Goal: Task Accomplishment & Management: Manage account settings

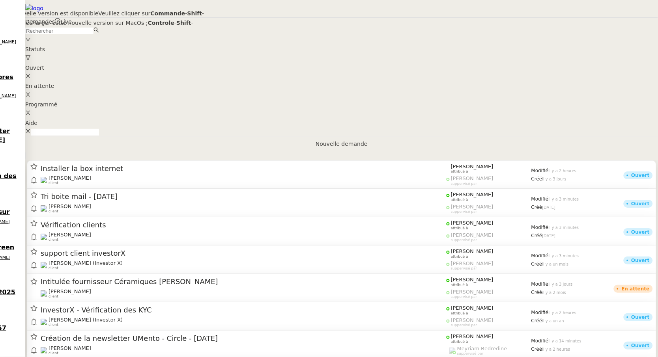
click at [101, 37] on nz-modal-container "Une nouvelle version est disponible Veuillez cliquer sur Commande - Shift - R p…" at bounding box center [329, 18] width 658 height 37
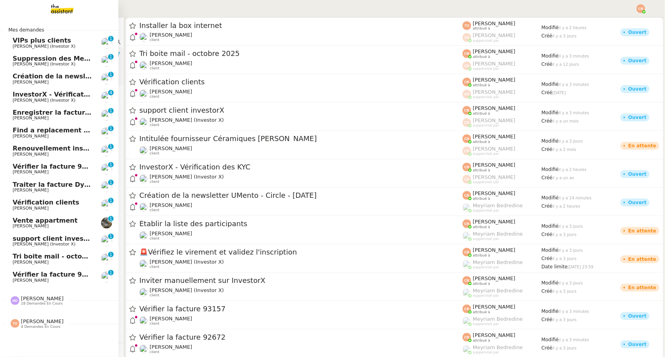
click at [27, 170] on span "[PERSON_NAME]" at bounding box center [31, 172] width 36 height 5
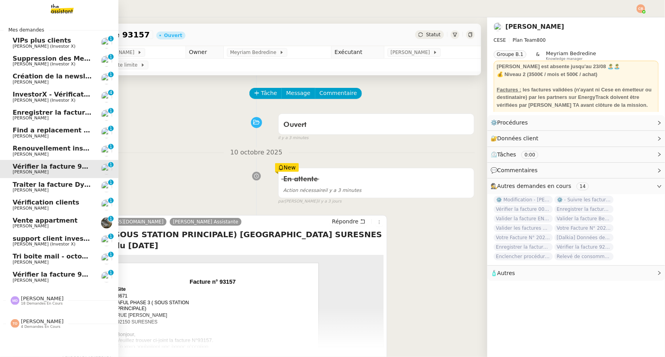
click at [35, 280] on span "[PERSON_NAME]" at bounding box center [31, 280] width 36 height 5
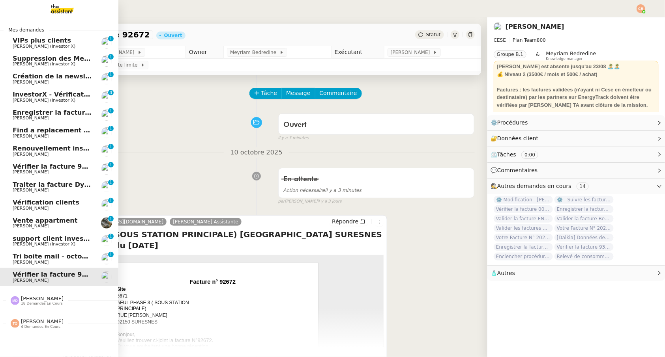
click at [29, 118] on span "[PERSON_NAME]" at bounding box center [31, 118] width 36 height 5
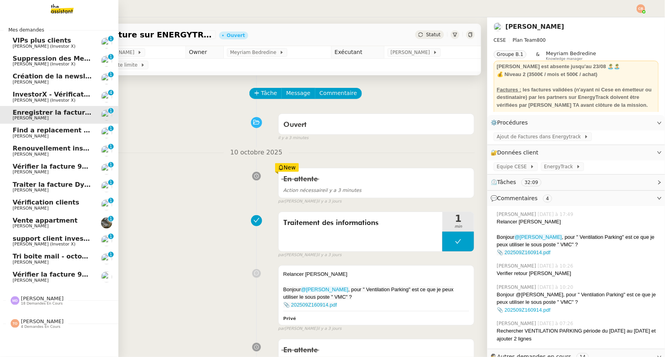
click at [45, 258] on span "Tri boite mail - octobre 2025" at bounding box center [63, 256] width 101 height 7
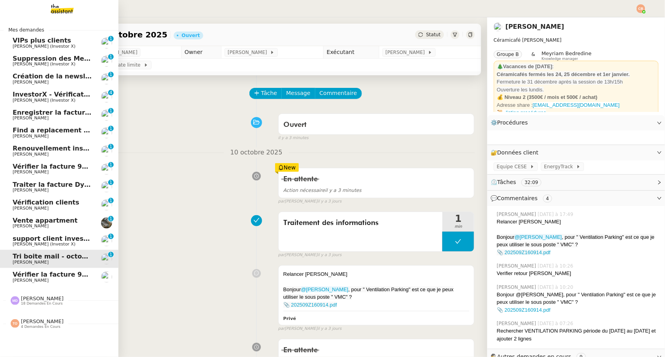
click at [41, 311] on div "Tatyana Orec 4 demandes en cours" at bounding box center [59, 320] width 118 height 23
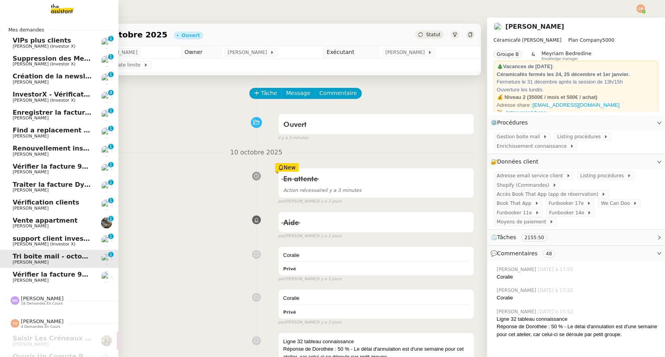
click at [41, 304] on span "18 demandes en cours" at bounding box center [42, 304] width 42 height 4
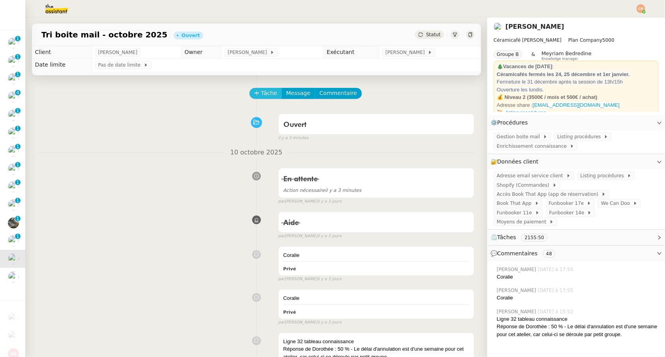
click at [263, 96] on span "Tâche" at bounding box center [269, 93] width 16 height 9
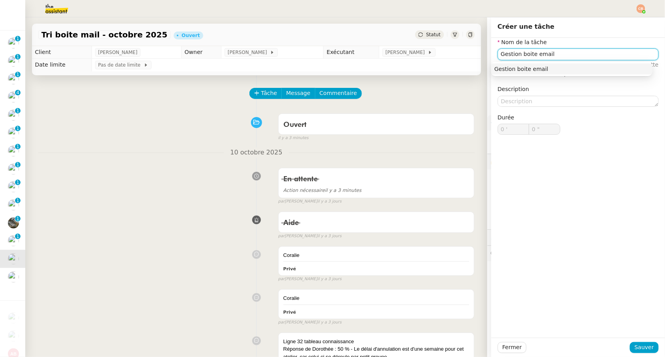
click at [562, 64] on nz-auto-option "Gestion boite email" at bounding box center [571, 69] width 161 height 11
type input "Gestion boite email"
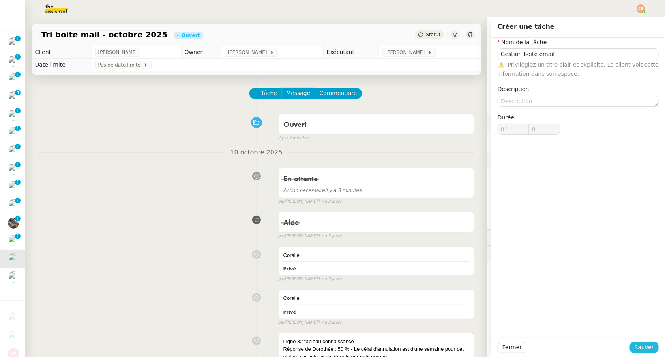
click at [645, 347] on span "Sauver" at bounding box center [643, 347] width 19 height 9
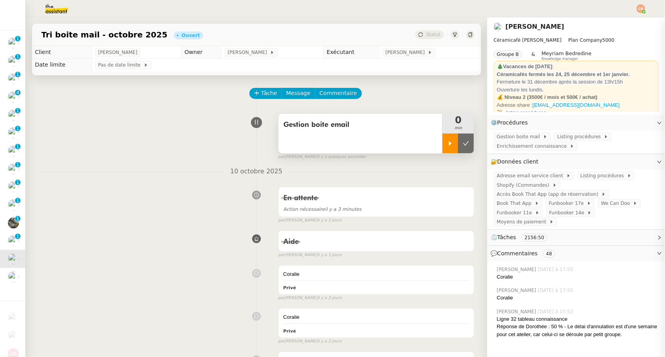
click at [443, 148] on div at bounding box center [450, 144] width 16 height 20
click at [529, 174] on span "Adresse email service client" at bounding box center [531, 176] width 69 height 8
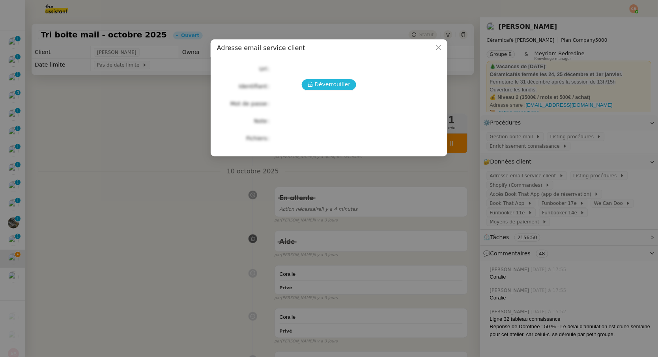
click at [326, 82] on span "Déverrouiller" at bounding box center [333, 84] width 36 height 9
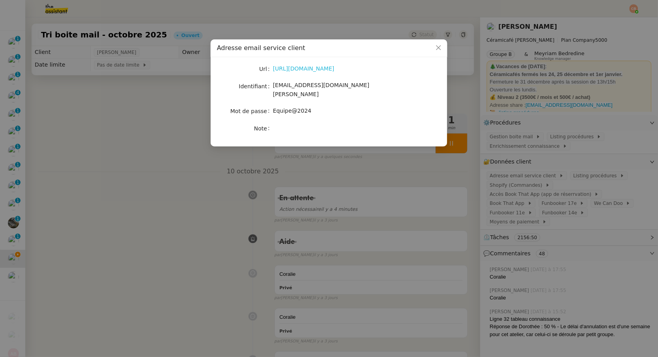
click at [320, 69] on link "https://ex4.mail.ovh.net/owa/#path=/mail" at bounding box center [304, 68] width 62 height 6
drag, startPoint x: 273, startPoint y: 86, endPoint x: 381, endPoint y: 86, distance: 107.7
click at [381, 86] on div "bonjour@ceramicafe-genevieve.fr" at bounding box center [338, 90] width 131 height 19
drag, startPoint x: 373, startPoint y: 87, endPoint x: 272, endPoint y: 84, distance: 101.0
click at [272, 84] on nz-form-item "Identifiant bonjour@ceramicafe-genevieve.fr" at bounding box center [329, 90] width 224 height 19
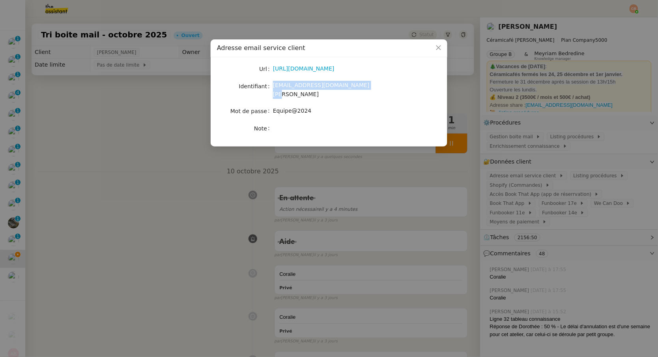
copy nz-form-item "bonjour@ceramicafe-genevieve.fr"
drag, startPoint x: 274, startPoint y: 105, endPoint x: 325, endPoint y: 101, distance: 51.0
click at [325, 107] on div "Equipe@2024" at bounding box center [338, 111] width 131 height 9
copy span "Equipe@2024"
click at [51, 123] on nz-modal-container "Adresse email service client Url https://ex4.mail.ovh.net/owa/#path=/mail Ident…" at bounding box center [329, 178] width 658 height 357
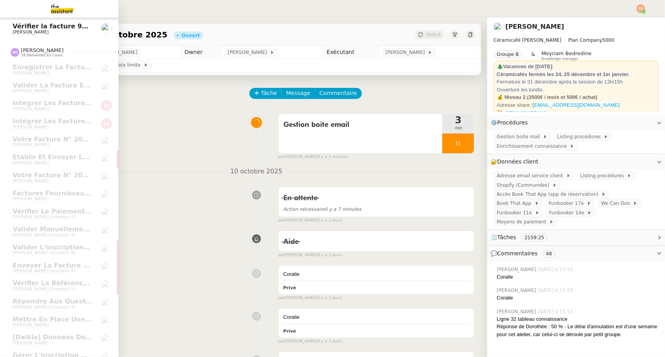
scroll to position [264, 0]
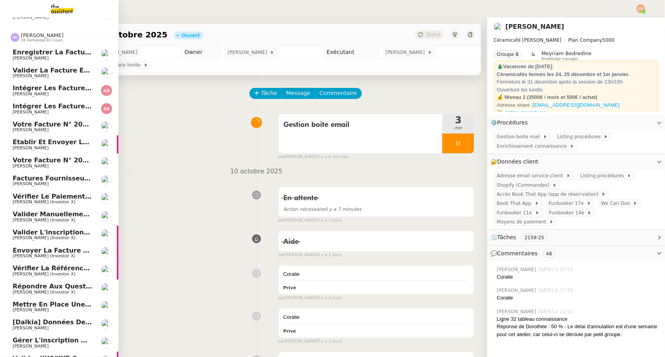
click at [41, 92] on span "[PERSON_NAME]" at bounding box center [53, 94] width 80 height 5
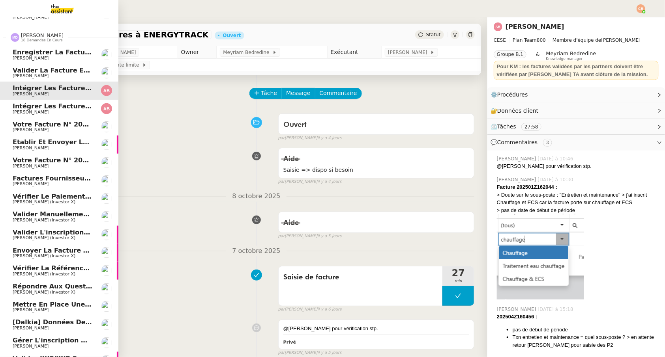
click at [27, 112] on span "[PERSON_NAME]" at bounding box center [31, 112] width 36 height 5
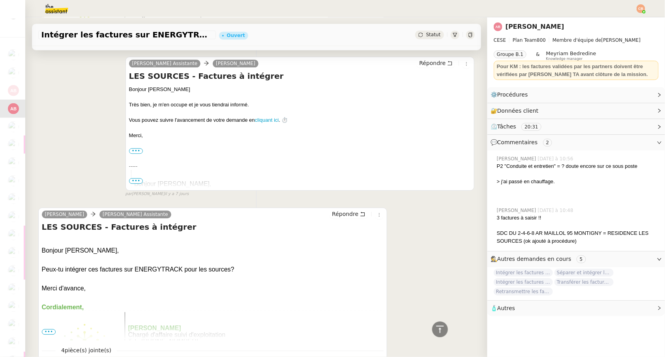
scroll to position [709, 0]
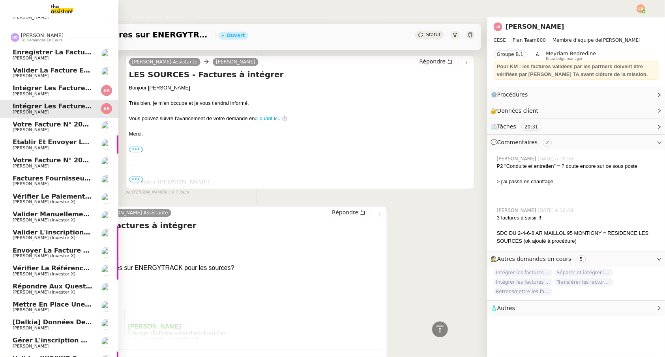
click at [20, 125] on span "Votre Facture N° 202510AMA1325 - ENGIE ENERGIE SERVICES" at bounding box center [122, 124] width 219 height 7
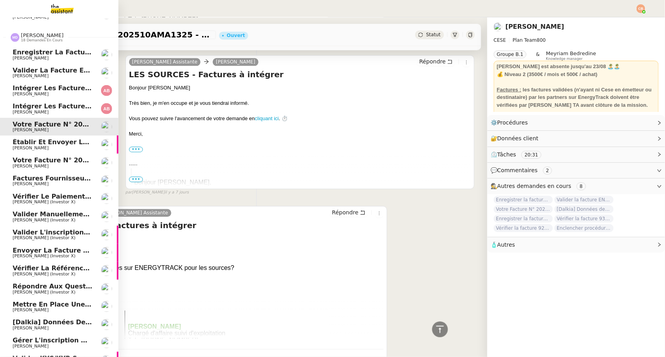
scroll to position [105, 0]
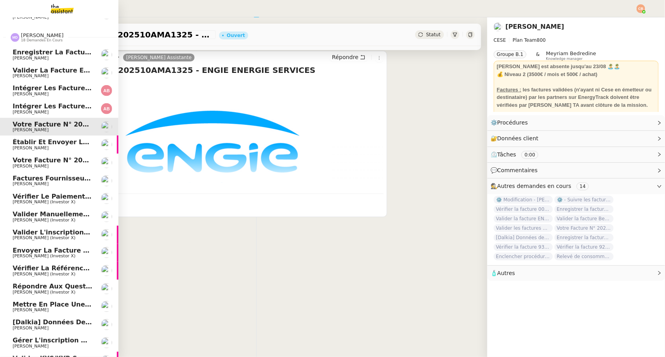
click at [25, 158] on span "Votre Facture N° 202510AMA1324 - ENGIE ENERGIE SERVICES" at bounding box center [122, 160] width 219 height 7
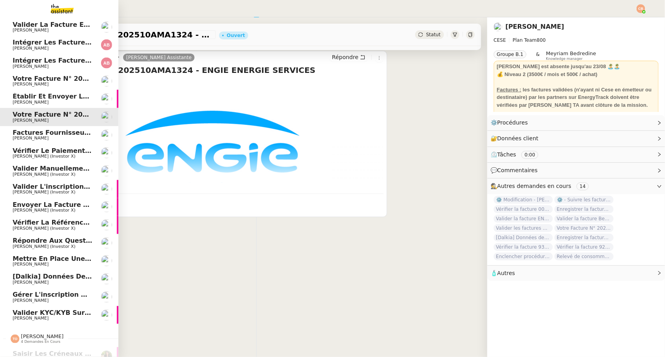
scroll to position [324, 0]
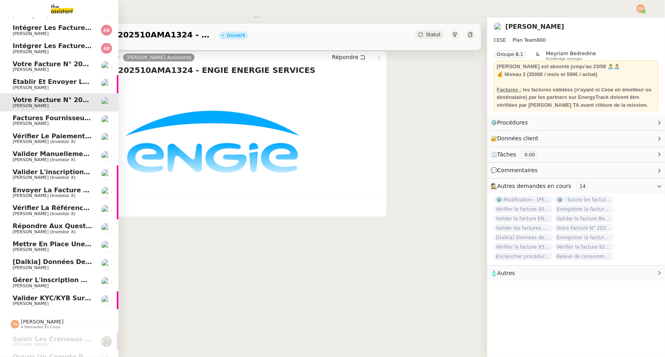
click at [24, 207] on span "Vérifier la référence du virement" at bounding box center [74, 207] width 122 height 7
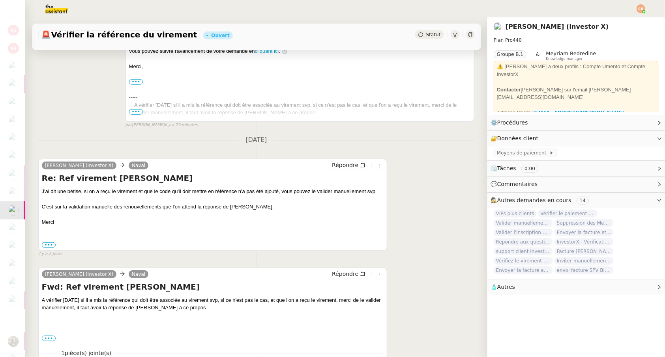
scroll to position [166, 0]
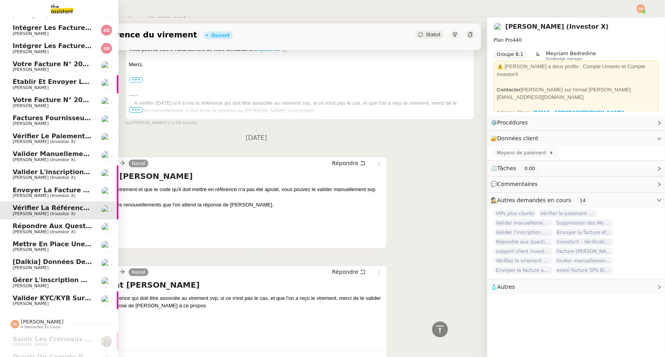
click at [20, 226] on span "Répondre aux questions sur Discord et Revolut" at bounding box center [98, 225] width 170 height 7
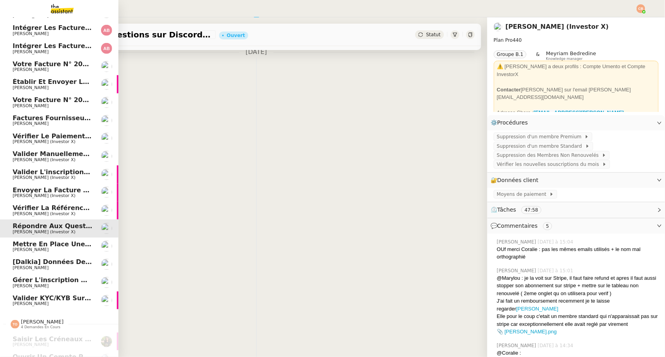
scroll to position [105, 0]
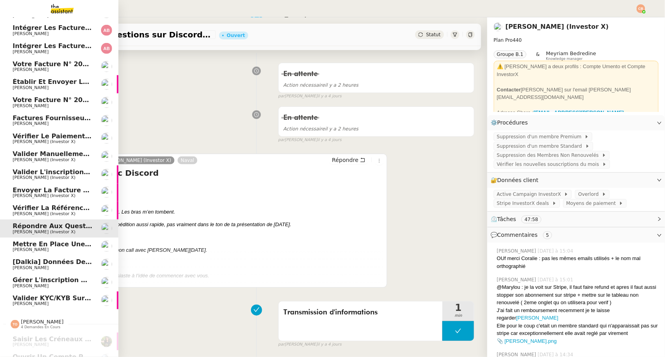
click at [26, 209] on span "Vérifier la référence du virement" at bounding box center [74, 207] width 122 height 7
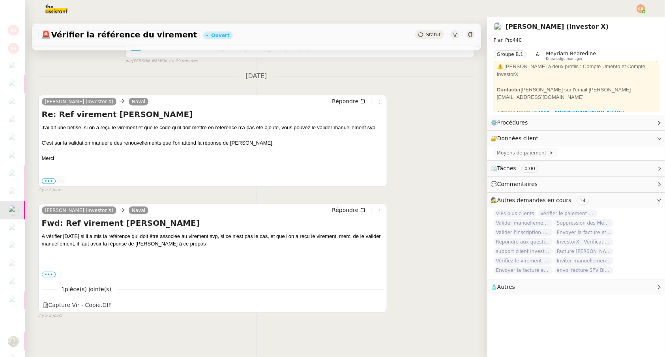
scroll to position [239, 0]
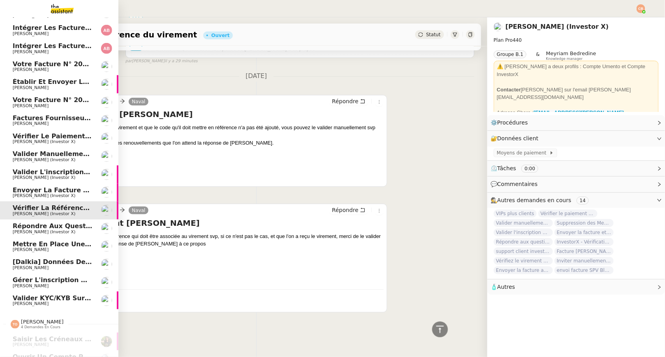
click at [13, 228] on span "Répondre aux questions sur Discord et Revolut" at bounding box center [98, 225] width 170 height 7
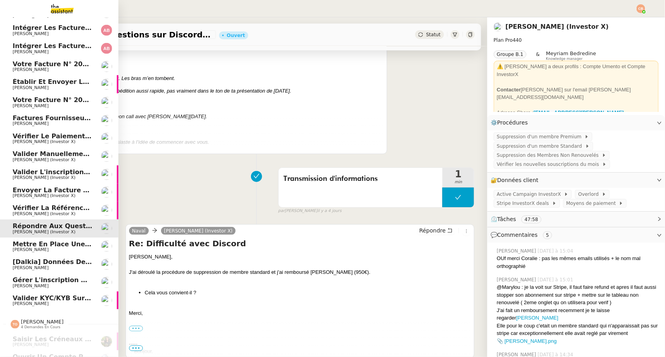
scroll to position [105, 0]
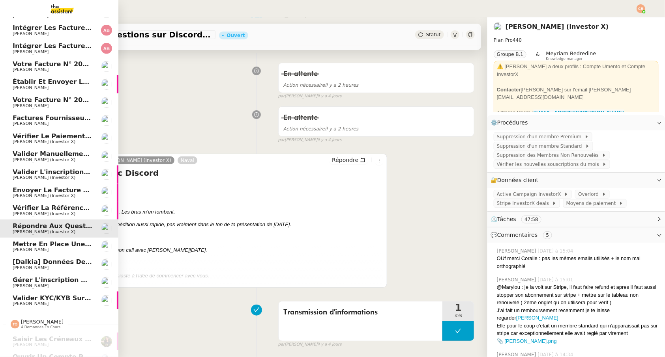
click at [17, 248] on span "[PERSON_NAME]" at bounding box center [31, 249] width 36 height 5
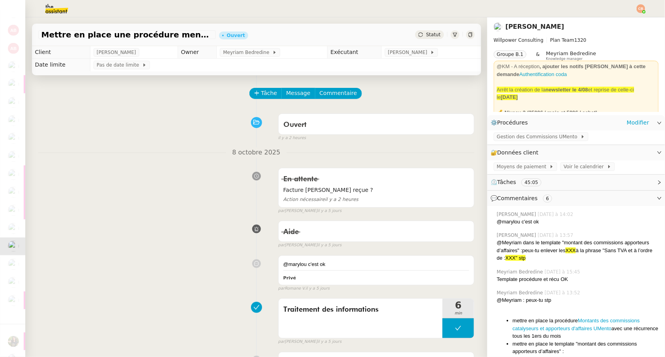
click at [524, 129] on div "⚙️ Procédures Modifier" at bounding box center [576, 122] width 178 height 15
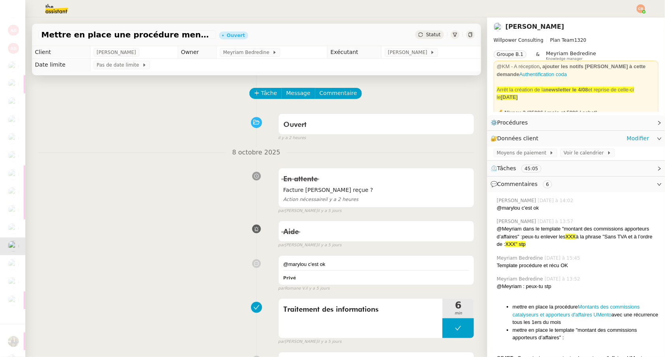
click at [522, 134] on span "🔐 Données client" at bounding box center [515, 138] width 51 height 9
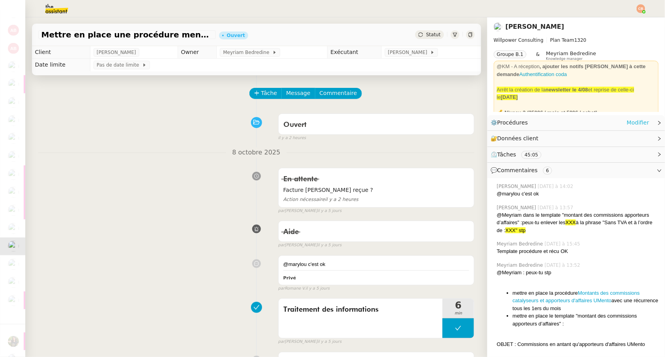
click at [633, 125] on link "Modifier" at bounding box center [637, 122] width 22 height 9
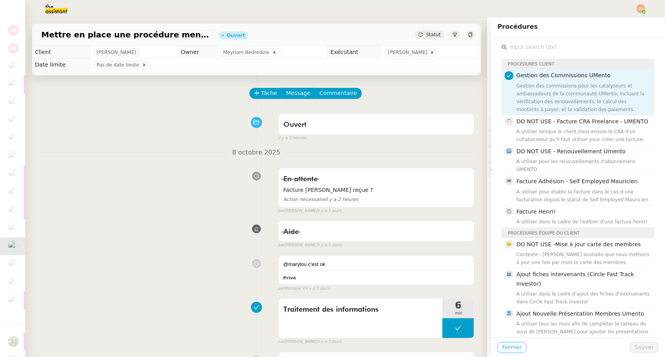
click at [508, 349] on span "Fermer" at bounding box center [511, 347] width 19 height 9
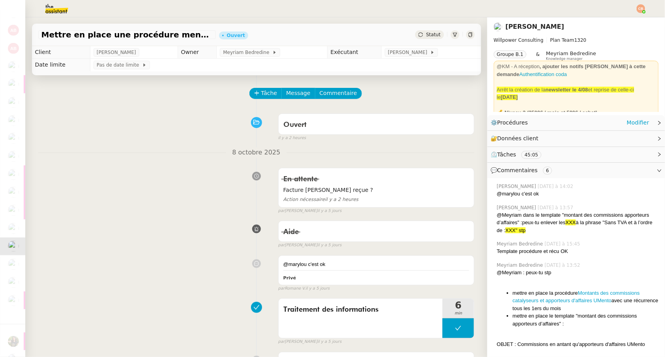
click at [657, 121] on div "⚙️ Procédures Modifier" at bounding box center [576, 122] width 178 height 15
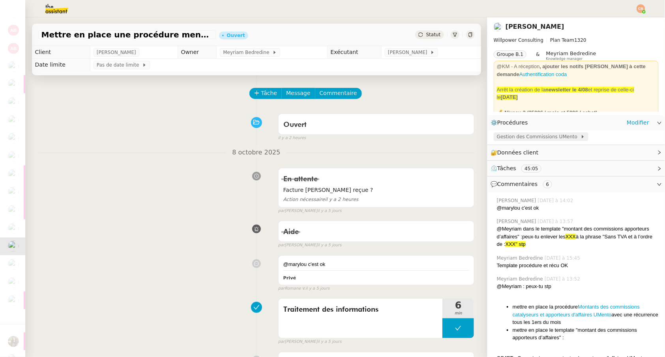
click at [561, 138] on span "Gestion des Commissions UMento" at bounding box center [539, 137] width 84 height 8
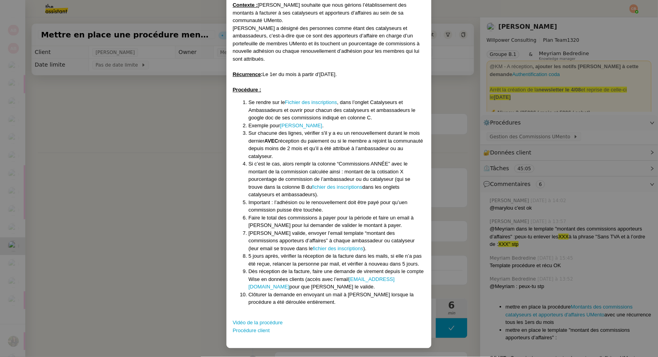
drag, startPoint x: 141, startPoint y: 243, endPoint x: 155, endPoint y: 213, distance: 33.3
click at [141, 242] on nz-modal-container "Créé le 07/10/2025 Contexte : Cédric souhaite que nous gérions l’établissement …" at bounding box center [329, 178] width 658 height 357
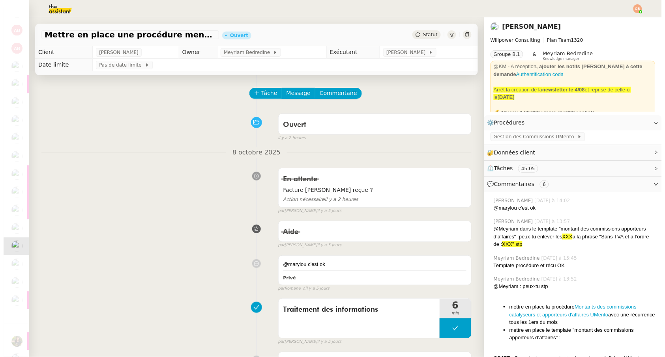
scroll to position [21, 0]
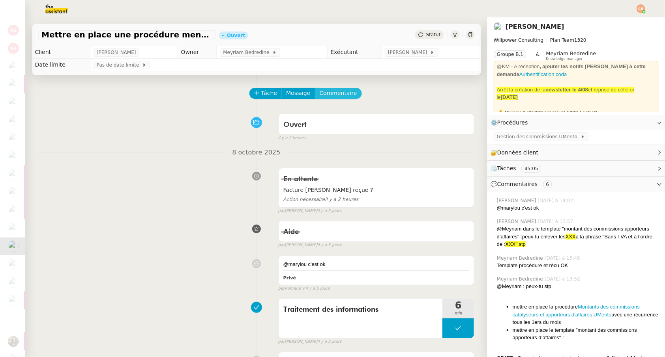
click at [332, 90] on span "Commentaire" at bounding box center [338, 93] width 37 height 9
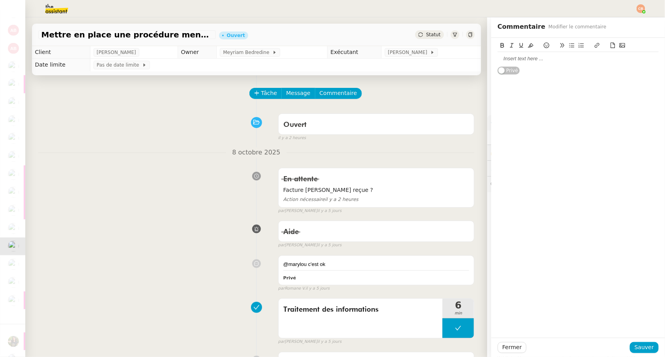
click at [527, 54] on div at bounding box center [577, 58] width 161 height 13
click at [648, 346] on button "Sauver" at bounding box center [644, 347] width 29 height 11
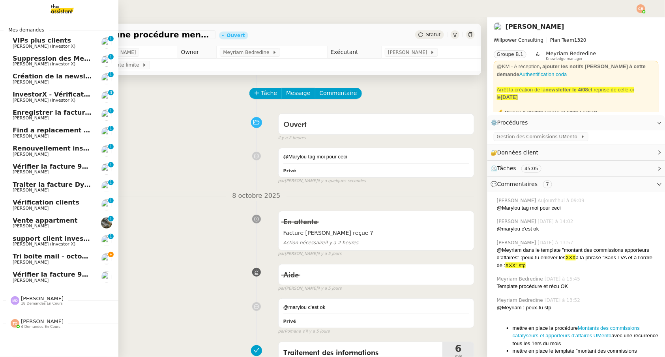
click at [24, 260] on span "Tri boite mail - octobre 2025" at bounding box center [63, 256] width 101 height 7
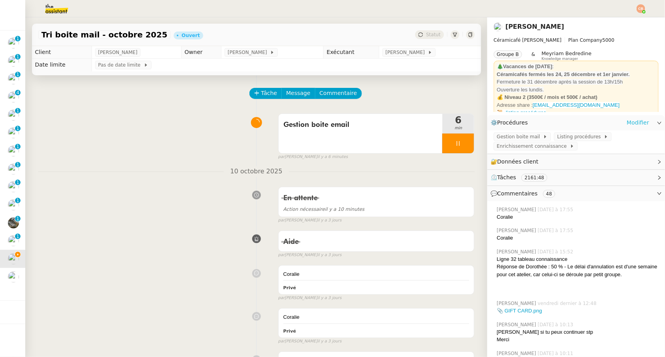
click at [633, 123] on link "Modifier" at bounding box center [637, 122] width 22 height 9
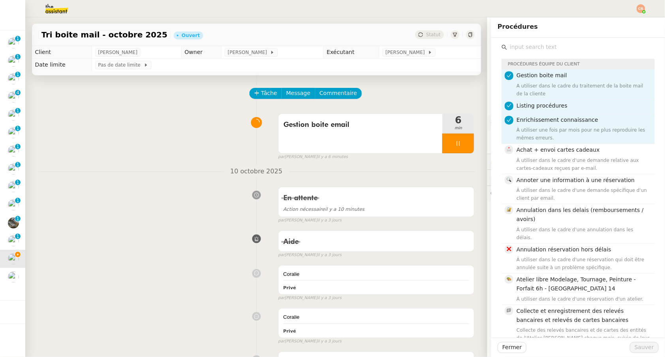
click at [529, 47] on input "text" at bounding box center [581, 47] width 148 height 11
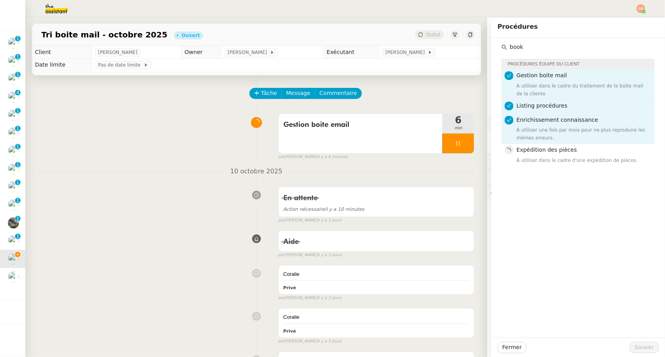
type input "book"
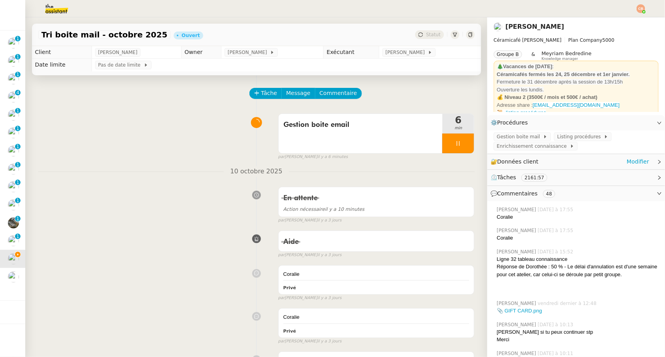
click at [646, 159] on div "🔐 Données client Modifier" at bounding box center [576, 161] width 178 height 15
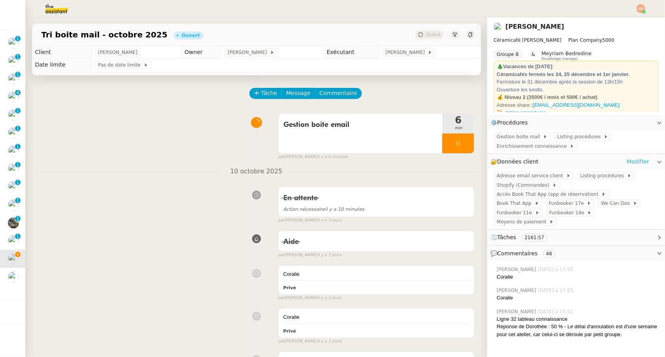
click at [629, 159] on link "Modifier" at bounding box center [637, 161] width 22 height 9
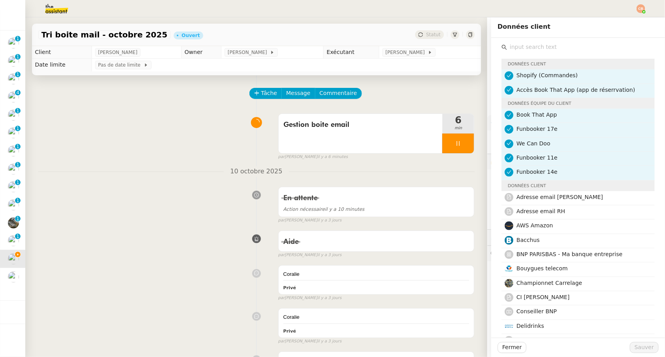
click at [507, 47] on input "text" at bounding box center [581, 47] width 148 height 11
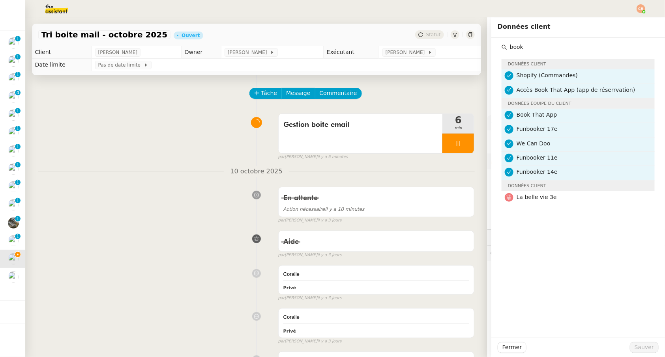
type input "book"
click at [248, 201] on div "En attente Action nécessaire il y a 10 minutes false par Coralie B. il y a 3 jo…" at bounding box center [256, 203] width 436 height 41
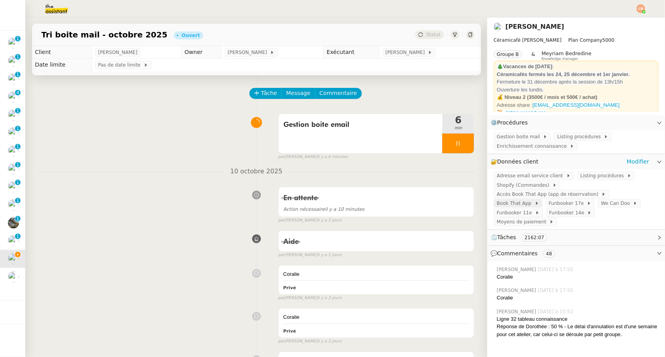
click at [535, 200] on span "Book That App" at bounding box center [516, 204] width 38 height 8
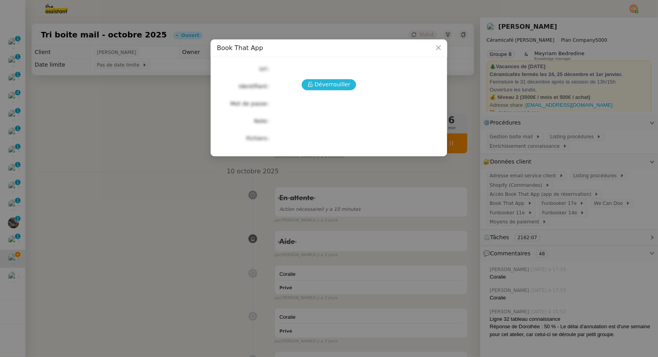
click at [324, 82] on span "Déverrouiller" at bounding box center [333, 84] width 36 height 9
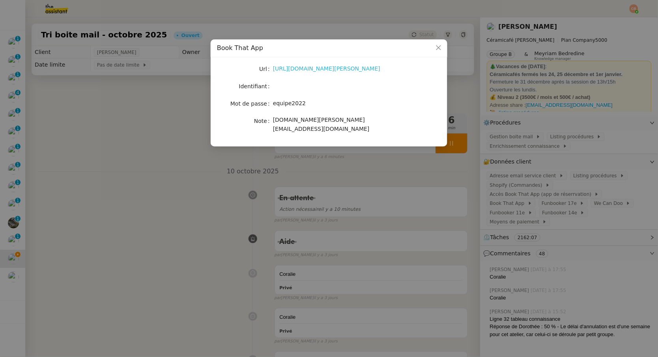
click at [314, 67] on link "https://latelier-genevieve.bookthatapp.com/users/login" at bounding box center [326, 68] width 107 height 6
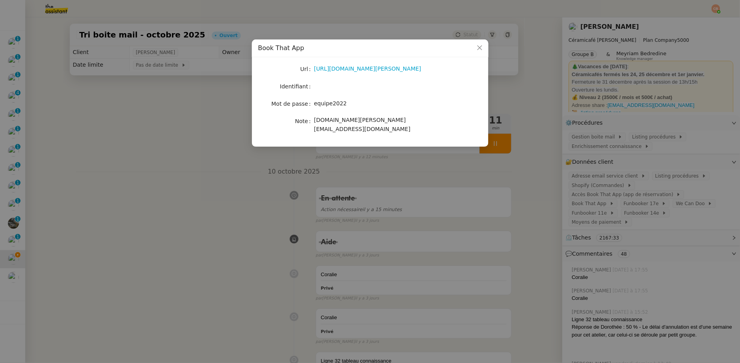
click at [62, 117] on nz-modal-container "Book That App Url https://latelier-genevieve.bookthatapp.com/users/login Identi…" at bounding box center [370, 181] width 740 height 363
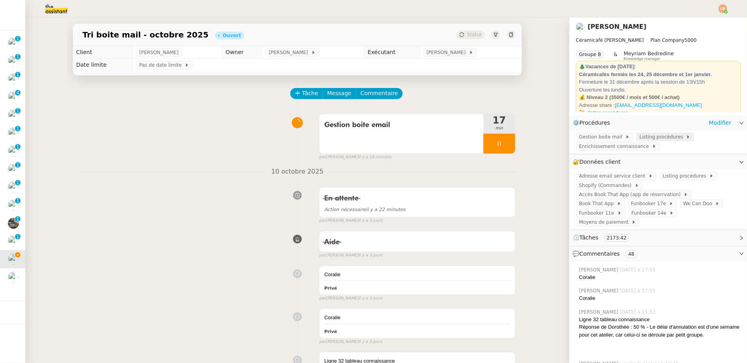
click at [639, 137] on span "Listing procédures" at bounding box center [662, 137] width 47 height 8
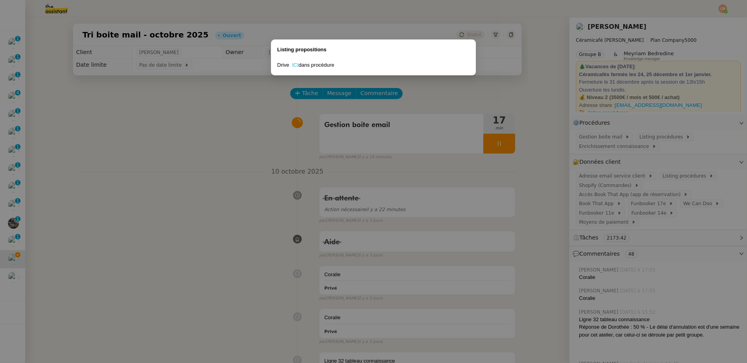
click at [297, 66] on link "ICI" at bounding box center [295, 65] width 7 height 6
drag, startPoint x: 477, startPoint y: 123, endPoint x: 491, endPoint y: 144, distance: 25.8
click at [477, 124] on nz-modal-container "Listing propositions Drive ICI dans procédure" at bounding box center [373, 181] width 747 height 363
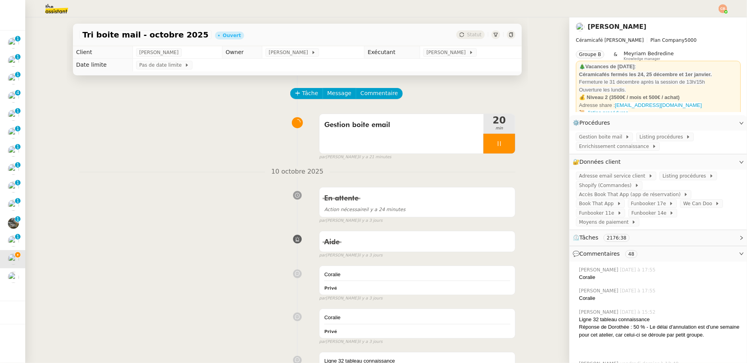
click at [496, 145] on icon at bounding box center [499, 143] width 6 height 6
click at [499, 144] on button at bounding box center [507, 144] width 16 height 20
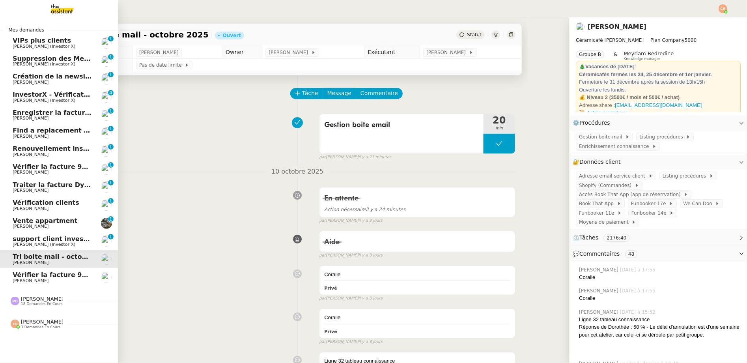
click at [25, 308] on div "Marylou Deybach 18 demandes en cours" at bounding box center [59, 297] width 118 height 23
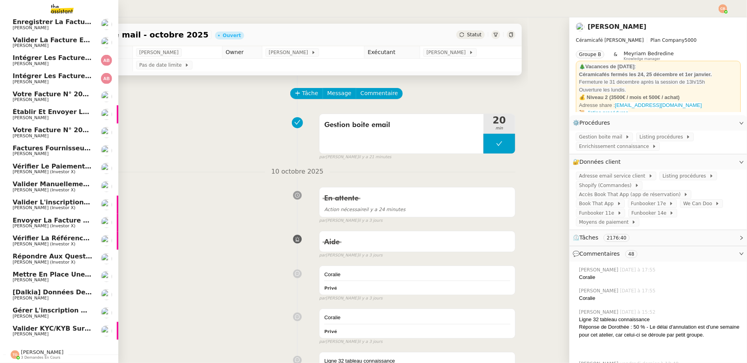
click at [25, 307] on span "Gérer l'inscription de [PERSON_NAME]" at bounding box center [82, 310] width 139 height 7
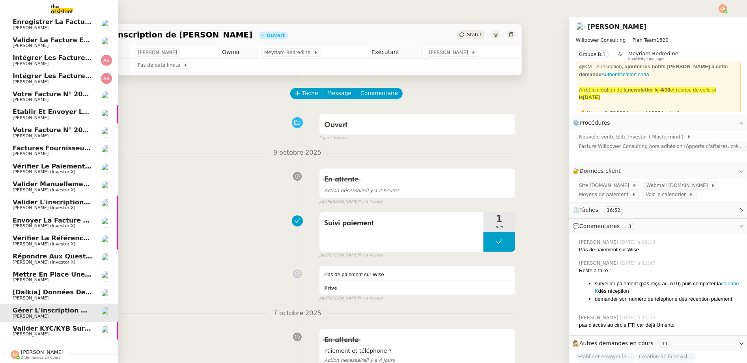
click at [24, 325] on span "Valider KYC/KYB sur Overlord" at bounding box center [65, 328] width 105 height 7
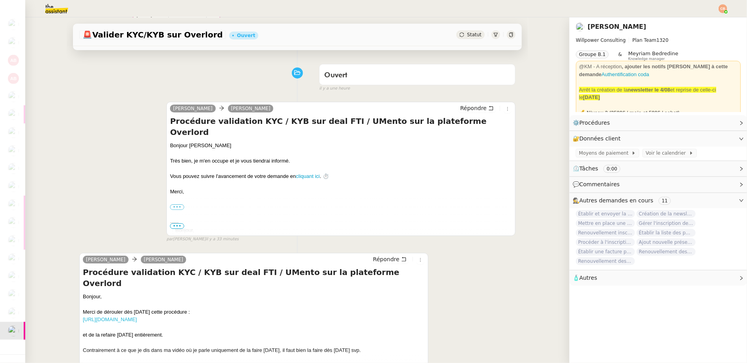
scroll to position [62, 0]
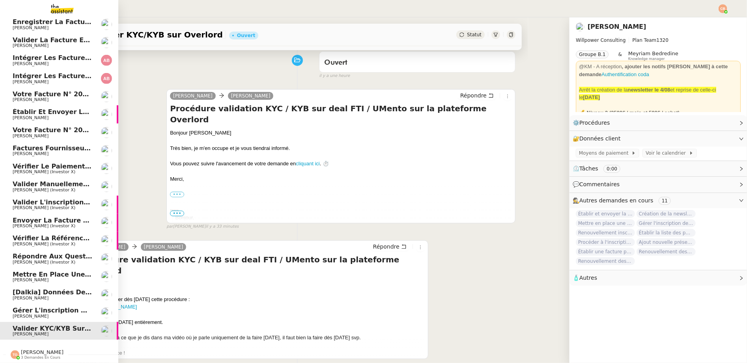
click at [32, 260] on span "[PERSON_NAME] (Investor X)" at bounding box center [44, 262] width 63 height 5
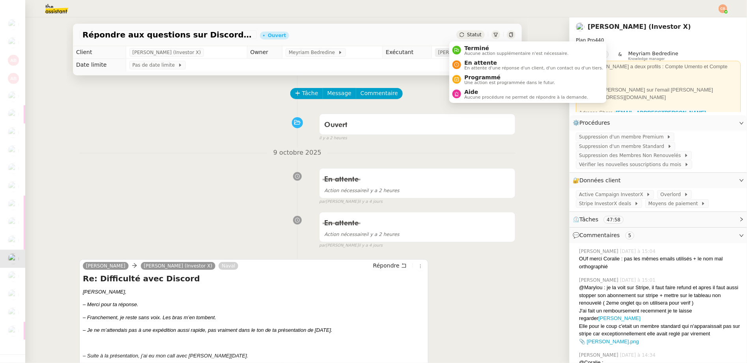
click at [439, 55] on span "[PERSON_NAME]" at bounding box center [459, 53] width 42 height 8
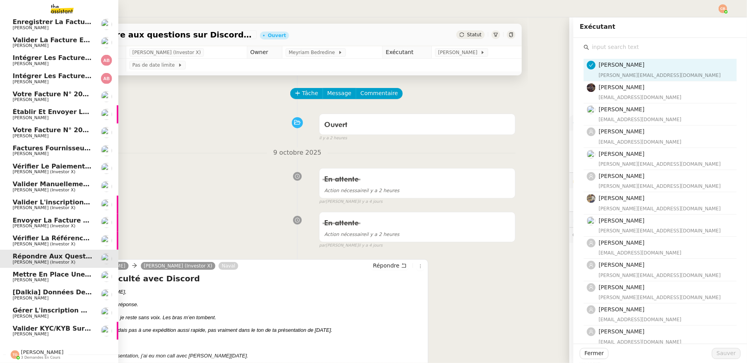
click at [30, 241] on span "[PERSON_NAME] (Investor X)" at bounding box center [44, 243] width 63 height 5
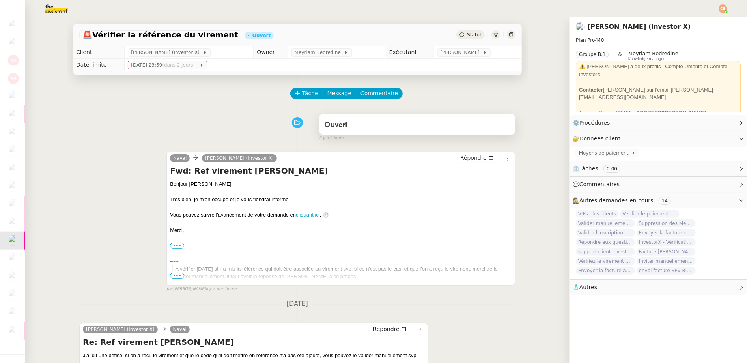
scroll to position [2, 0]
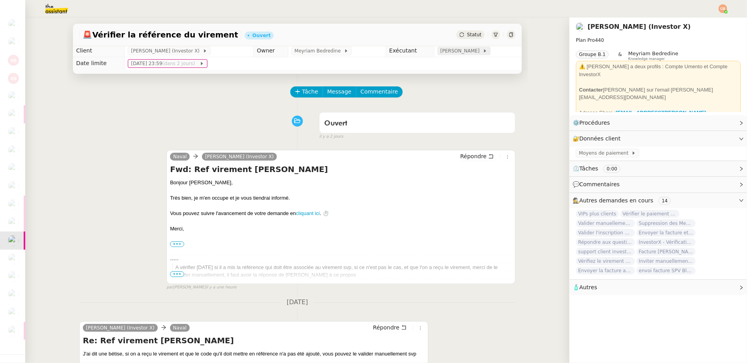
click at [450, 50] on span "[PERSON_NAME]" at bounding box center [462, 51] width 42 height 8
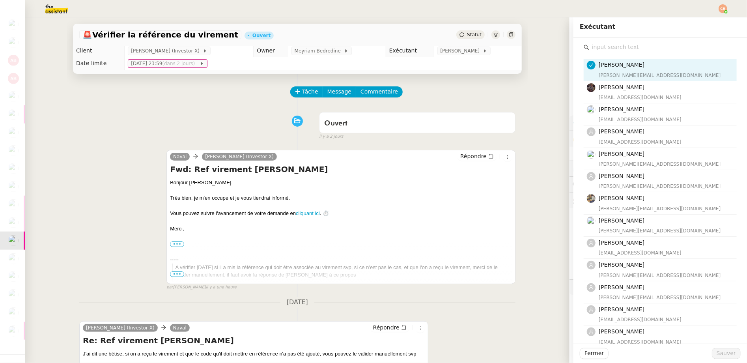
click at [603, 49] on input "text" at bounding box center [663, 47] width 148 height 11
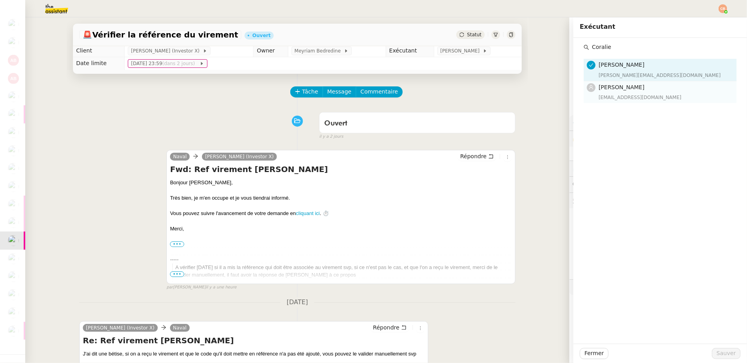
type input "Coralie"
click at [611, 91] on h4 "[PERSON_NAME]" at bounding box center [665, 87] width 133 height 9
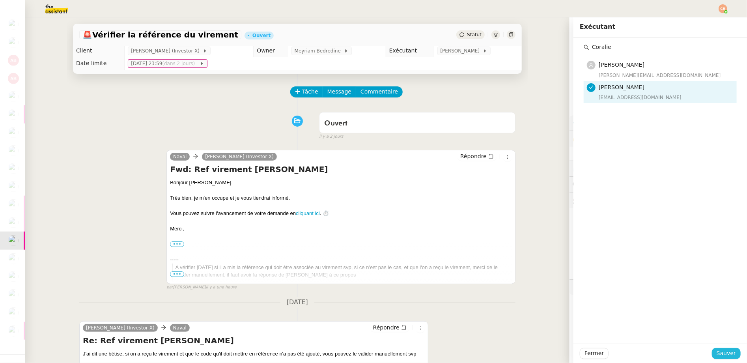
click at [664, 351] on span "Sauver" at bounding box center [726, 353] width 19 height 9
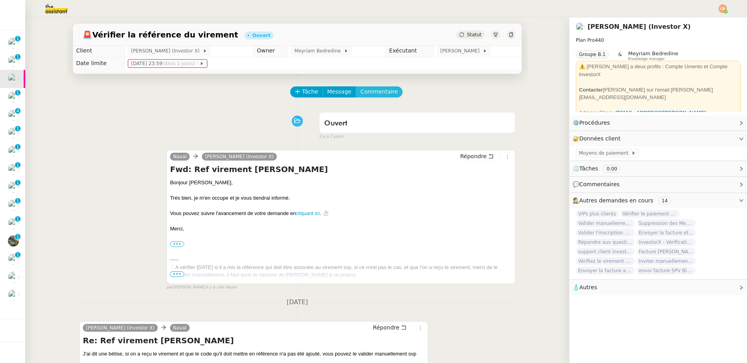
click at [384, 90] on span "Commentaire" at bounding box center [379, 91] width 37 height 9
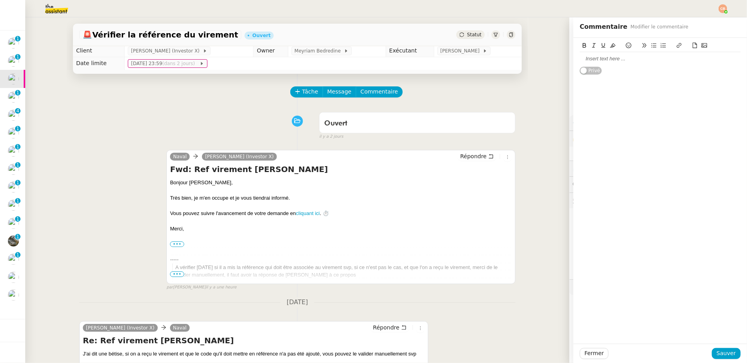
click at [609, 62] on div at bounding box center [660, 58] width 161 height 7
click at [664, 354] on span "Sauver" at bounding box center [726, 353] width 19 height 9
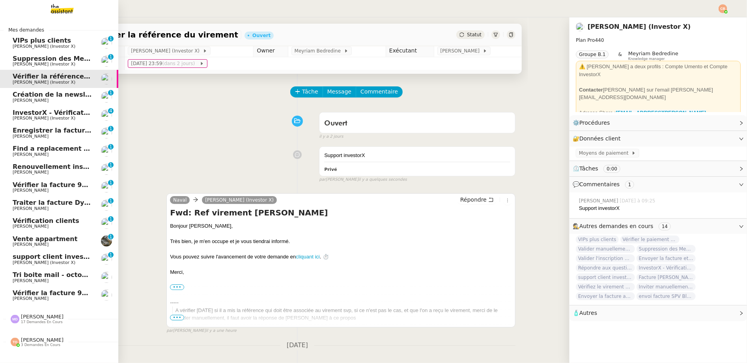
click at [30, 325] on div "Marylou Deybach 17 demandes en cours" at bounding box center [59, 315] width 118 height 23
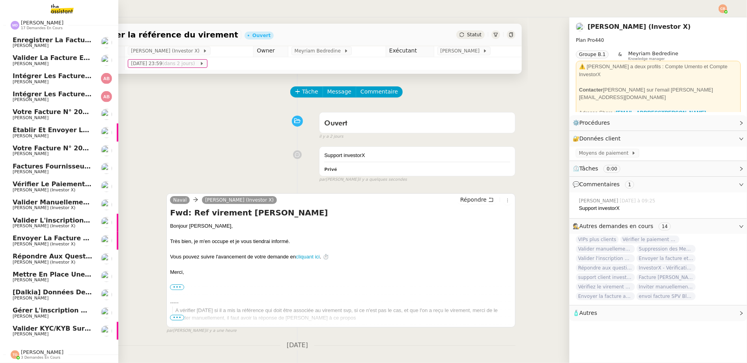
click at [30, 189] on link "Vérifier le paiement de 14 euros Cédric Tempestini (Investor X)" at bounding box center [59, 187] width 118 height 18
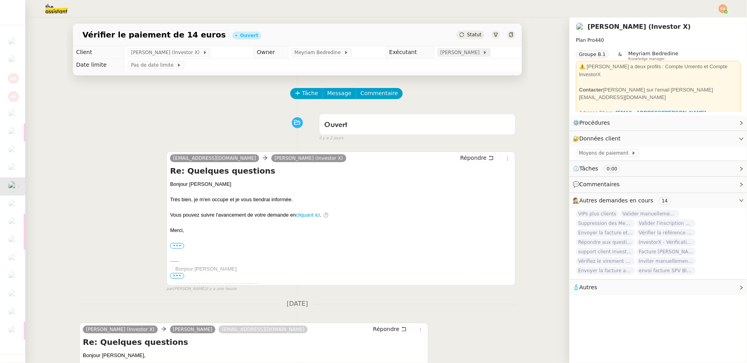
click at [447, 54] on span "[PERSON_NAME]" at bounding box center [462, 53] width 42 height 8
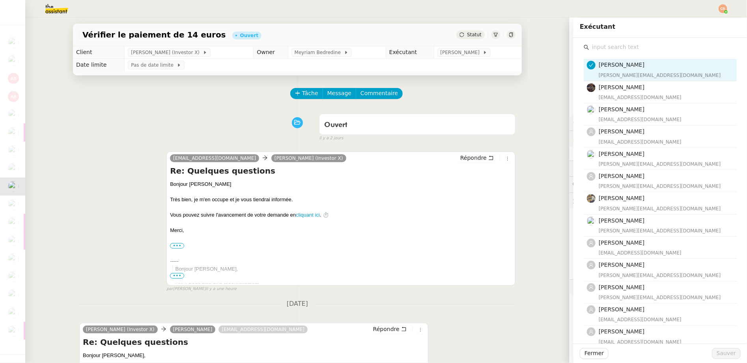
click at [625, 48] on input "text" at bounding box center [663, 47] width 148 height 11
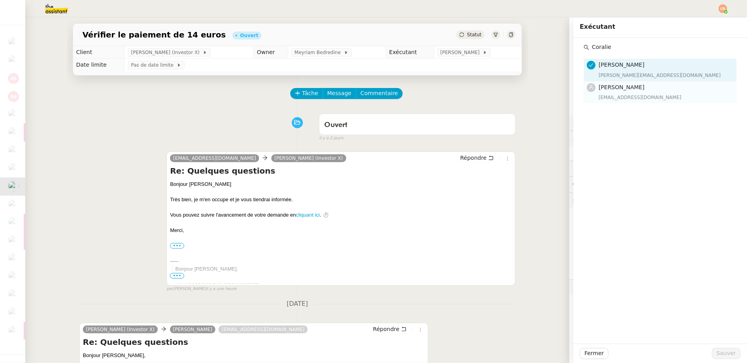
type input "Coralie"
click at [624, 87] on span "[PERSON_NAME]" at bounding box center [622, 87] width 46 height 6
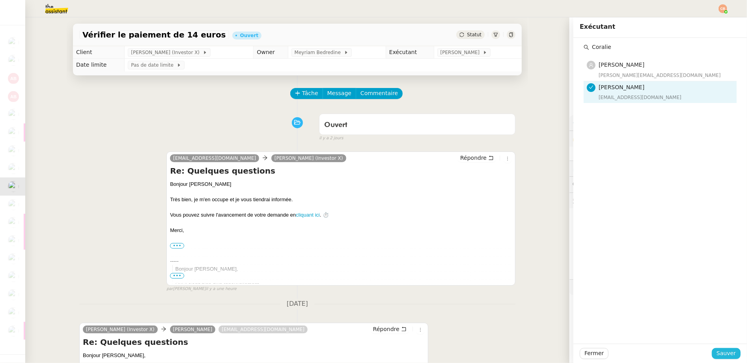
click at [664, 351] on span "Sauver" at bounding box center [726, 353] width 19 height 9
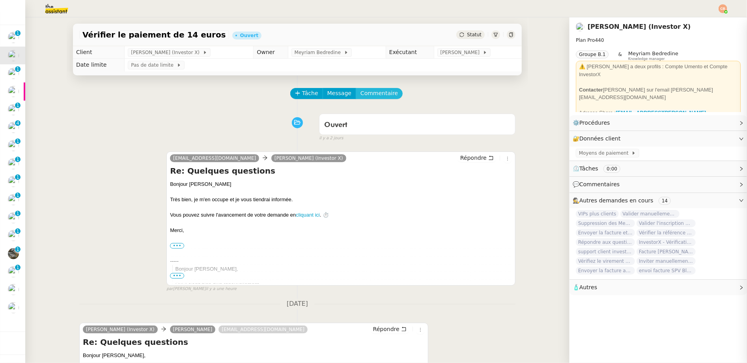
scroll to position [10, 0]
click at [368, 96] on span "Commentaire" at bounding box center [379, 93] width 37 height 9
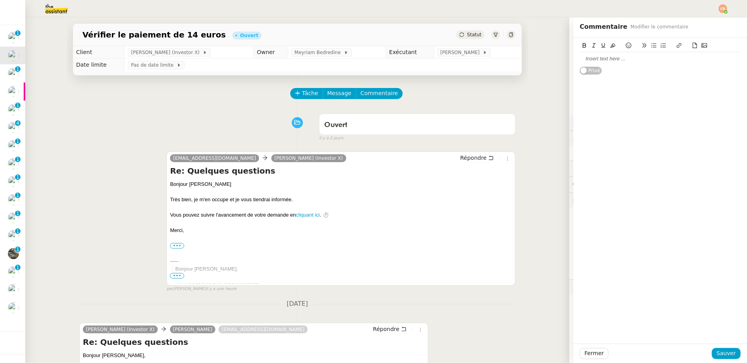
click at [594, 60] on div at bounding box center [660, 58] width 161 height 7
click at [664, 356] on span "Sauver" at bounding box center [726, 353] width 19 height 9
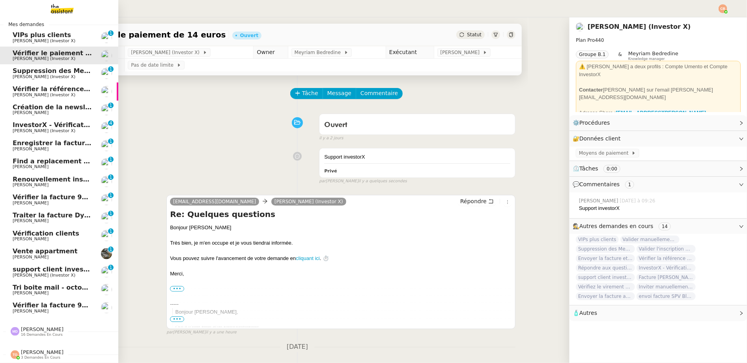
scroll to position [10, 0]
click at [32, 333] on span "16 demandes en cours" at bounding box center [42, 335] width 42 height 4
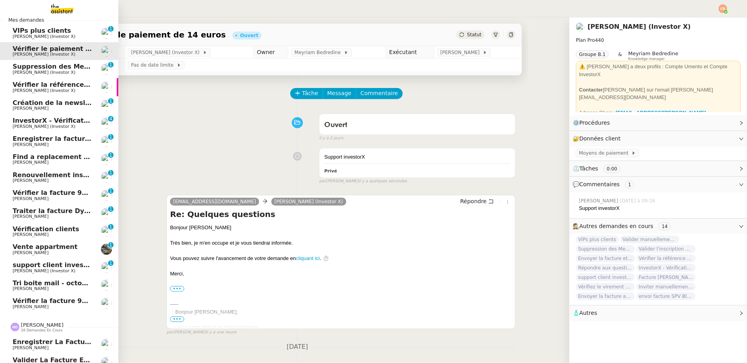
scroll to position [298, 0]
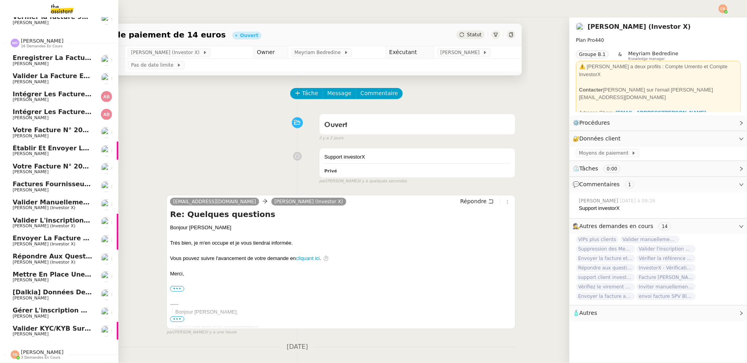
click at [27, 200] on span "Valider manuellement un paiement" at bounding box center [75, 201] width 125 height 7
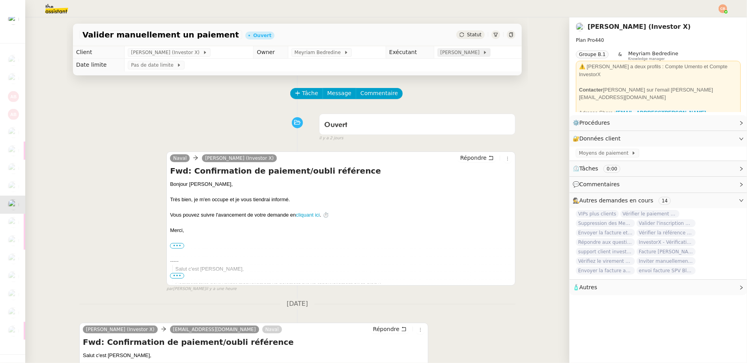
click at [441, 51] on span "[PERSON_NAME]" at bounding box center [462, 53] width 42 height 8
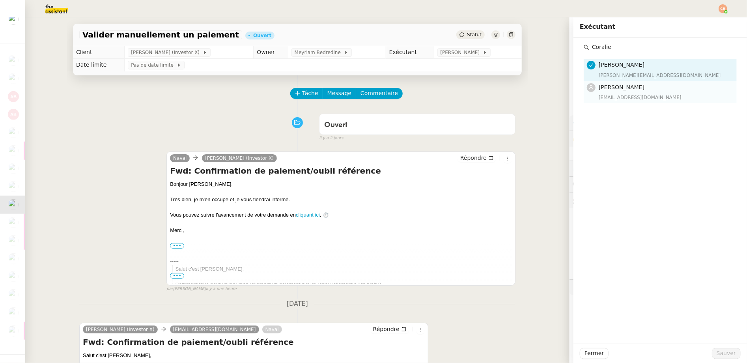
type input "Coralie"
click at [606, 85] on span "[PERSON_NAME]" at bounding box center [622, 87] width 46 height 6
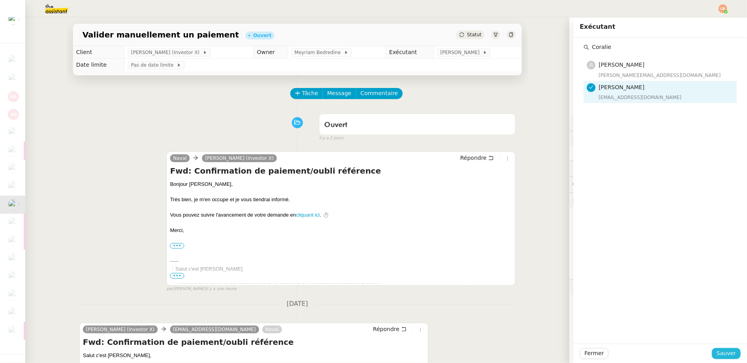
click at [664, 354] on span "Sauver" at bounding box center [726, 353] width 19 height 9
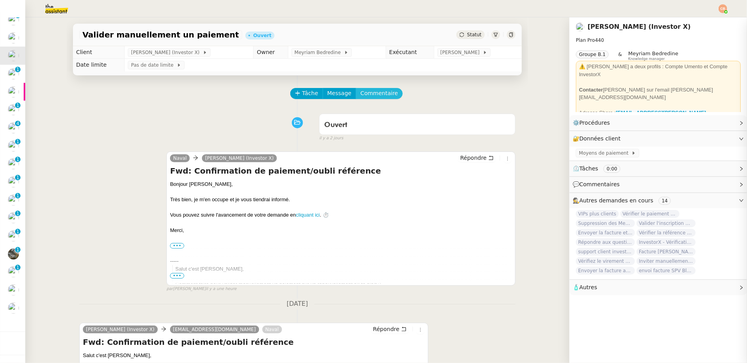
scroll to position [28, 0]
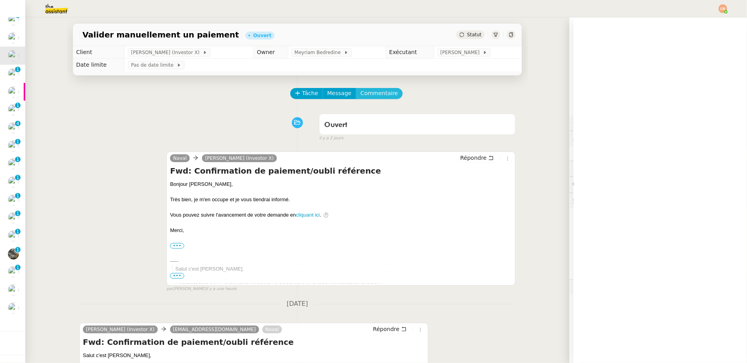
click at [380, 95] on span "Commentaire" at bounding box center [379, 93] width 37 height 9
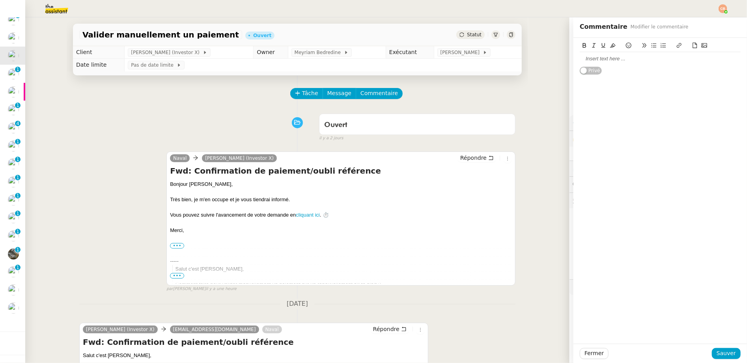
click at [596, 56] on div at bounding box center [660, 58] width 161 height 7
click at [664, 350] on span "Sauver" at bounding box center [726, 353] width 19 height 9
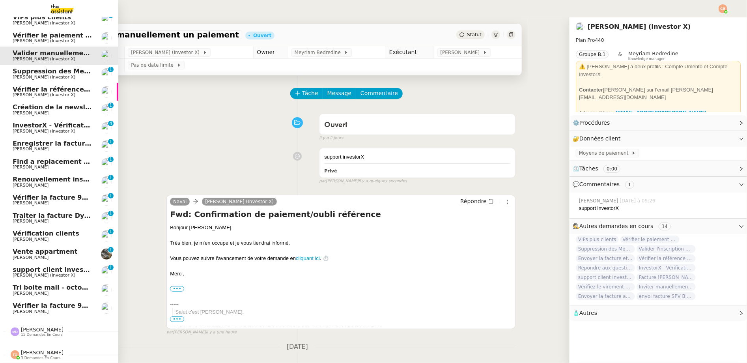
scroll to position [28, 0]
click at [35, 333] on span "15 demandes en cours" at bounding box center [42, 335] width 42 height 4
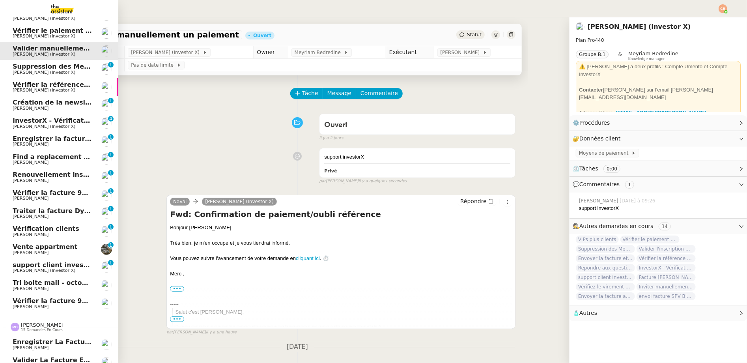
scroll to position [298, 0]
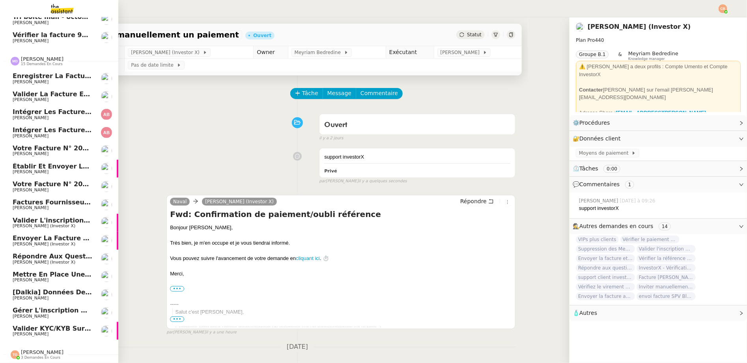
click at [27, 218] on span "Valider l'inscription manuellement" at bounding box center [75, 220] width 124 height 7
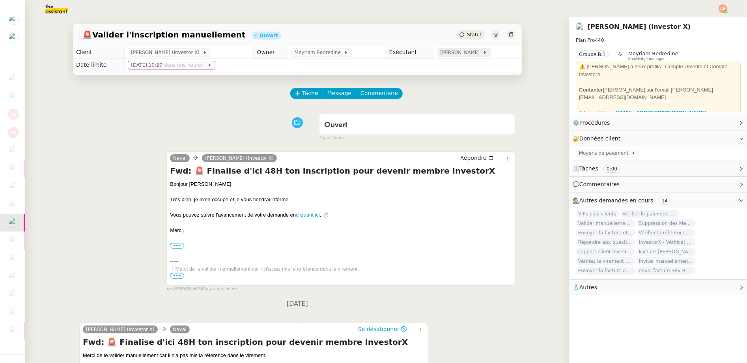
scroll to position [2, 0]
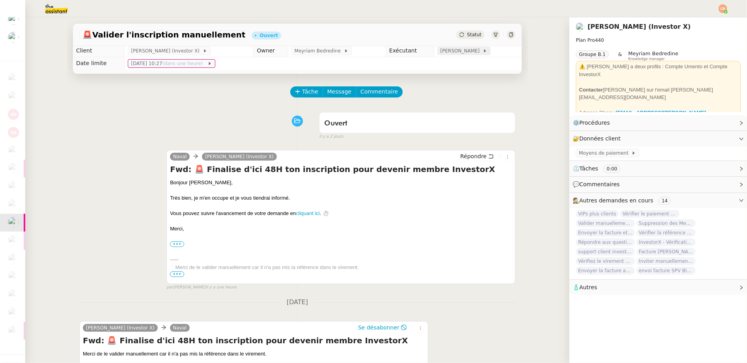
click at [456, 50] on span "[PERSON_NAME]" at bounding box center [462, 51] width 42 height 8
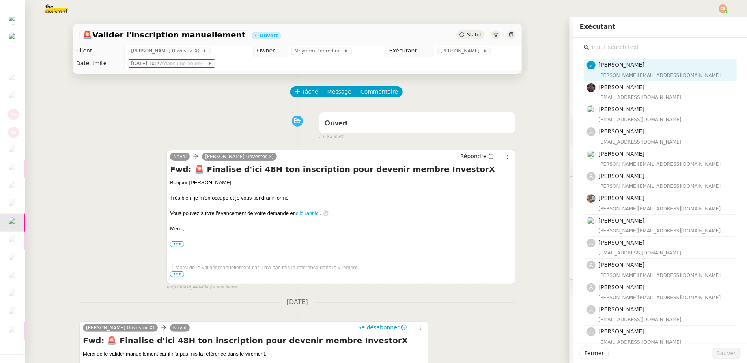
click at [619, 41] on div "Marylou Deybach marylou@team.theassistant.com Bert Canavaggio bert.canavaggio@g…" at bounding box center [660, 270] width 161 height 465
click at [618, 42] on input "text" at bounding box center [663, 47] width 148 height 11
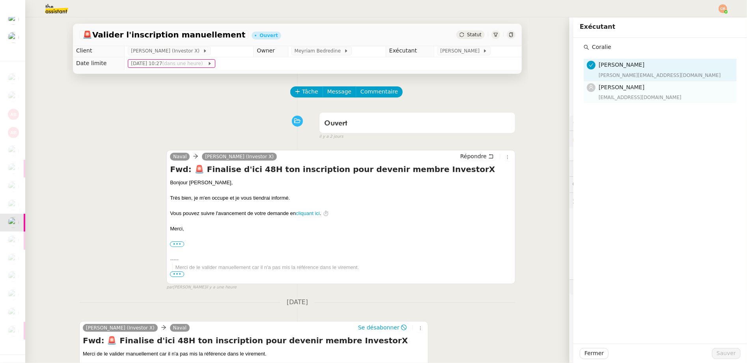
type input "Coralie"
click at [616, 88] on span "[PERSON_NAME]" at bounding box center [622, 87] width 46 height 6
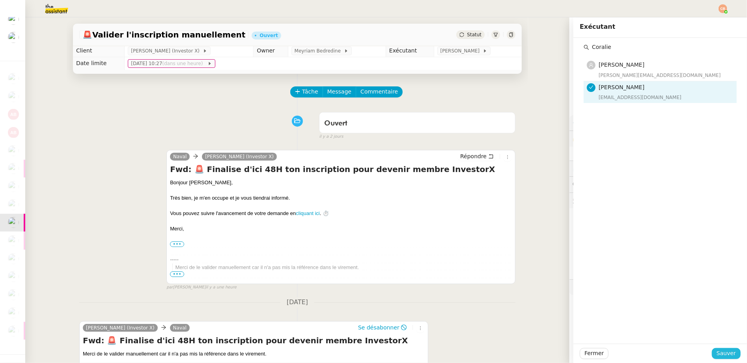
click at [664, 353] on span "Sauver" at bounding box center [726, 353] width 19 height 9
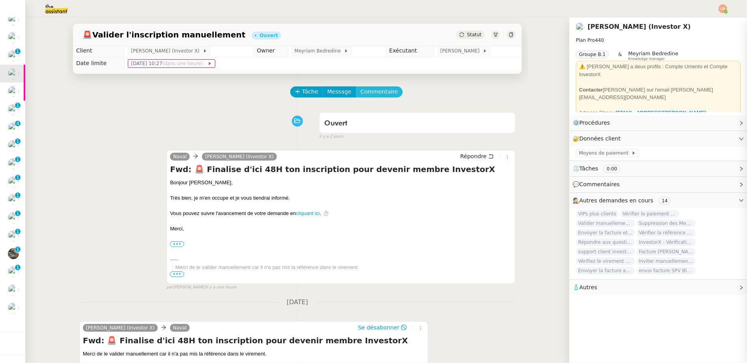
scroll to position [46, 0]
click at [385, 88] on span "Commentaire" at bounding box center [379, 91] width 37 height 9
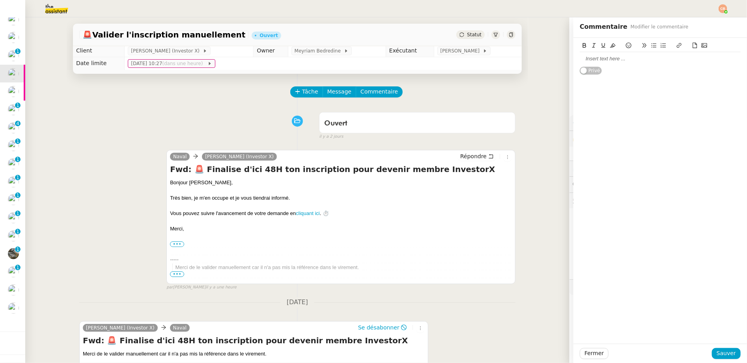
click at [589, 58] on div at bounding box center [660, 58] width 161 height 7
click at [664, 357] on button "Sauver" at bounding box center [726, 353] width 29 height 11
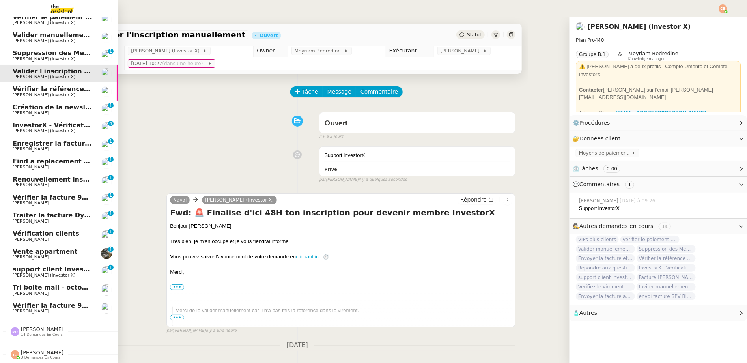
scroll to position [46, 0]
click at [40, 334] on div "Marylou Deybach 14 demandes en cours" at bounding box center [59, 328] width 118 height 23
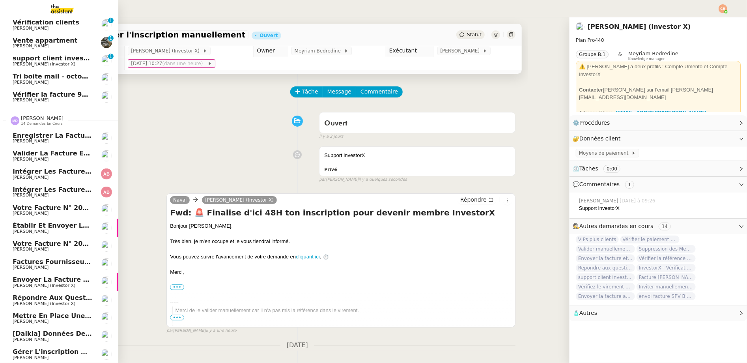
scroll to position [212, 0]
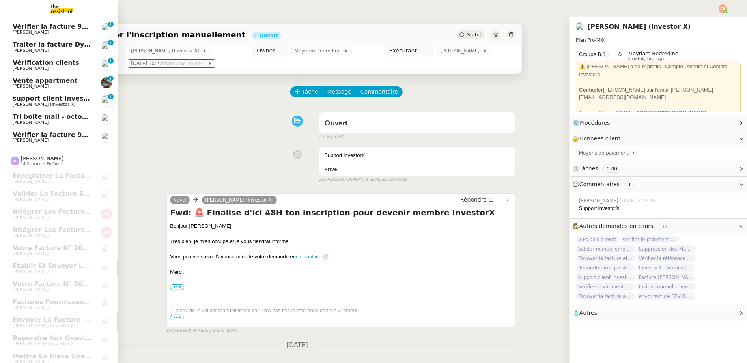
click at [30, 118] on span "Tri boite mail - octobre 2025" at bounding box center [63, 116] width 101 height 7
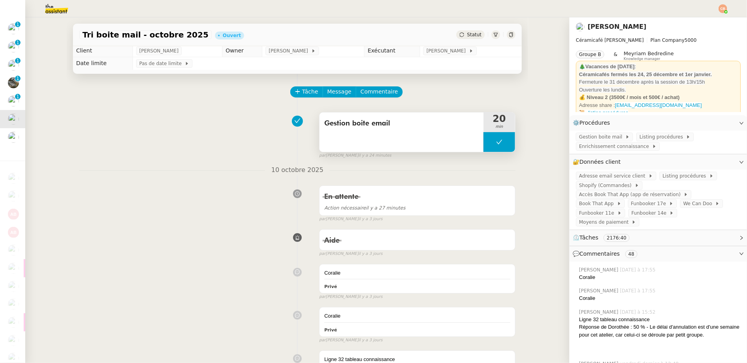
click at [488, 137] on button at bounding box center [500, 142] width 32 height 20
click at [488, 144] on icon at bounding box center [491, 142] width 6 height 6
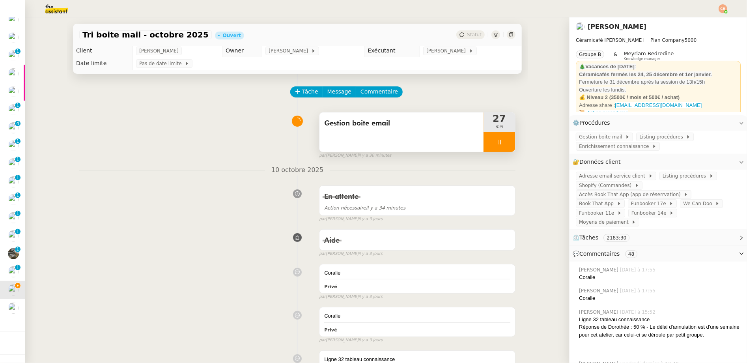
scroll to position [46, 0]
click at [501, 147] on div at bounding box center [500, 142] width 32 height 20
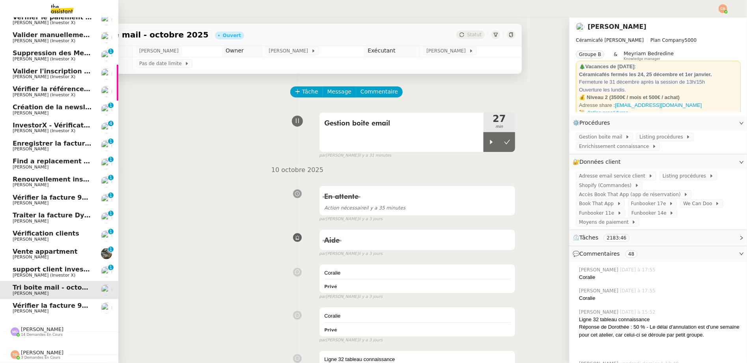
scroll to position [0, 0]
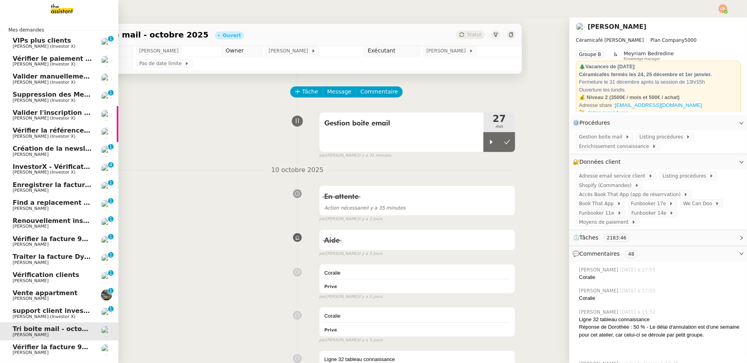
click at [66, 8] on img at bounding box center [55, 8] width 61 height 17
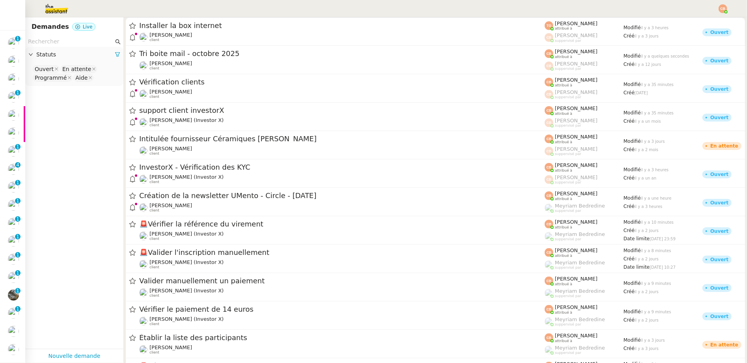
click at [49, 41] on input "text" at bounding box center [71, 41] width 86 height 9
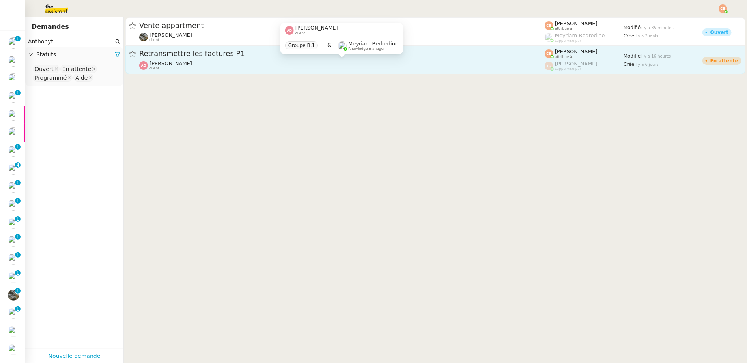
type input "Anthonyt"
click at [170, 62] on span "[PERSON_NAME]" at bounding box center [171, 63] width 43 height 6
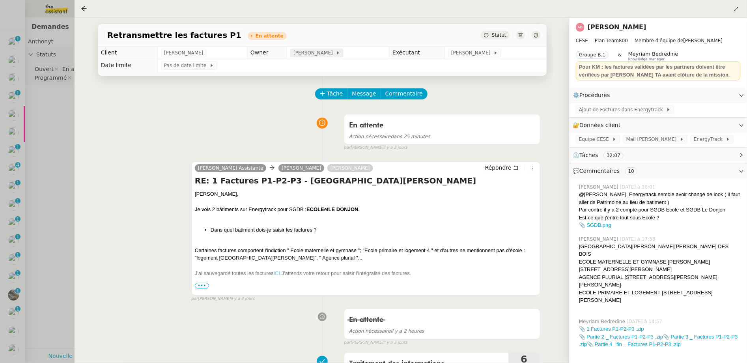
click at [328, 56] on span "[PERSON_NAME]" at bounding box center [314, 53] width 42 height 8
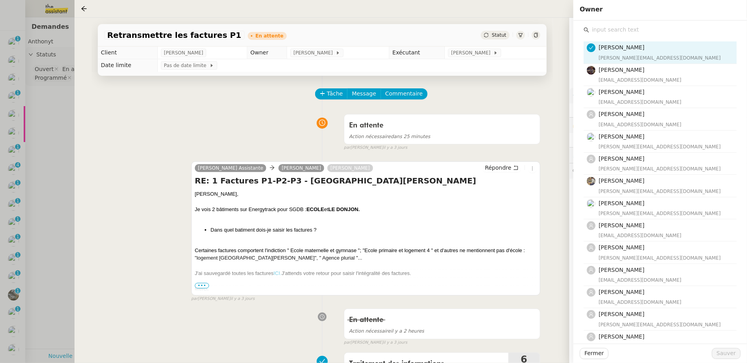
click at [611, 34] on input "text" at bounding box center [663, 29] width 148 height 11
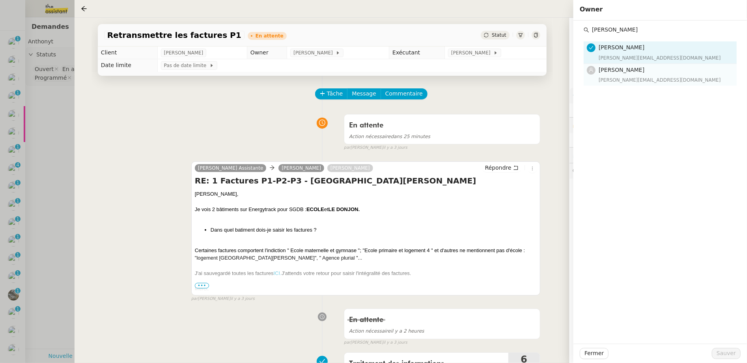
type input "Marylou"
click at [623, 73] on h4 "[PERSON_NAME]" at bounding box center [665, 69] width 133 height 9
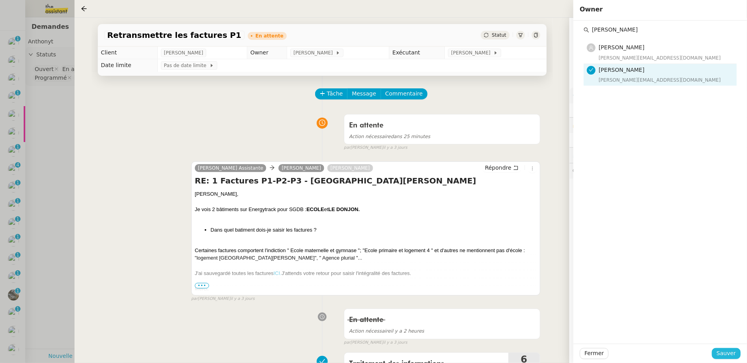
click at [664, 351] on span "Sauver" at bounding box center [726, 353] width 19 height 9
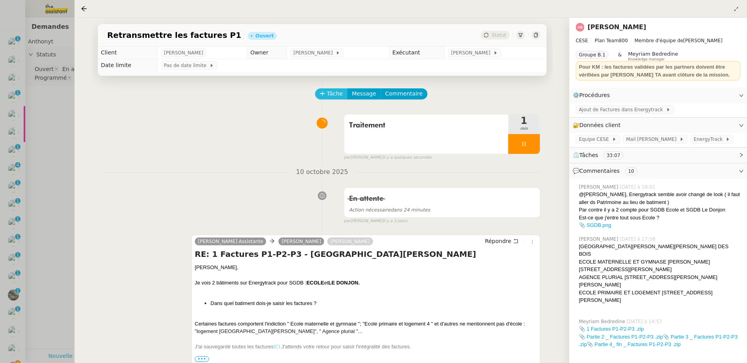
click at [320, 95] on icon at bounding box center [323, 94] width 6 height 6
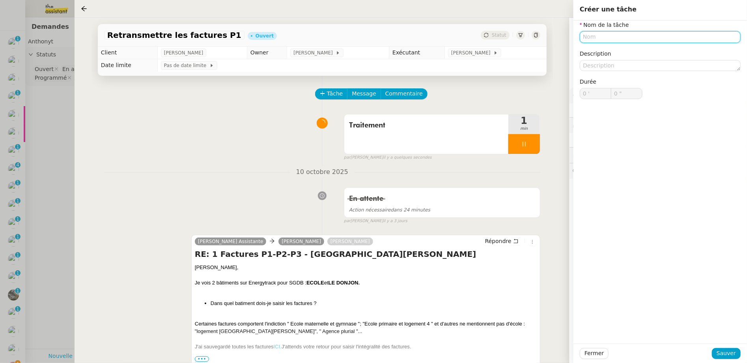
click at [587, 42] on input "text" at bounding box center [660, 36] width 161 height 11
click at [618, 50] on div "Recap" at bounding box center [660, 51] width 155 height 7
type input "Recap"
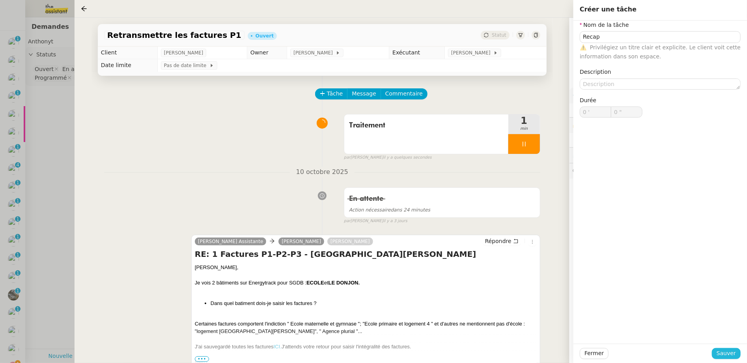
click at [664, 354] on span "Sauver" at bounding box center [726, 353] width 19 height 9
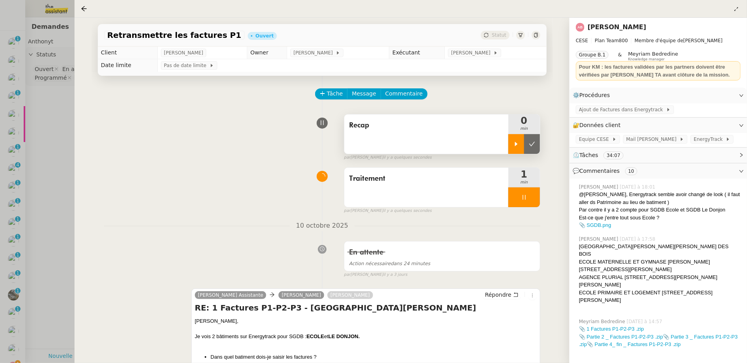
click at [510, 138] on div at bounding box center [516, 144] width 16 height 20
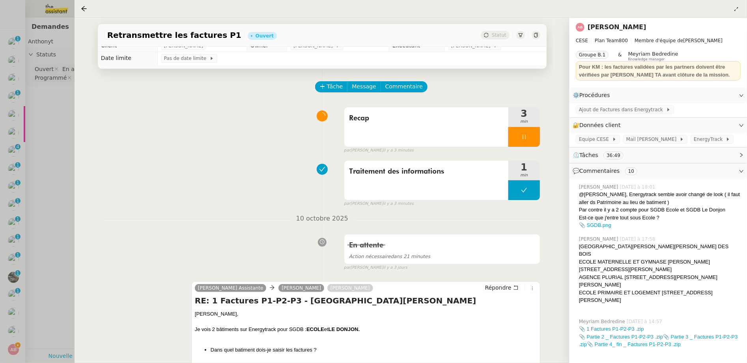
scroll to position [17, 0]
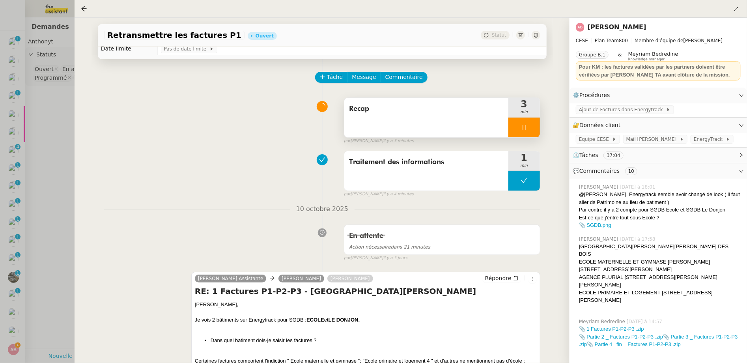
click at [531, 128] on div at bounding box center [524, 128] width 32 height 20
drag, startPoint x: 528, startPoint y: 125, endPoint x: 409, endPoint y: 113, distance: 119.0
click at [529, 125] on icon at bounding box center [532, 127] width 6 height 6
drag, startPoint x: 84, startPoint y: 9, endPoint x: 79, endPoint y: 9, distance: 4.4
click at [84, 9] on icon at bounding box center [84, 9] width 6 height 6
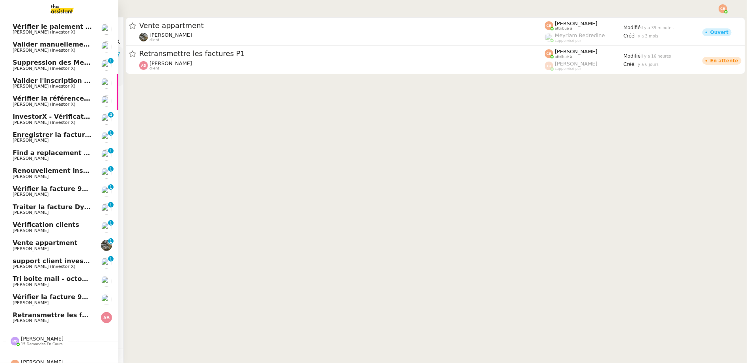
scroll to position [46, 0]
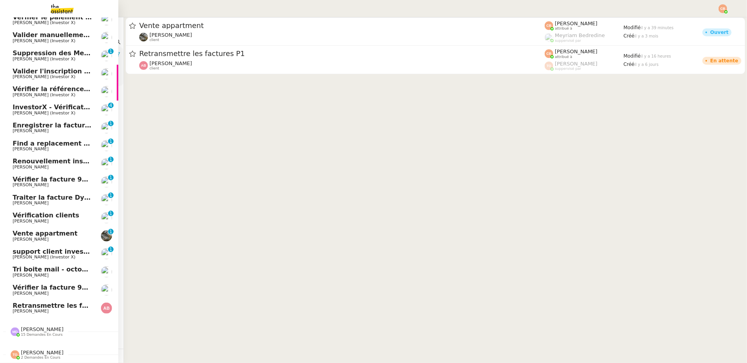
click at [34, 273] on span "[PERSON_NAME]" at bounding box center [31, 275] width 36 height 5
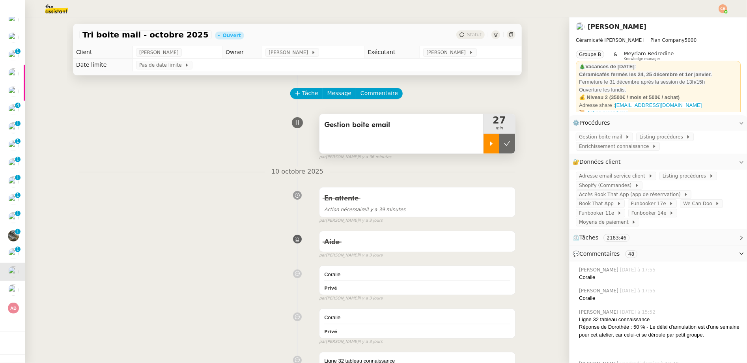
scroll to position [2, 0]
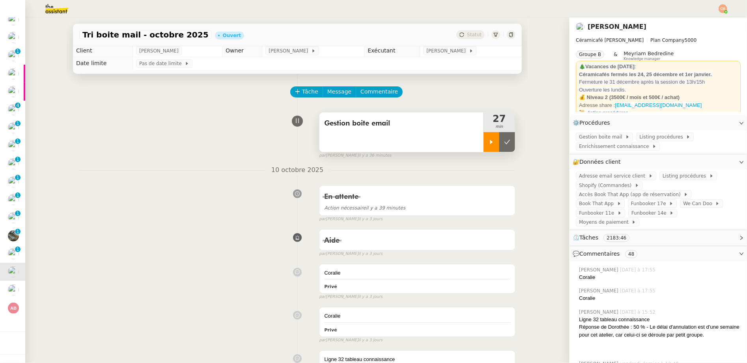
click at [488, 139] on icon at bounding box center [491, 142] width 6 height 6
click at [371, 91] on span "Commentaire" at bounding box center [379, 91] width 37 height 9
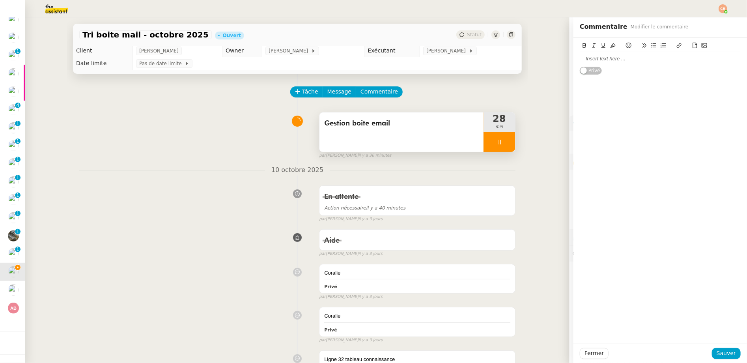
click at [622, 61] on div at bounding box center [660, 58] width 161 height 7
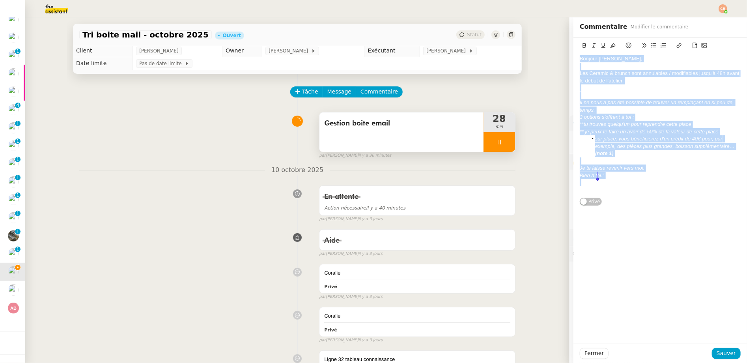
drag, startPoint x: 573, startPoint y: 60, endPoint x: 633, endPoint y: 180, distance: 134.8
click at [633, 180] on div "Bonjour Darya, Les Ceramic & brunch sont annulables / modifiables jusqu'à 48h a…" at bounding box center [660, 124] width 161 height 145
click at [591, 46] on button at bounding box center [593, 45] width 9 height 9
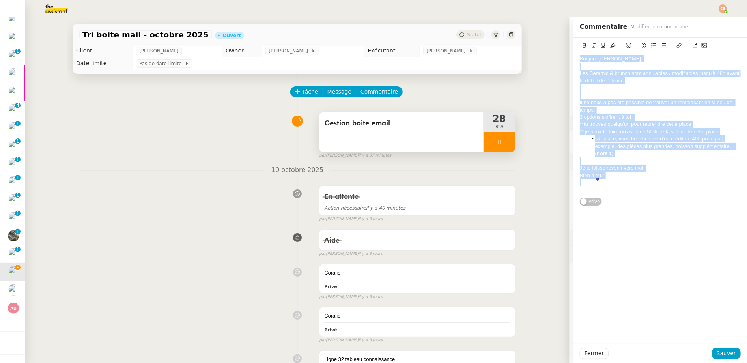
click at [591, 46] on button at bounding box center [593, 45] width 9 height 9
click at [588, 60] on em "Bonjour Darya," at bounding box center [611, 59] width 63 height 6
drag, startPoint x: 574, startPoint y: 59, endPoint x: 609, endPoint y: 186, distance: 131.8
click at [609, 186] on div "Bonjour Darya, Les Ceramic & brunch sont annulables / modifiables jusqu'à 48h a…" at bounding box center [660, 124] width 161 height 145
click at [591, 45] on icon at bounding box center [594, 46] width 6 height 6
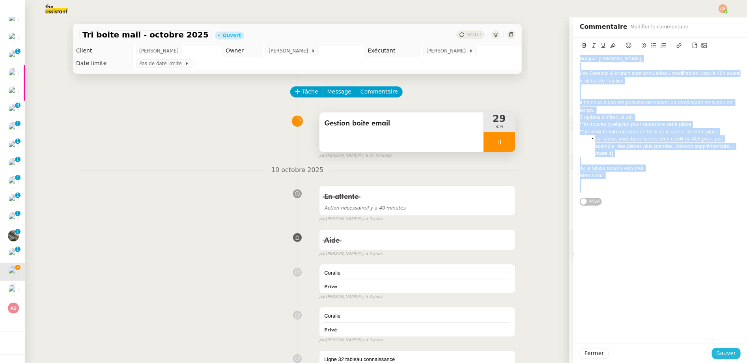
click at [664, 352] on span "Sauver" at bounding box center [726, 353] width 19 height 9
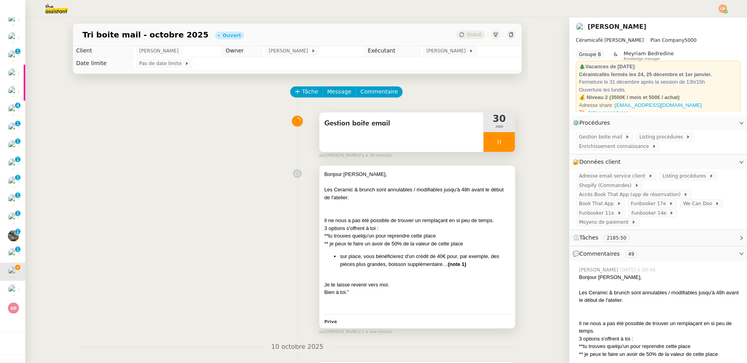
click at [376, 189] on div "Les Ceramic & brunch sont annulables / modifiables jusqu'à 48h avant le début d…" at bounding box center [417, 193] width 186 height 15
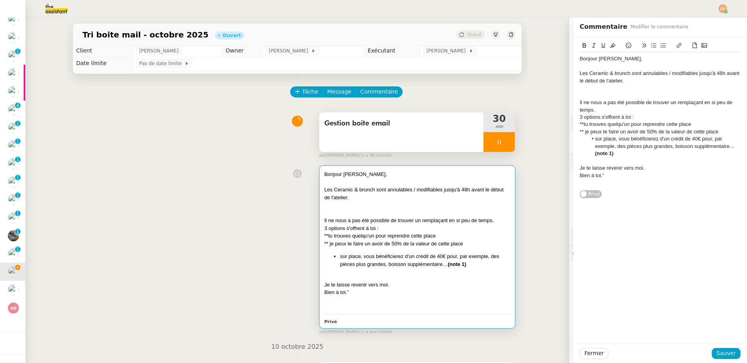
click at [611, 94] on div at bounding box center [660, 95] width 161 height 7
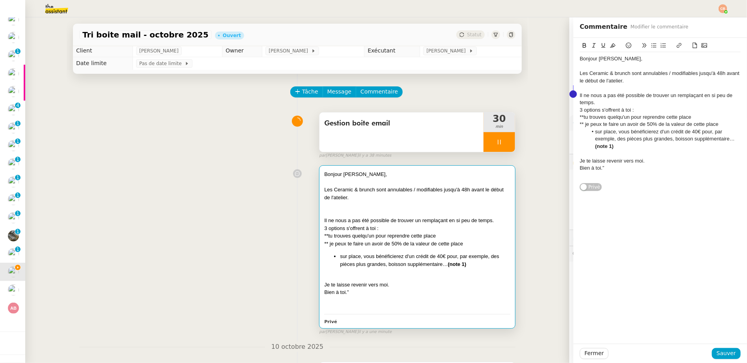
click at [574, 94] on lpop-circle at bounding box center [573, 93] width 7 height 7
click at [601, 92] on div "Il ne nous a pas été possible de trouver un remplaçant en si peu de temps." at bounding box center [660, 99] width 161 height 15
click at [580, 96] on div "Il ne nous a pas été possible de trouver un remplaçant en si peu de temps." at bounding box center [660, 99] width 161 height 15
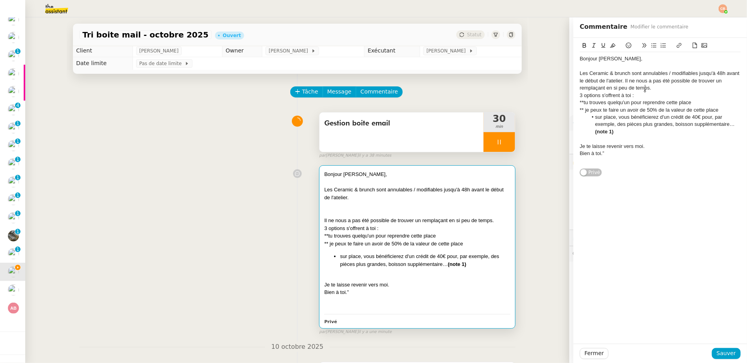
click at [652, 87] on div "Les Ceramic & brunch sont annulables / modifiables jusqu'à 48h avant le début d…" at bounding box center [660, 81] width 161 height 22
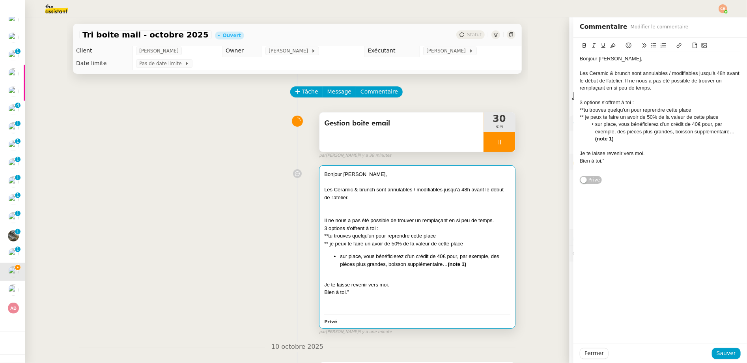
click at [619, 81] on div "Les Ceramic & brunch sont annulables / modifiables jusqu'à 48h avant le début d…" at bounding box center [660, 81] width 161 height 22
drag, startPoint x: 573, startPoint y: 102, endPoint x: 651, endPoint y: 101, distance: 78.1
click at [651, 101] on div "3 options s'offrent à toi :" at bounding box center [660, 102] width 161 height 7
drag, startPoint x: 674, startPoint y: 80, endPoint x: 619, endPoint y: 79, distance: 55.6
click at [619, 79] on div "Les Ceramic & brunch sont annulables / modifiables jusqu'à 48h avant le début d…" at bounding box center [660, 81] width 161 height 22
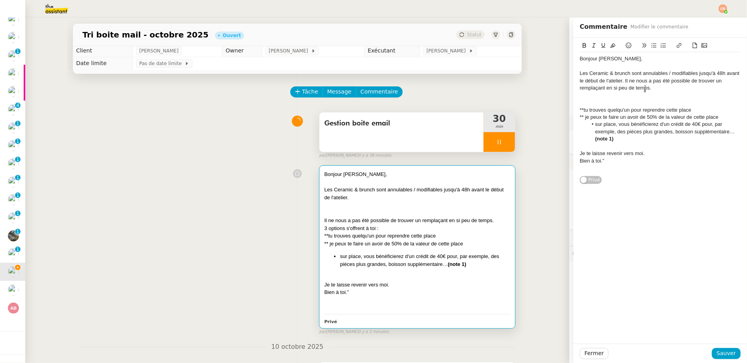
click at [647, 89] on div "Les Ceramic & brunch sont annulables / modifiables jusqu'à 48h avant le début d…" at bounding box center [660, 81] width 161 height 22
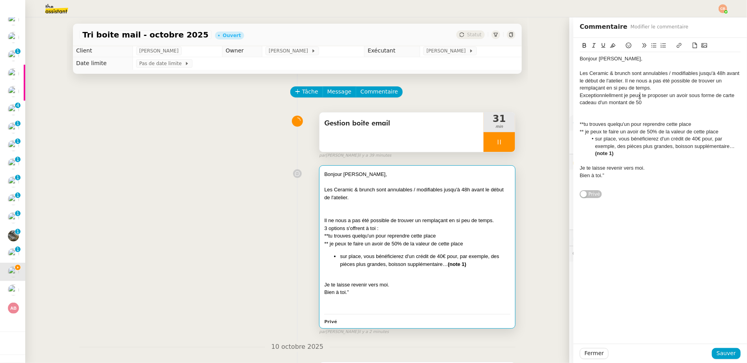
click at [639, 97] on div "Exceptionnlellment je peux te proposer un avoir sous forme de carte cadeau d'un…" at bounding box center [660, 99] width 161 height 15
click at [589, 97] on div "Exceptionnlellment je t'ai envoyé proposer un avoir sous forme de carte cadeau …" at bounding box center [660, 99] width 161 height 15
click at [0, 0] on lt-span "Exceptionn ellement" at bounding box center [0, 0] width 0 height 0
drag, startPoint x: 649, startPoint y: 96, endPoint x: 672, endPoint y: 95, distance: 22.5
click at [664, 95] on div "Exceptionnellement je t'ai envoyé proposer un avoir sous forme de carte cadeau …" at bounding box center [660, 99] width 161 height 15
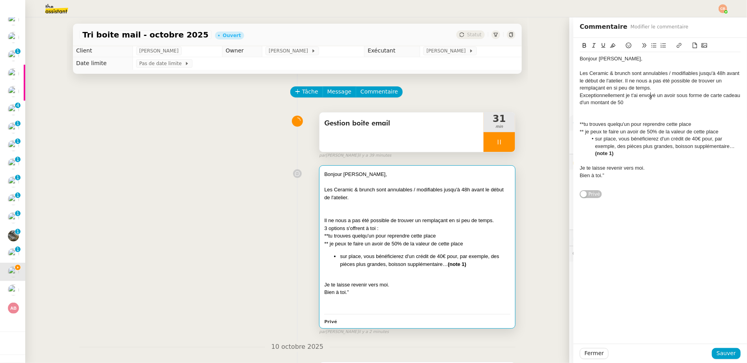
click at [664, 97] on div "Exceptionnellement je t'ai envoyé un avoir sous forme de carte cadeau d'un mont…" at bounding box center [660, 99] width 161 height 15
click at [0, 0] on lt-span "carte-cadeau" at bounding box center [0, 0] width 0 height 0
click at [622, 104] on div "Exceptionnellement je t'ai envoyé un avoir sous forme de carte-cadeau d'un mont…" at bounding box center [660, 99] width 161 height 15
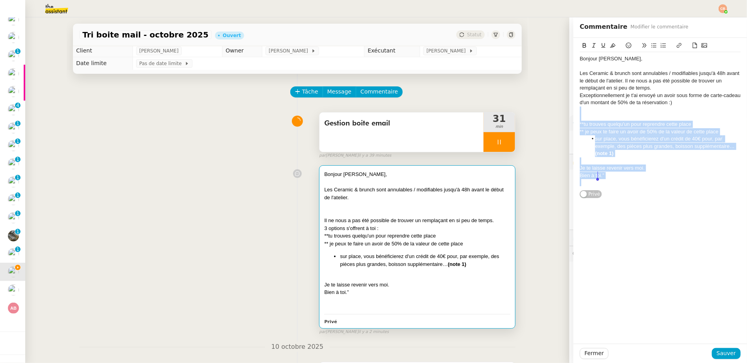
drag, startPoint x: 612, startPoint y: 112, endPoint x: 629, endPoint y: 186, distance: 75.4
click at [629, 186] on div "Bonjour Darya, Les Ceramic & brunch sont annulables / modifiables jusqu'à 48h a…" at bounding box center [660, 120] width 161 height 137
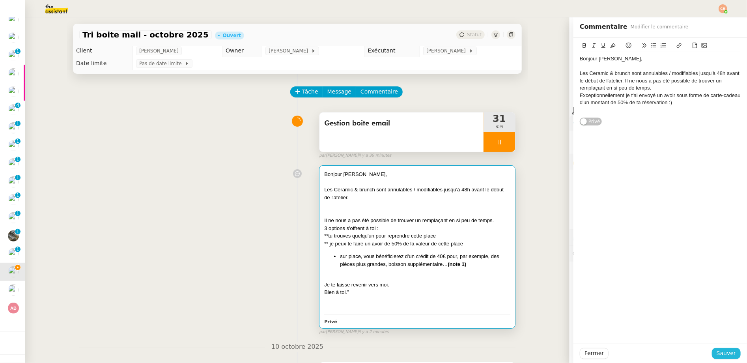
click at [664, 356] on span "Sauver" at bounding box center [726, 353] width 19 height 9
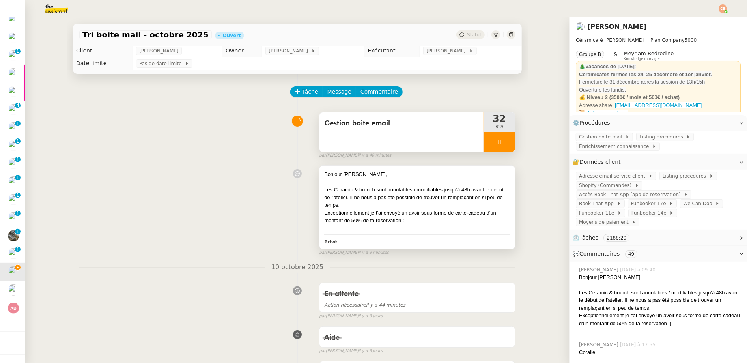
click at [411, 178] on div at bounding box center [417, 182] width 186 height 8
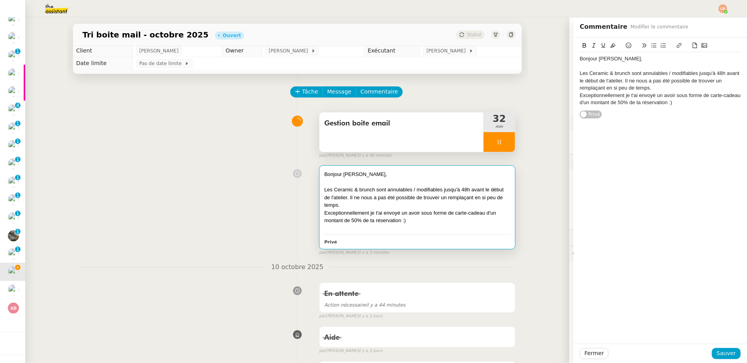
click at [664, 104] on div "Exceptionnellement je t'ai envoyé un avoir sous forme de carte-cadeau d'un mont…" at bounding box center [660, 99] width 161 height 15
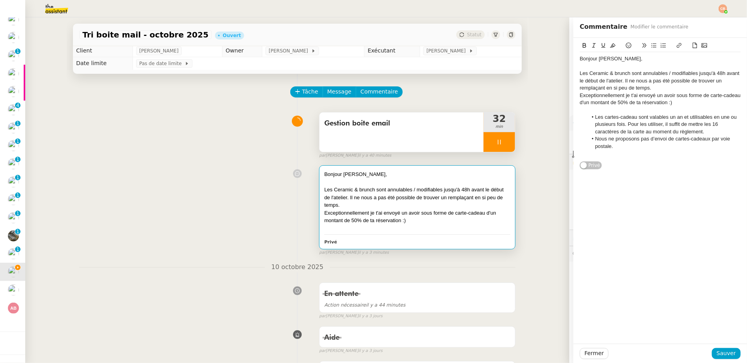
click at [595, 117] on span "Les cartes-cadeau sont valables un an et utilisables en une ou plusieurs fois. …" at bounding box center [666, 124] width 143 height 21
click at [595, 138] on span "Nous ne proposons pas d’envoi de cartes-cadeaux par voie postale." at bounding box center [663, 142] width 136 height 13
drag, startPoint x: 584, startPoint y: 139, endPoint x: 634, endPoint y: 155, distance: 52.3
click at [634, 155] on div "Bonjour Darya, Les Ceramic & brunch sont annulables / modifiables jusqu'à 48h a…" at bounding box center [660, 106] width 161 height 108
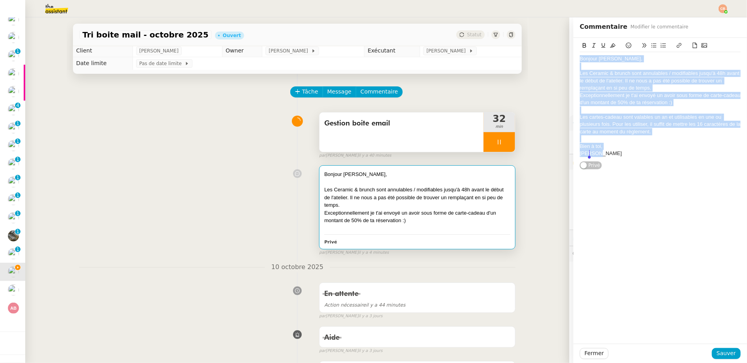
drag, startPoint x: 575, startPoint y: 59, endPoint x: 602, endPoint y: 163, distance: 107.7
click at [602, 163] on div "Bonjour Darya, Les Ceramic & brunch sont annulables / modifiables jusqu'à 48h a…" at bounding box center [660, 104] width 161 height 132
copy div "Bonjour Darya, Les Ceramic & brunch sont annulables / modifiables jusqu'à 48h a…"
click at [664, 350] on span "Sauver" at bounding box center [726, 353] width 19 height 9
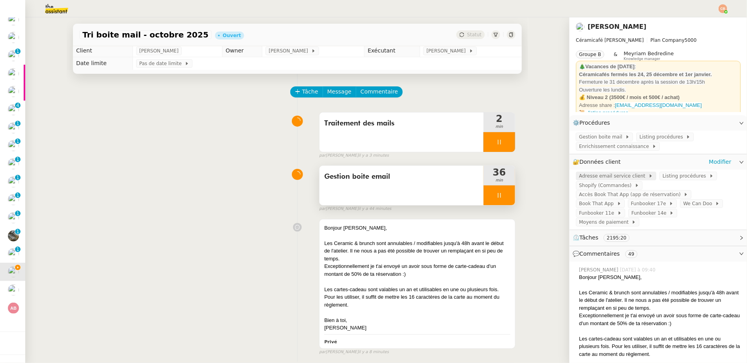
click at [611, 179] on span "Adresse email service client" at bounding box center [613, 176] width 69 height 8
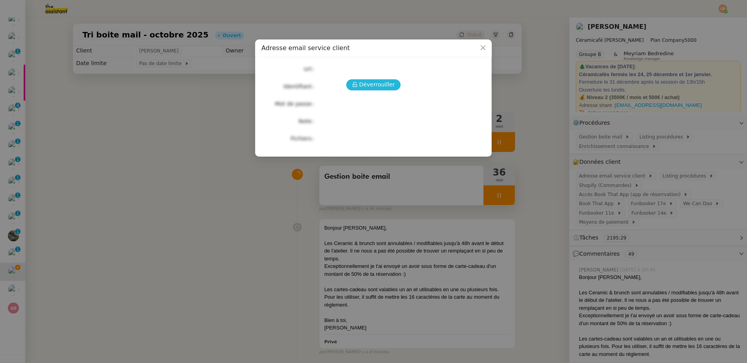
click at [381, 86] on span "Déverrouiller" at bounding box center [377, 84] width 36 height 9
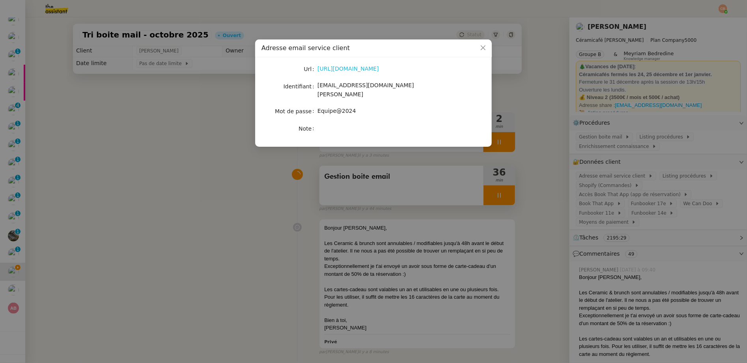
click at [365, 69] on link "https://ex4.mail.ovh.net/owa/#path=/mail" at bounding box center [349, 68] width 62 height 6
click at [165, 149] on nz-modal-container "Adresse email service client Url https://ex4.mail.ovh.net/owa/#path=/mail Ident…" at bounding box center [373, 181] width 747 height 363
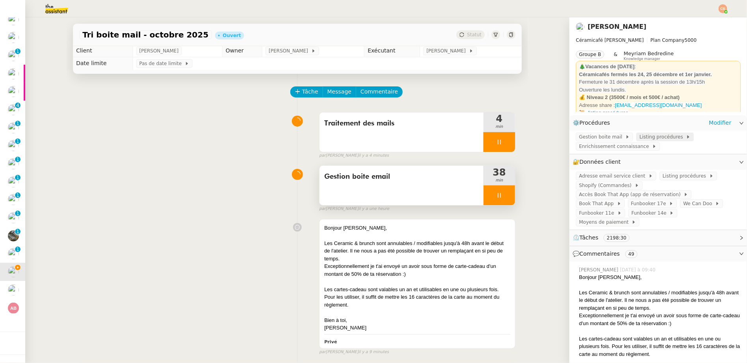
click at [647, 134] on span "Listing procédures" at bounding box center [662, 137] width 47 height 8
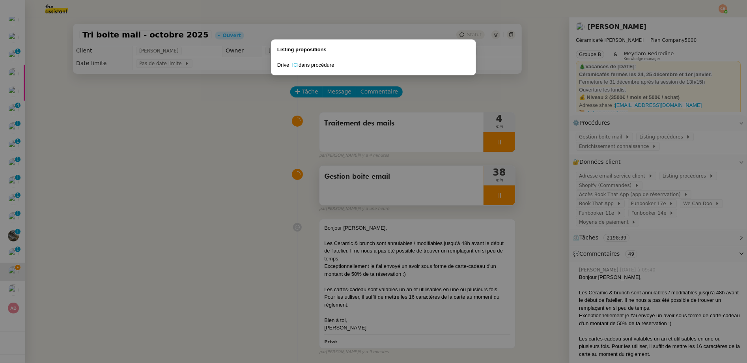
click at [297, 65] on link "ICI" at bounding box center [295, 65] width 7 height 6
drag, startPoint x: 201, startPoint y: 153, endPoint x: 266, endPoint y: 153, distance: 64.7
click at [201, 153] on nz-modal-container "Listing propositions Drive ICI dans procédure" at bounding box center [373, 181] width 747 height 363
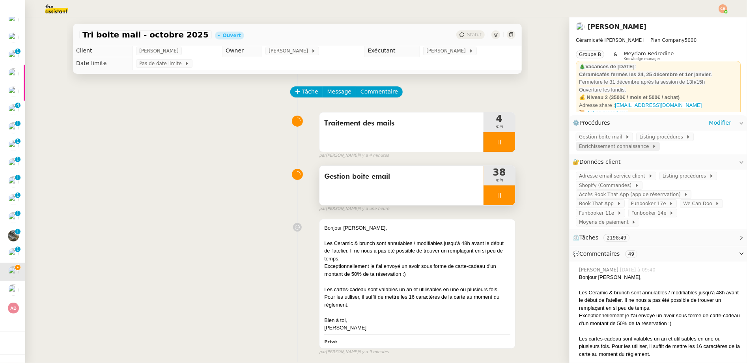
click at [596, 147] on span "Enrichissement connaissance" at bounding box center [615, 146] width 73 height 8
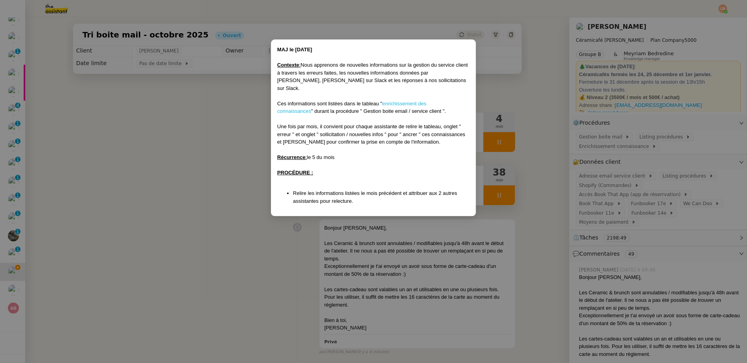
click at [396, 101] on link "enrichissement des connaissances" at bounding box center [351, 108] width 149 height 14
click at [203, 116] on nz-modal-container "MAJ le 26/06/2025 Contexte : Nous apprenons de nouvelles informations sur la ge…" at bounding box center [373, 181] width 747 height 363
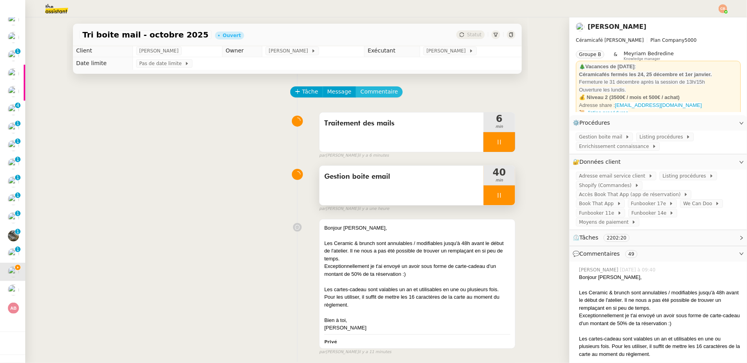
click at [384, 93] on span "Commentaire" at bounding box center [379, 91] width 37 height 9
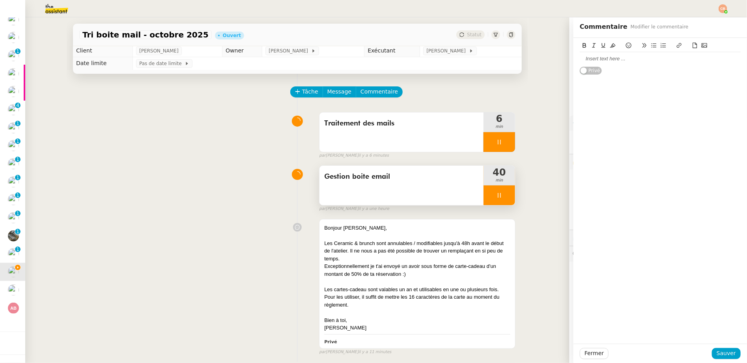
click at [593, 61] on div at bounding box center [660, 58] width 161 height 7
drag, startPoint x: 573, startPoint y: 60, endPoint x: 633, endPoint y: 140, distance: 99.7
click at [633, 140] on div "Bonjour Eeva, Merci pour ton retour. Je te laisse revenir vers moi si je dois d…" at bounding box center [661, 191] width 174 height 306
copy div "Bonjour Eeva, Merci pour ton retour. Je te laisse revenir vers moi si je dois d…"
click at [664, 353] on span "Sauver" at bounding box center [726, 353] width 19 height 9
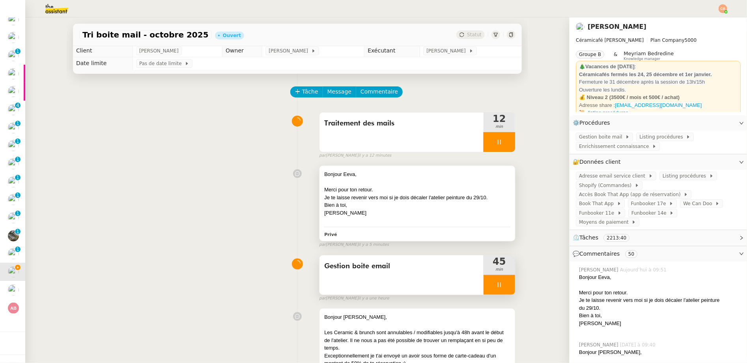
click at [400, 189] on div "Merci pour ton retour." at bounding box center [417, 190] width 186 height 8
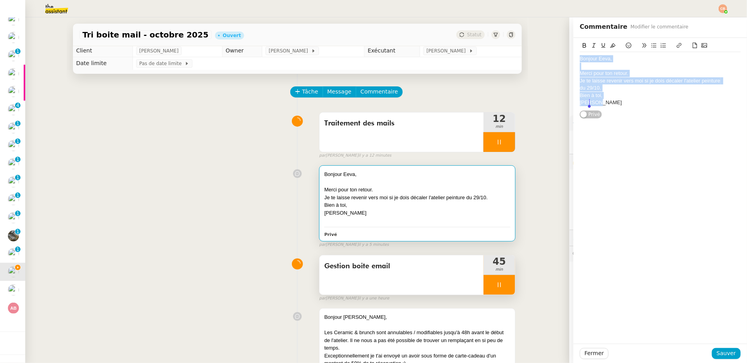
drag, startPoint x: 574, startPoint y: 58, endPoint x: 604, endPoint y: 120, distance: 68.1
click at [604, 120] on div "Bonjour Eeva, Merci pour ton retour. Je te laisse revenir vers moi si je dois d…" at bounding box center [661, 191] width 174 height 306
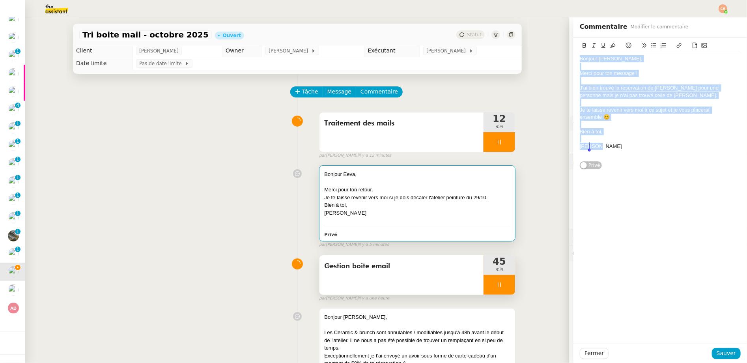
drag, startPoint x: 574, startPoint y: 58, endPoint x: 613, endPoint y: 148, distance: 97.7
click at [613, 148] on div "Bonjour Gabrielle, Merci pour ton message ! J'ai bien trouvé la réservation de …" at bounding box center [660, 106] width 161 height 108
copy div "Bonjour Gabrielle, Merci pour ton message ! J'ai bien trouvé la réservation de …"
click at [664, 351] on span "Sauver" at bounding box center [726, 353] width 19 height 9
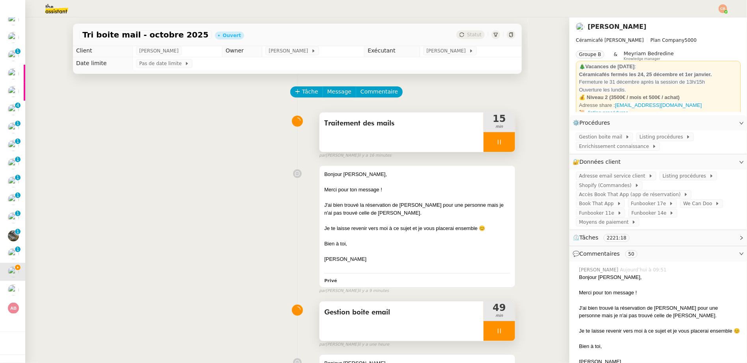
drag, startPoint x: 240, startPoint y: 143, endPoint x: 324, endPoint y: 122, distance: 86.7
click at [240, 143] on div "Traitement des mails 15 min false par Tatyana O. il y a 16 minutes" at bounding box center [297, 133] width 436 height 50
click at [367, 183] on div at bounding box center [417, 182] width 186 height 8
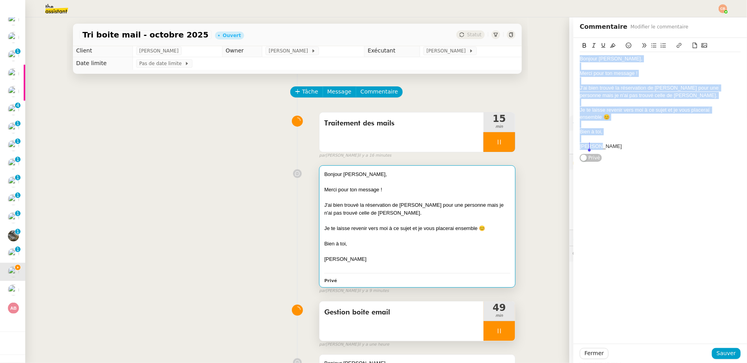
drag, startPoint x: 574, startPoint y: 59, endPoint x: 608, endPoint y: 157, distance: 103.8
click at [608, 157] on div "Bonjour Gabrielle, Merci pour ton message ! J'ai bien trouvé la réservation de …" at bounding box center [660, 100] width 161 height 125
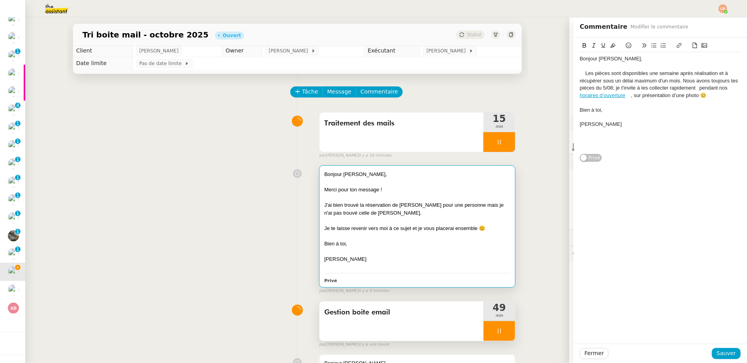
click at [580, 71] on span "Les pièces sont disponibles une semaine après réalisation et à récupérer sous u…" at bounding box center [660, 80] width 160 height 21
drag, startPoint x: 623, startPoint y: 94, endPoint x: 569, endPoint y: 96, distance: 53.7
click at [574, 96] on div "Bonjour Eric, Les pièces sont disponibles une semaine après réalisation et à ré…" at bounding box center [661, 100] width 174 height 125
click at [664, 89] on div "Les pièces sont disponibles une semaine après réalisation et à récupérer sous u…" at bounding box center [660, 84] width 161 height 29
click at [664, 88] on span "pendant nos horairtes d'ouverture, sur présentation d’une photo 😊" at bounding box center [650, 91] width 140 height 13
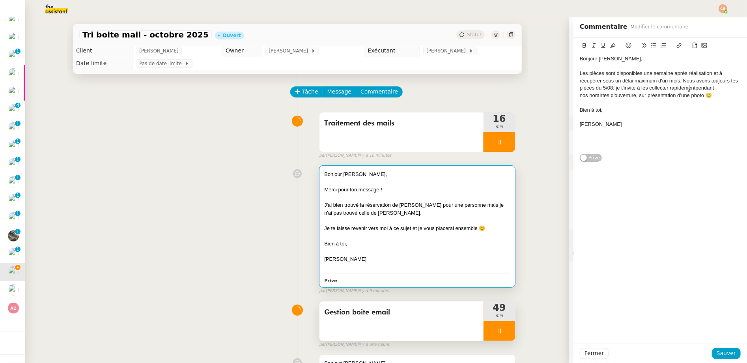
click at [598, 95] on span "Les pièces sont disponibles une semaine après réalisation et à récupérer sous u…" at bounding box center [660, 84] width 160 height 28
click at [0, 0] on lt-span "horair es" at bounding box center [0, 0] width 0 height 0
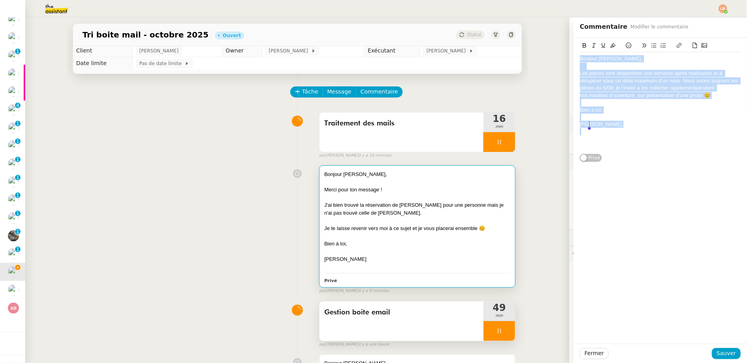
drag, startPoint x: 574, startPoint y: 58, endPoint x: 608, endPoint y: 135, distance: 83.5
click at [608, 135] on div "Bonjour Eric, Les pièces sont disponibles une semaine après réalisation et à ré…" at bounding box center [660, 102] width 161 height 101
copy div "Bonjour Eric, Les pièces sont disponibles une semaine après réalisation et à ré…"
click at [664, 355] on span "Sauver" at bounding box center [726, 353] width 19 height 9
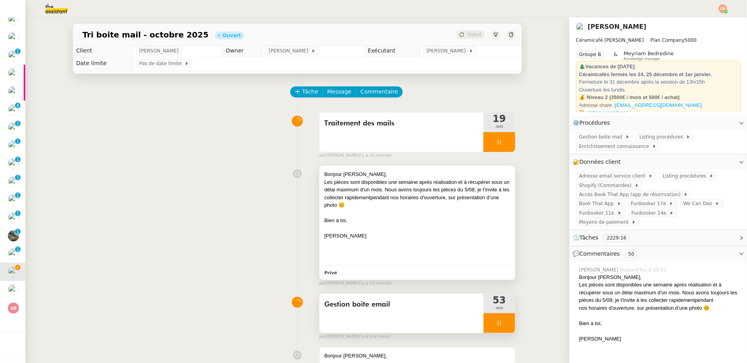
click at [342, 204] on span "Les pièces sont disponibles une semaine après réalisation et à récupérer sous u…" at bounding box center [416, 193] width 185 height 29
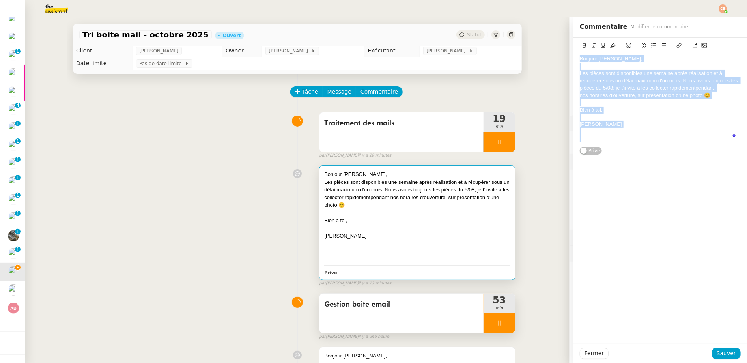
drag, startPoint x: 573, startPoint y: 57, endPoint x: 622, endPoint y: 148, distance: 103.2
click at [622, 148] on div "Bonjour Eric, Les pièces sont disponibles une semaine après réalisation et à ré…" at bounding box center [660, 96] width 161 height 117
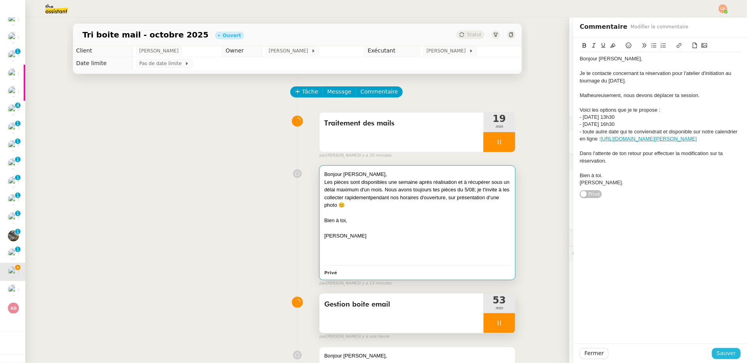
click at [664, 352] on span "Sauver" at bounding box center [726, 353] width 19 height 9
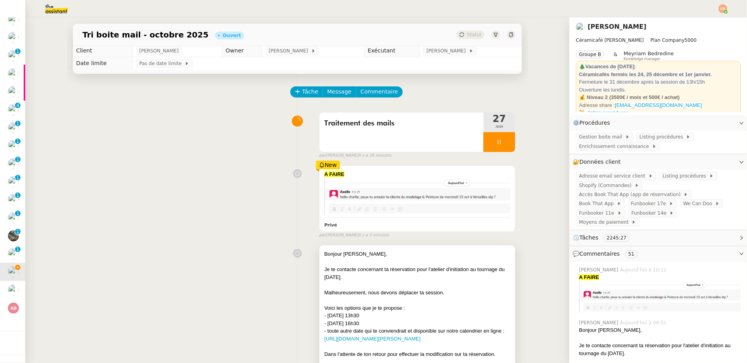
click at [371, 264] on div at bounding box center [417, 262] width 186 height 8
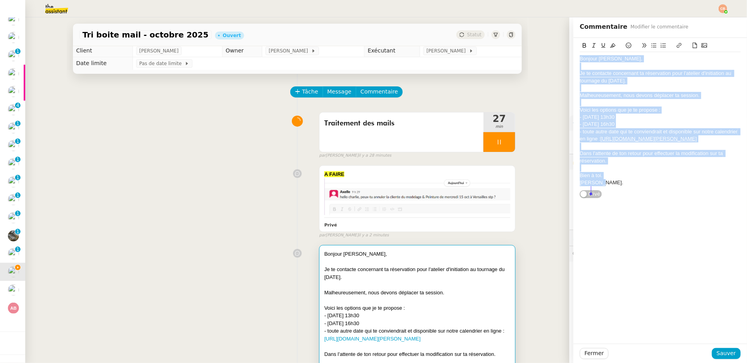
drag, startPoint x: 575, startPoint y: 59, endPoint x: 623, endPoint y: 201, distance: 150.3
click at [623, 199] on div "Bonjour Sarah, Je te contacte concernant ta réservation pour l'atelier d'initia…" at bounding box center [660, 118] width 161 height 161
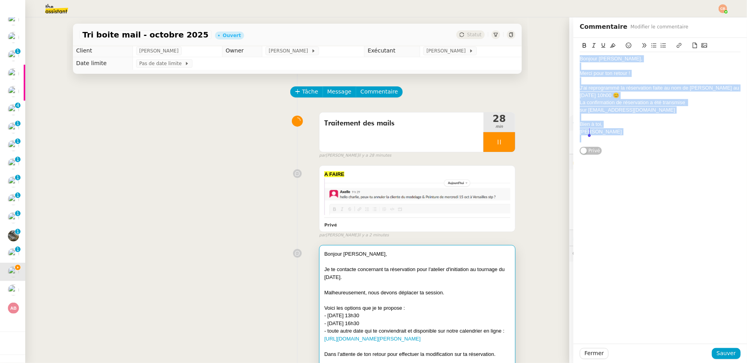
drag, startPoint x: 574, startPoint y: 58, endPoint x: 632, endPoint y: 148, distance: 107.0
click at [632, 148] on div "Bonjour Jean Paul, Merci pour ton retour ! J'ai reprogrammé la réservation fait…" at bounding box center [660, 96] width 161 height 117
copy div "Bonjour Jean Paul, Merci pour ton retour ! J'ai reprogrammé la réservation fait…"
drag, startPoint x: 729, startPoint y: 353, endPoint x: 682, endPoint y: 347, distance: 47.4
click at [664, 353] on span "Sauver" at bounding box center [726, 353] width 19 height 9
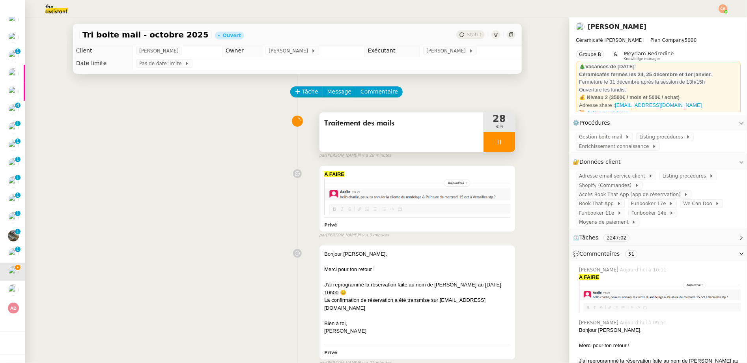
click at [496, 145] on div at bounding box center [500, 142] width 32 height 20
click at [488, 144] on icon at bounding box center [491, 142] width 6 height 6
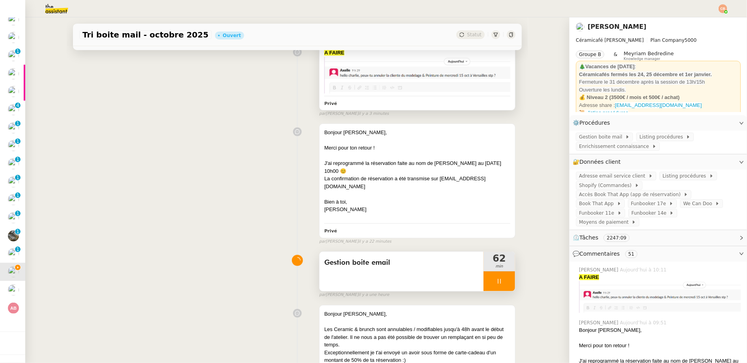
scroll to position [129, 0]
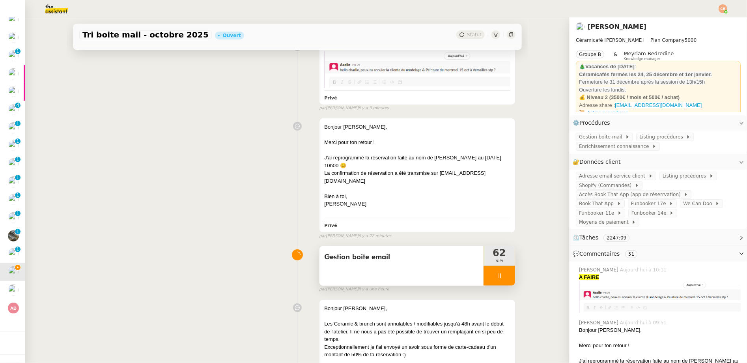
click at [484, 271] on div at bounding box center [500, 276] width 32 height 20
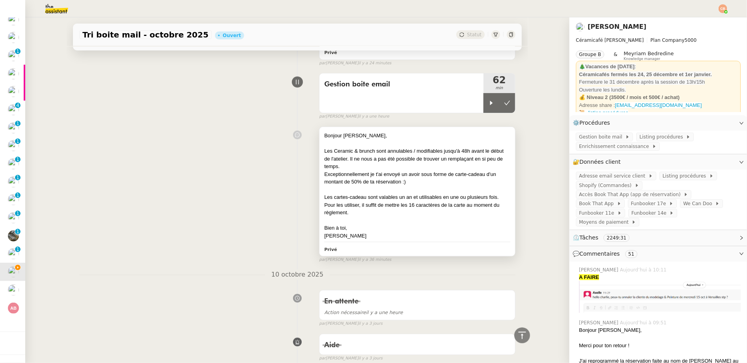
scroll to position [301, 0]
drag, startPoint x: 485, startPoint y: 100, endPoint x: 476, endPoint y: 89, distance: 14.6
click at [485, 100] on div at bounding box center [492, 103] width 16 height 20
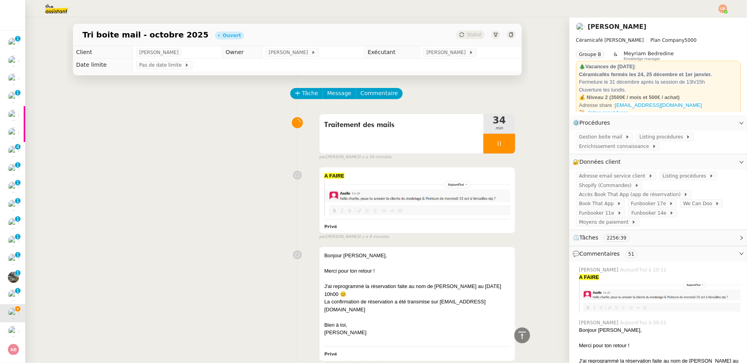
scroll to position [301, 0]
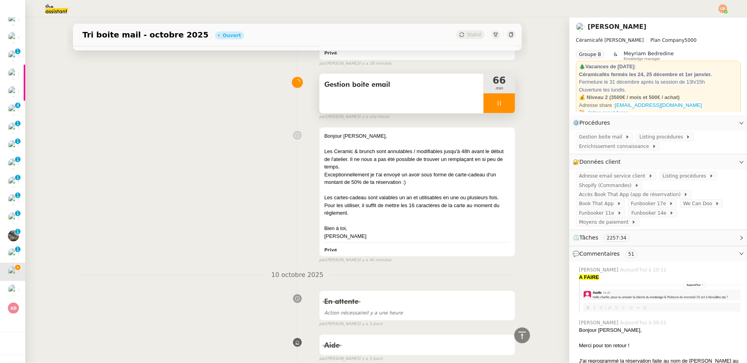
click at [484, 103] on div at bounding box center [500, 103] width 32 height 20
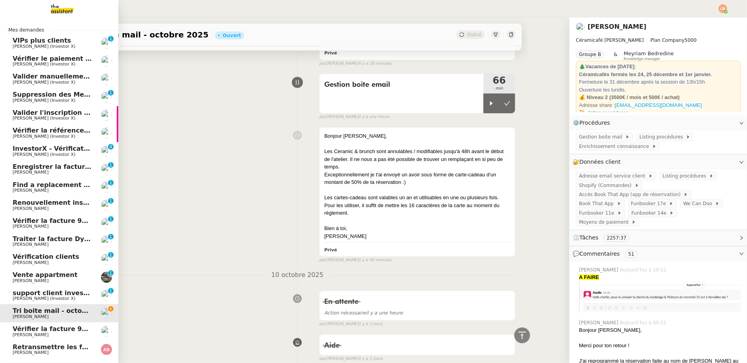
scroll to position [7, 0]
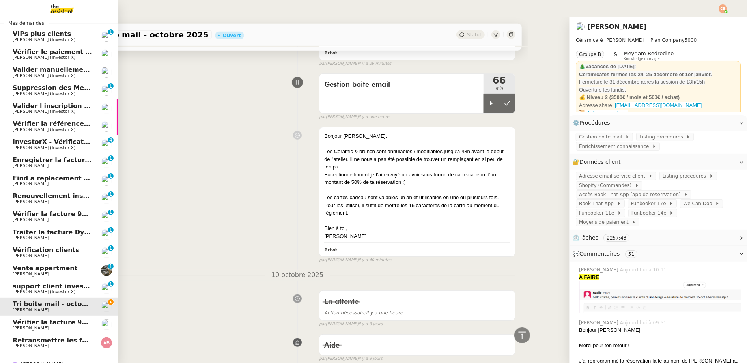
click at [48, 340] on span "Retransmettre les factures P1" at bounding box center [66, 339] width 107 height 7
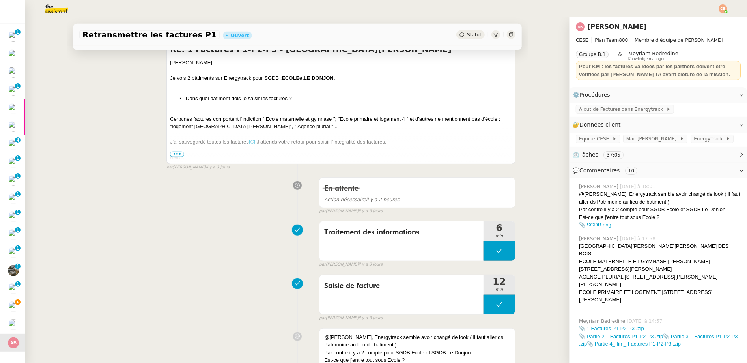
scroll to position [9, 0]
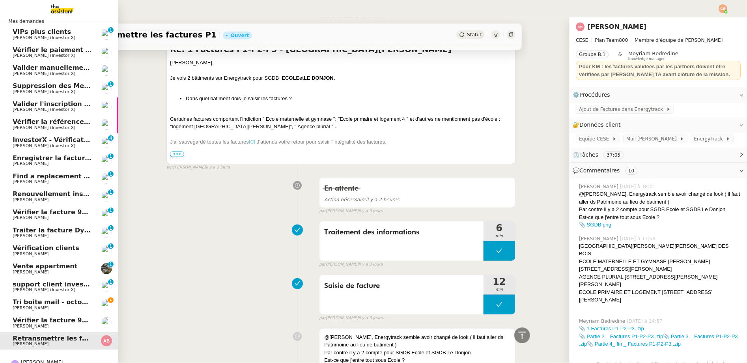
click at [13, 307] on span "[PERSON_NAME]" at bounding box center [31, 307] width 36 height 5
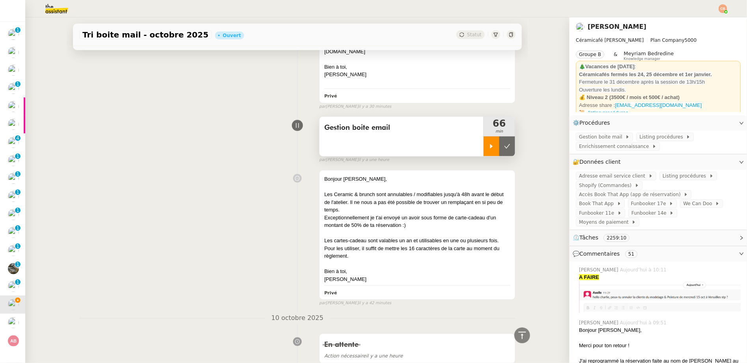
click at [490, 144] on icon at bounding box center [491, 146] width 3 height 4
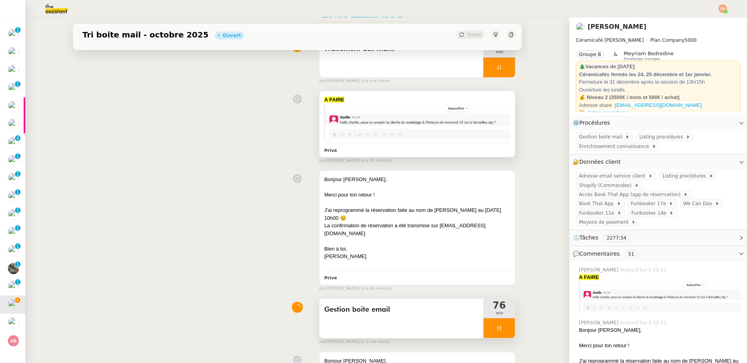
scroll to position [170, 0]
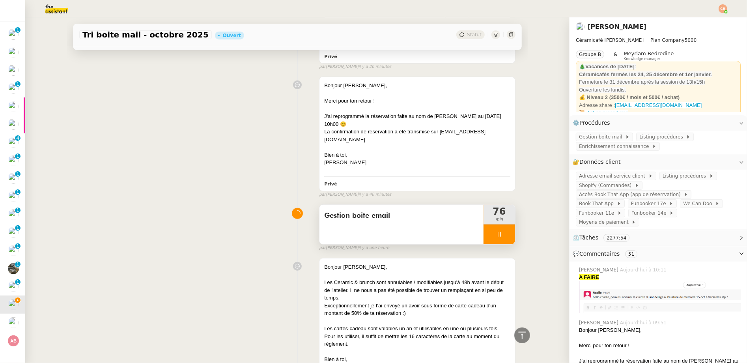
click at [485, 225] on div at bounding box center [500, 234] width 32 height 20
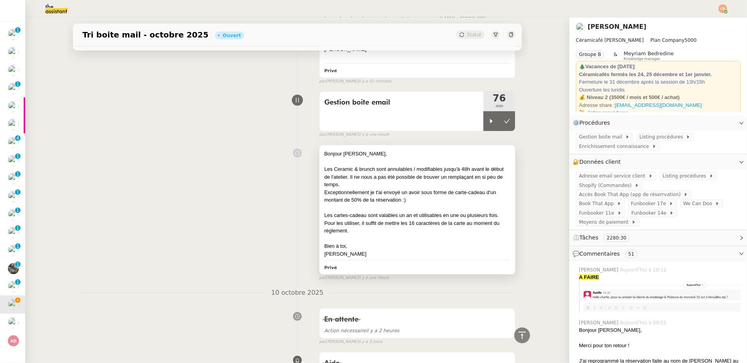
scroll to position [282, 0]
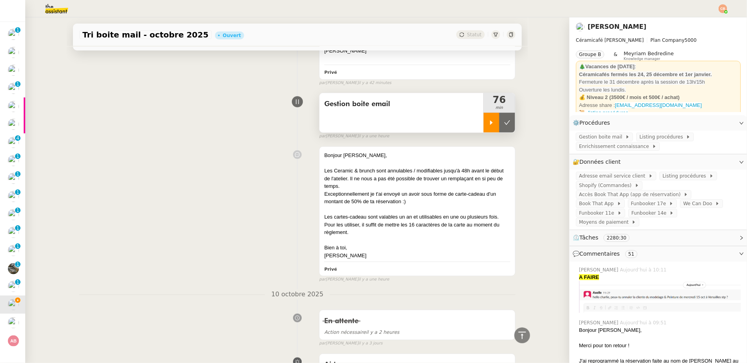
click at [488, 120] on icon at bounding box center [491, 123] width 6 height 6
click at [639, 135] on span "Listing procédures" at bounding box center [662, 137] width 47 height 8
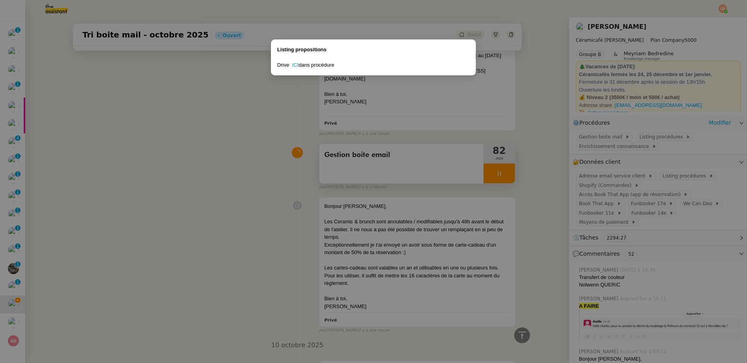
scroll to position [333, 0]
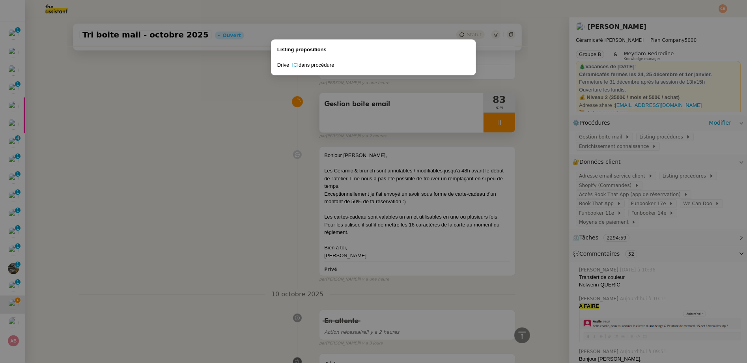
click at [243, 129] on nz-modal-container "Listing propositions Drive ICI dans procédure" at bounding box center [373, 181] width 747 height 363
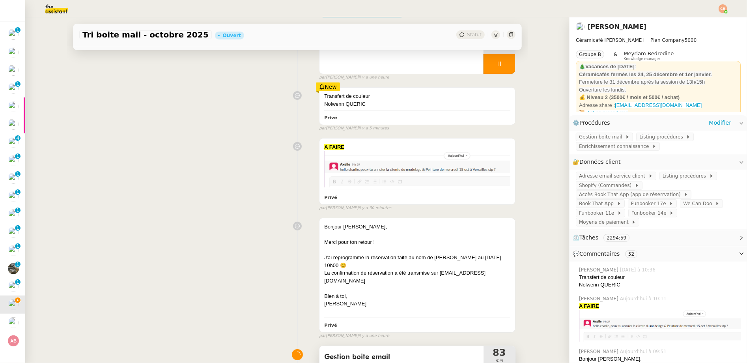
scroll to position [0, 0]
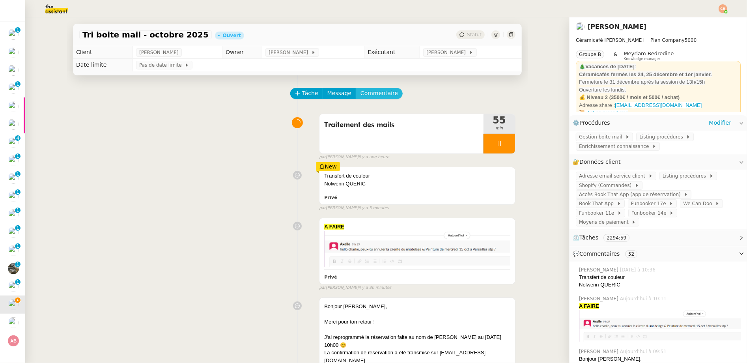
click at [365, 97] on span "Commentaire" at bounding box center [379, 93] width 37 height 9
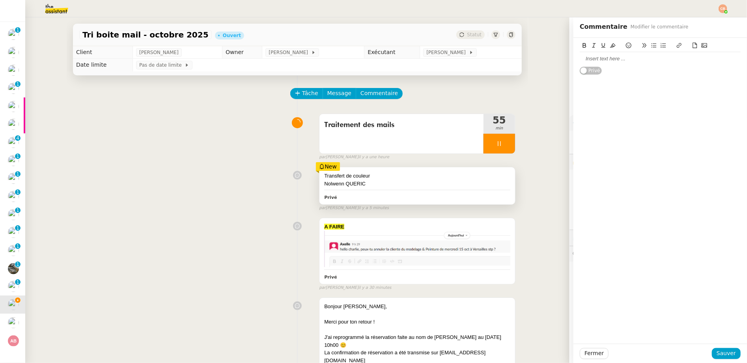
click at [396, 184] on div "Nolwenn QUERIC" at bounding box center [417, 184] width 186 height 8
click at [580, 57] on div "Transfert de couleur" at bounding box center [660, 58] width 161 height 7
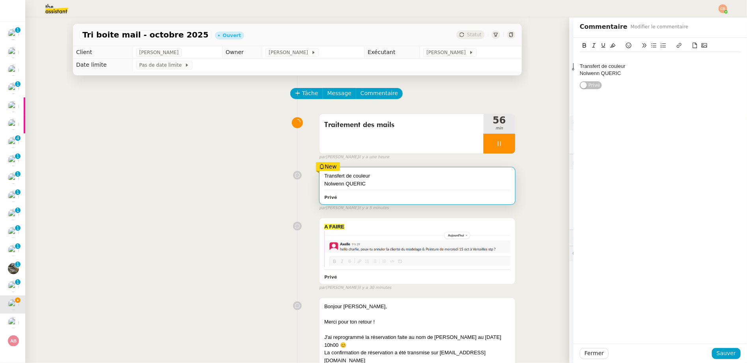
click at [580, 58] on div at bounding box center [660, 58] width 161 height 7
drag, startPoint x: 574, startPoint y: 74, endPoint x: 619, endPoint y: 77, distance: 45.8
click at [619, 77] on div "Transfert de couleur" at bounding box center [660, 73] width 161 height 7
click at [723, 352] on span "Sauver" at bounding box center [726, 353] width 19 height 9
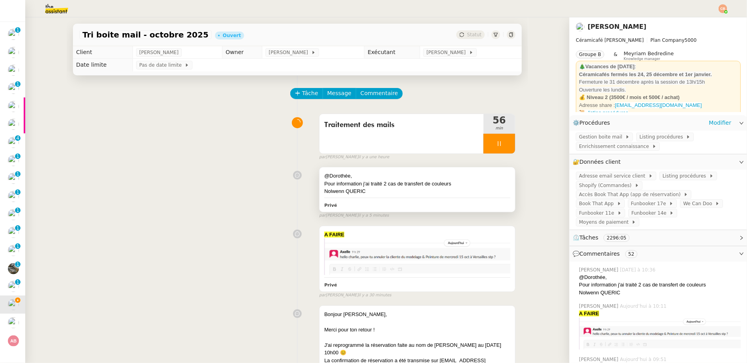
click at [392, 175] on div "@Dorothée," at bounding box center [417, 176] width 186 height 8
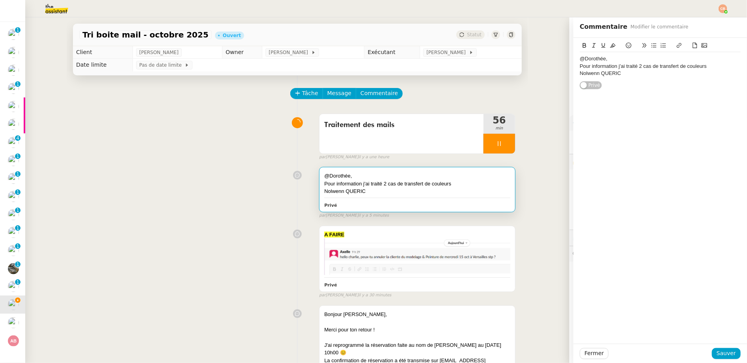
click at [620, 73] on div "Nolwenn QUERIC" at bounding box center [660, 73] width 161 height 7
paste div
click at [692, 45] on icon at bounding box center [695, 46] width 6 height 6
click at [717, 353] on span "Sauver" at bounding box center [726, 353] width 19 height 9
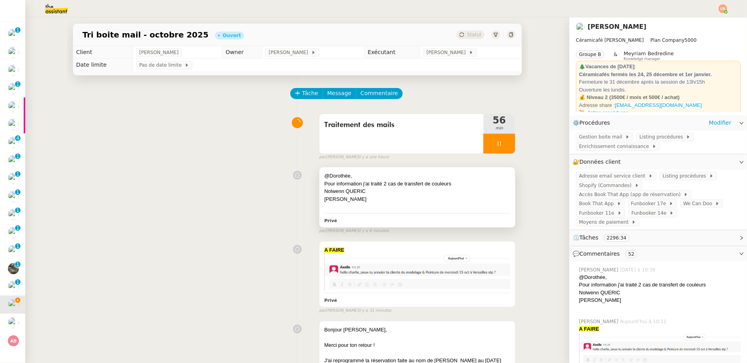
click at [380, 176] on div "@Dorothée," at bounding box center [417, 176] width 186 height 8
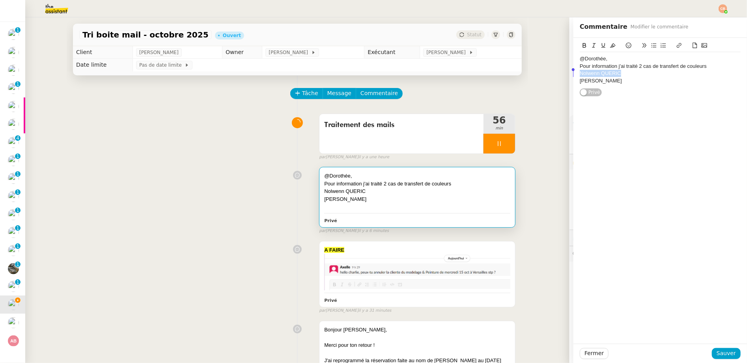
drag, startPoint x: 619, startPoint y: 71, endPoint x: 562, endPoint y: 71, distance: 56.4
click at [562, 71] on app-ticket "Tri boite mail - octobre 2025 Ouvert Statut Client Genevieve Landsmann Owner Co…" at bounding box center [386, 190] width 722 height 346
copy div "Nolwenn QUERIC"
click at [621, 110] on div "@Dorothée, Pour information j'ai traité 2 cas de transfert de couleurs Nolwenn …" at bounding box center [661, 191] width 174 height 306
click at [620, 80] on div "Amandine Mittet" at bounding box center [660, 80] width 161 height 7
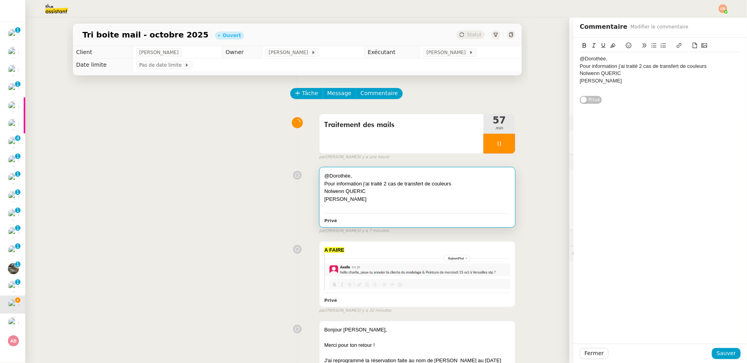
click at [693, 44] on icon at bounding box center [695, 46] width 4 height 6
click at [692, 44] on icon at bounding box center [695, 46] width 6 height 6
click at [724, 355] on span "Sauver" at bounding box center [726, 353] width 19 height 9
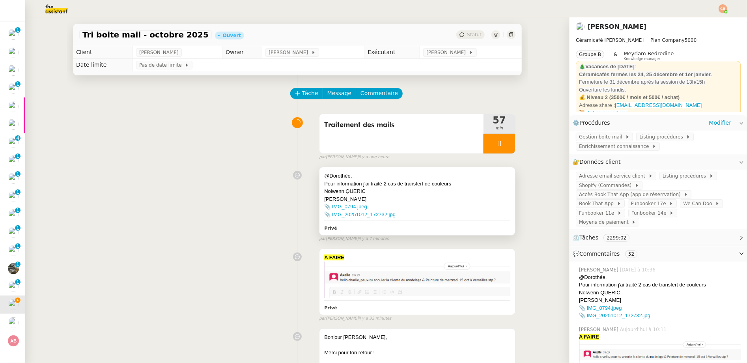
click at [433, 200] on div "Amandine Mittet" at bounding box center [417, 199] width 186 height 8
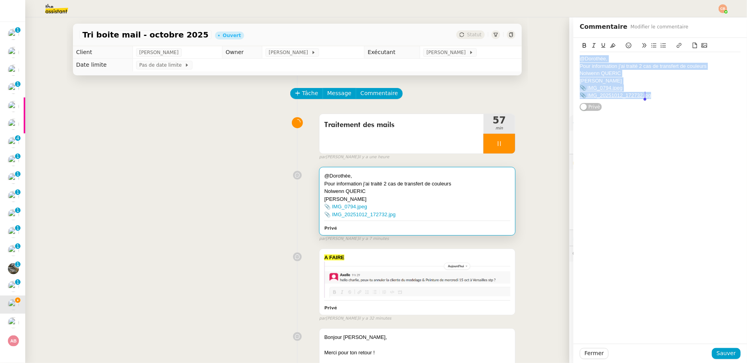
drag, startPoint x: 574, startPoint y: 60, endPoint x: 676, endPoint y: 103, distance: 110.6
click at [676, 103] on div "@Dorothée, Pour information j'ai traité 2 cas de transfert de couleurs Nolwenn …" at bounding box center [660, 74] width 161 height 73
click at [610, 45] on icon at bounding box center [613, 46] width 6 height 6
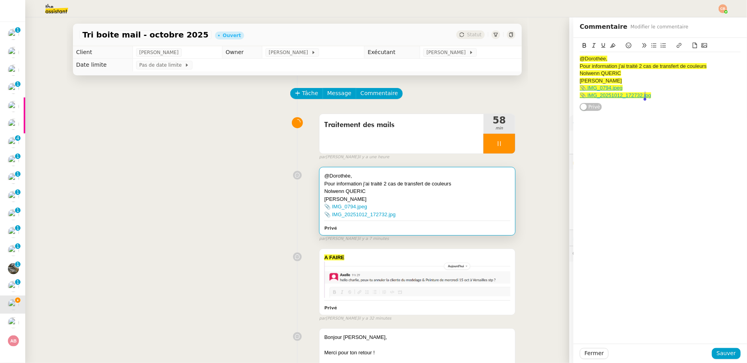
click at [678, 122] on div "@Dorothée, Pour information j'ai traité 2 cas de transfert de couleurs Nolwenn …" at bounding box center [661, 191] width 174 height 306
click at [717, 355] on span "Sauver" at bounding box center [726, 353] width 19 height 9
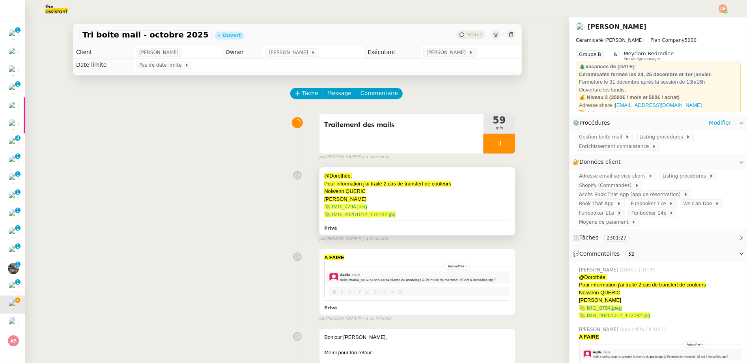
click at [422, 204] on div "📎 IMG_0794.jpeg" at bounding box center [417, 207] width 186 height 8
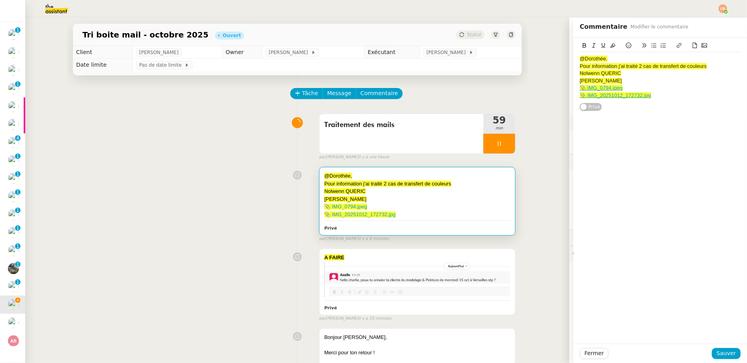
click at [654, 94] on div "📎 IMG_20251012_172732.jpg" at bounding box center [660, 95] width 161 height 7
drag, startPoint x: 626, startPoint y: 111, endPoint x: 565, endPoint y: 107, distance: 61.3
click at [565, 108] on app-ticket "Tri boite mail - octobre 2025 Ouvert Statut Client Genevieve Landsmann Owner Co…" at bounding box center [386, 190] width 722 height 346
click at [582, 45] on icon at bounding box center [585, 46] width 6 height 6
click at [634, 110] on div "Tiphaine CHARTRAIN" at bounding box center [660, 110] width 161 height 7
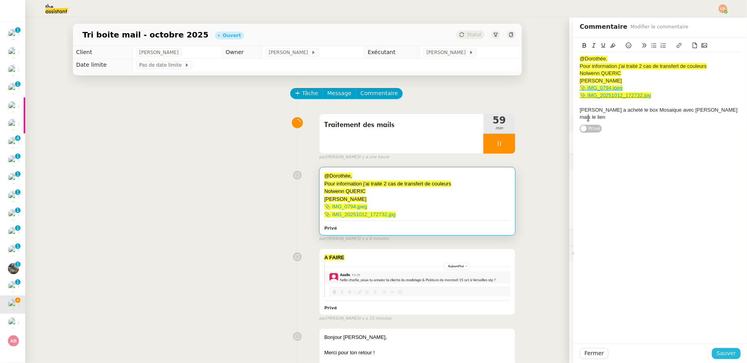
click at [725, 353] on span "Sauver" at bounding box center [726, 353] width 19 height 9
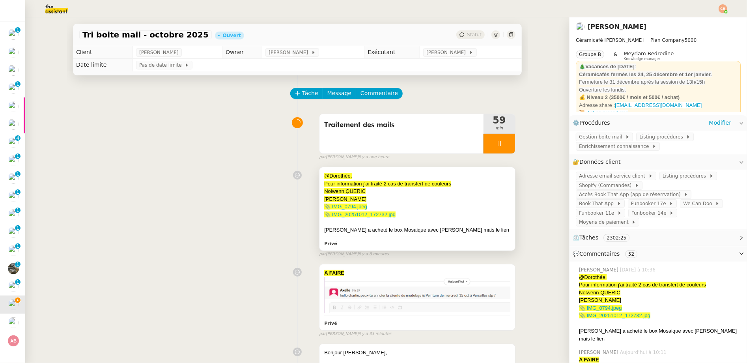
click at [421, 208] on div "📎 IMG_0794.jpeg" at bounding box center [417, 207] width 186 height 8
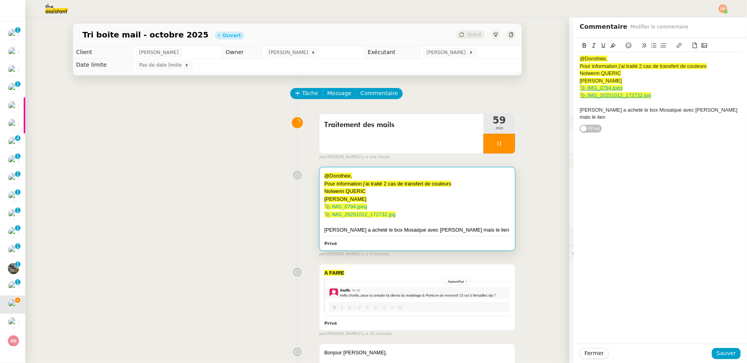
click at [613, 118] on div "Tiphaine CHARTRAIN a acheté le box Mosaique avec Découpe mais le lien" at bounding box center [660, 114] width 161 height 15
click at [590, 117] on div "Tiphaine CHARTRAIN a acheté le box Mosaique avec Découpe mais le lien" at bounding box center [660, 114] width 161 height 15
drag, startPoint x: 587, startPoint y: 124, endPoint x: 564, endPoint y: 126, distance: 23.0
click at [564, 126] on app-ticket "Tri boite mail - octobre 2025 Ouvert Statut Client Genevieve Landsmann Owner Co…" at bounding box center [386, 190] width 722 height 346
drag, startPoint x: 711, startPoint y: 116, endPoint x: 733, endPoint y: 117, distance: 22.1
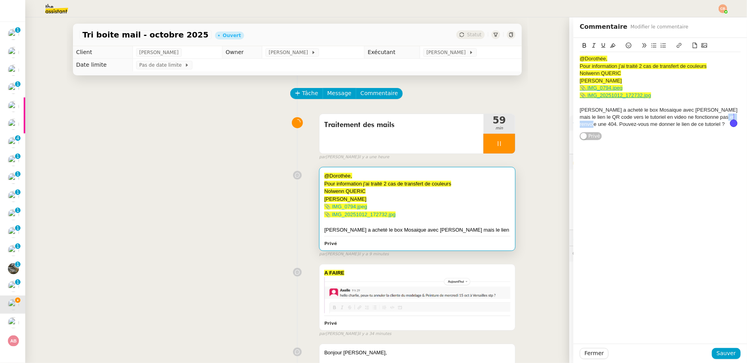
click at [733, 117] on div "Tiphaine CHARTRAIN a acheté le box Mosaique avec Découpe mais le lien le QR cod…" at bounding box center [660, 118] width 161 height 22
drag, startPoint x: 733, startPoint y: 117, endPoint x: 710, endPoint y: 118, distance: 22.9
click at [710, 118] on div "Tiphaine CHARTRAIN a acheté le box Mosaique avec Découpe mais le lien le QR cod…" at bounding box center [660, 118] width 161 height 22
click at [580, 111] on div "Tiphaine CHARTRAIN a acheté le box Mosaique avec Découpe mais le lien le QR cod…" at bounding box center [660, 118] width 161 height 22
click at [649, 44] on button at bounding box center [653, 45] width 9 height 9
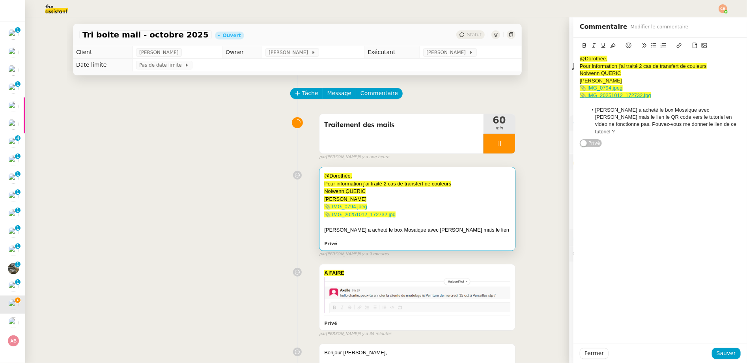
click at [580, 66] on span "Pour information j'ai traité 2 cas de transfert de couleurs" at bounding box center [643, 66] width 127 height 6
click at [651, 46] on icon at bounding box center [654, 46] width 6 height 6
click at [721, 357] on span "Sauver" at bounding box center [726, 353] width 19 height 9
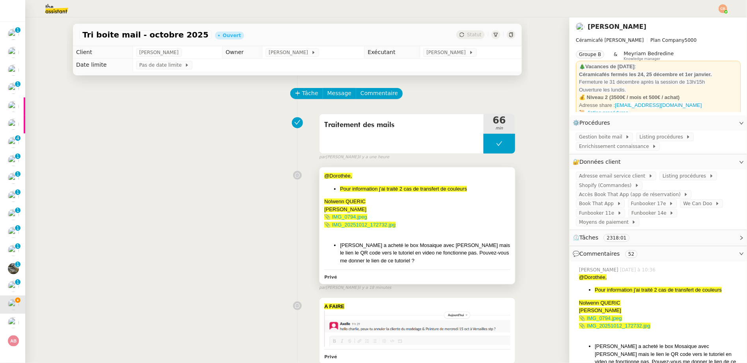
click at [415, 217] on div "📎 IMG_0794.jpeg" at bounding box center [417, 217] width 186 height 8
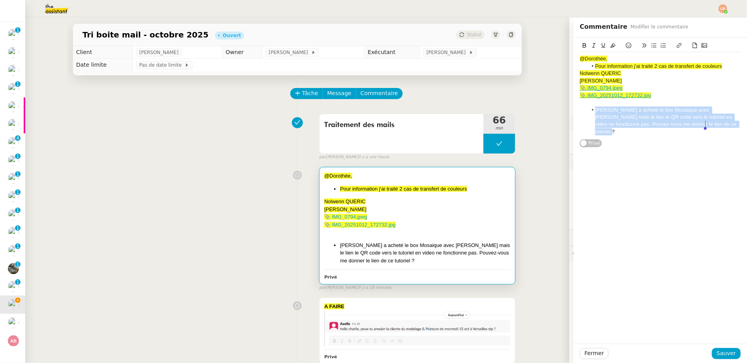
drag, startPoint x: 583, startPoint y: 110, endPoint x: 714, endPoint y: 127, distance: 132.5
click at [714, 127] on li "Tiphaine CHARTRAIN a acheté le box Mosaique avec Découpe mais le lien le QR cod…" at bounding box center [664, 121] width 153 height 29
copy li "Tiphaine CHARTRAIN a acheté le box Mosaique avec Découpe mais le lien le QR cod…"
click at [700, 135] on div "@Dorothée, Pour information j'ai traité 2 cas de transfert de couleurs Nolwenn …" at bounding box center [660, 93] width 161 height 110
click at [706, 126] on li "Tiphaine CHARTRAIN a acheté le box Mosaique avec Découpe mais le lien le QR cod…" at bounding box center [664, 121] width 153 height 29
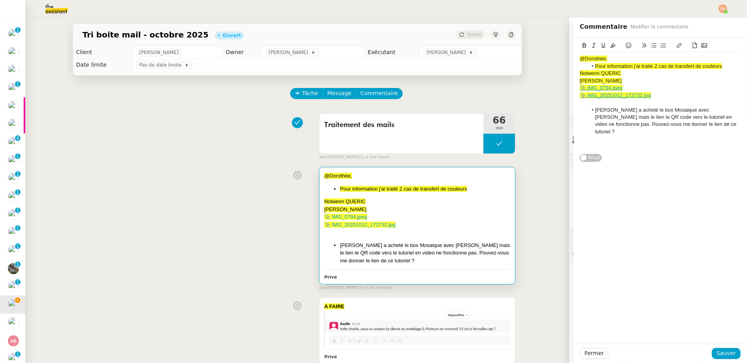
click at [649, 48] on button at bounding box center [653, 45] width 9 height 9
click at [628, 143] on div "Paul Junkermann #211367" at bounding box center [660, 146] width 161 height 7
click at [649, 48] on button at bounding box center [653, 45] width 9 height 9
click at [672, 143] on li "Paul Junkermann #211367" at bounding box center [664, 146] width 153 height 7
drag, startPoint x: 604, startPoint y: 156, endPoint x: 563, endPoint y: 154, distance: 40.7
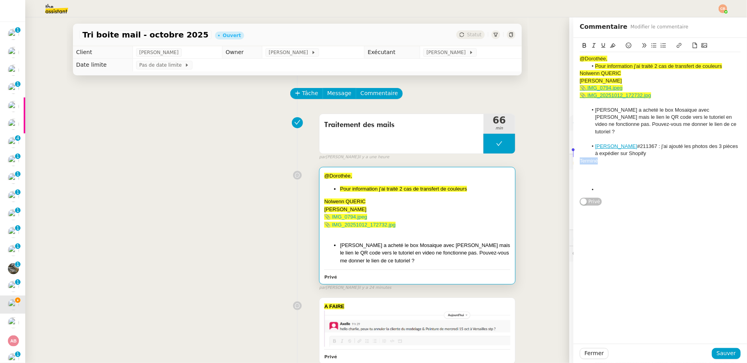
click at [563, 154] on app-ticket "Tri boite mail - octobre 2025 Ouvert Statut Client Genevieve Landsmann Owner Co…" at bounding box center [386, 190] width 722 height 346
click at [600, 186] on li at bounding box center [664, 189] width 153 height 7
click at [650, 145] on li "Paul Junkermann #211367 : j'ai ajouté les photos des 3 pièces à expédier sur Sh…" at bounding box center [664, 150] width 153 height 15
click at [720, 356] on span "Sauver" at bounding box center [726, 353] width 19 height 9
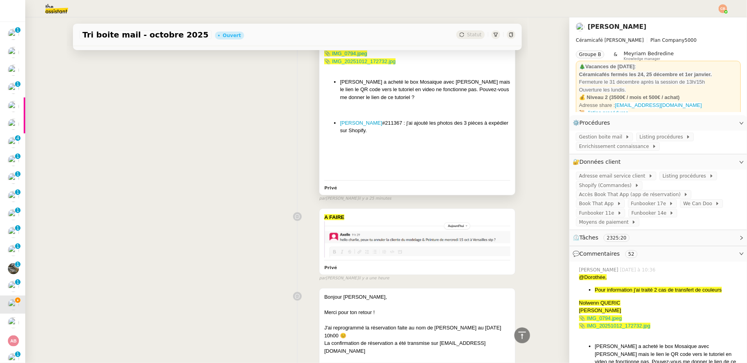
scroll to position [143, 0]
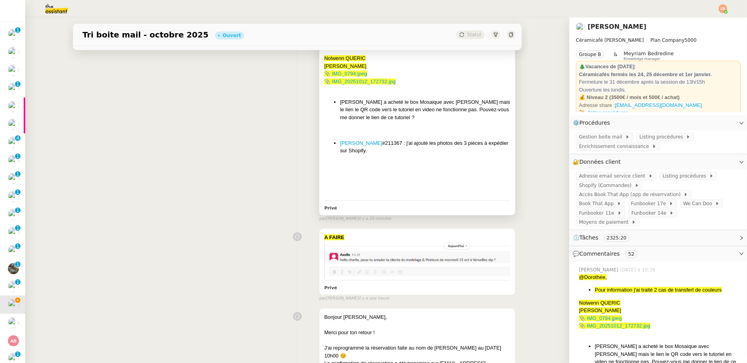
click at [448, 173] on div at bounding box center [417, 171] width 186 height 8
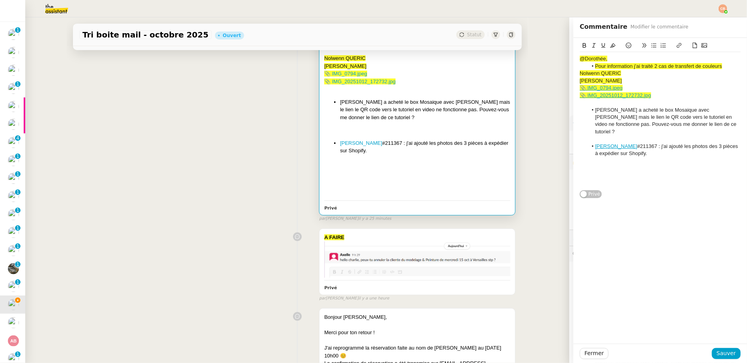
click at [651, 146] on li "Paul Junkermann #211367 : j'ai ajouté les photos des 3 pièces à expédier sur Sh…" at bounding box center [664, 150] width 153 height 15
click at [612, 147] on li "Paul Junkermann #211367 : j'ai ajouté les photos des 3 pièces à expédier sur Sh…" at bounding box center [664, 150] width 153 height 15
click at [717, 350] on span "Sauver" at bounding box center [726, 353] width 19 height 9
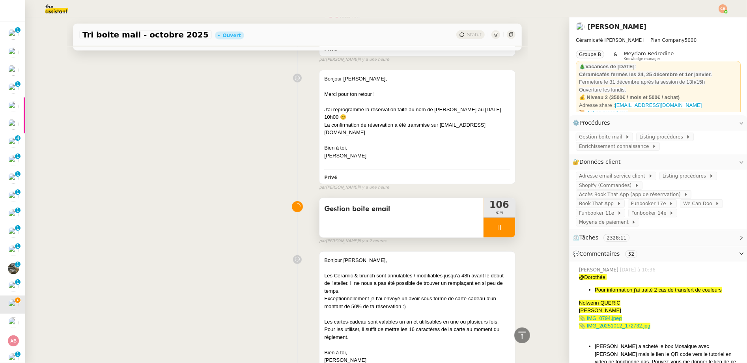
scroll to position [376, 0]
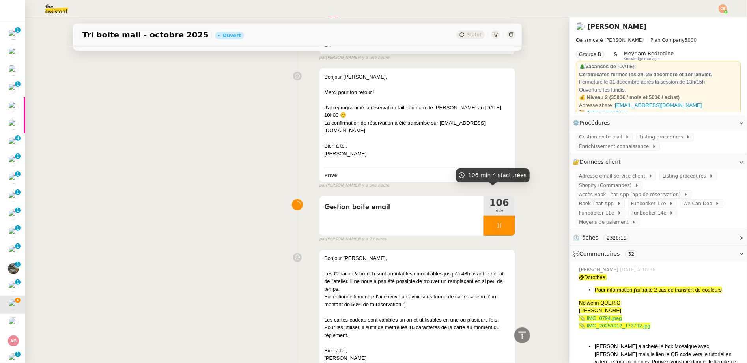
click at [484, 216] on div at bounding box center [500, 226] width 32 height 20
click at [486, 221] on div at bounding box center [492, 226] width 16 height 20
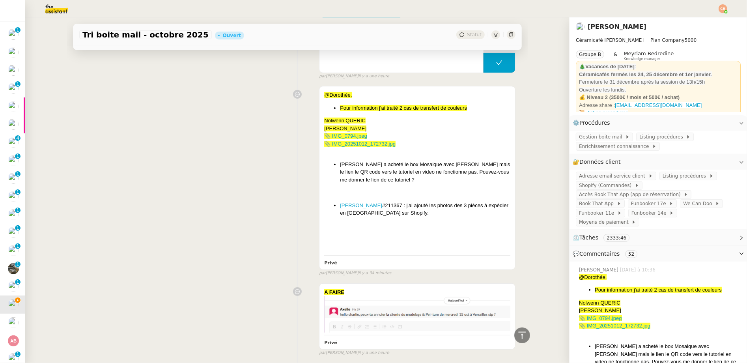
scroll to position [46, 0]
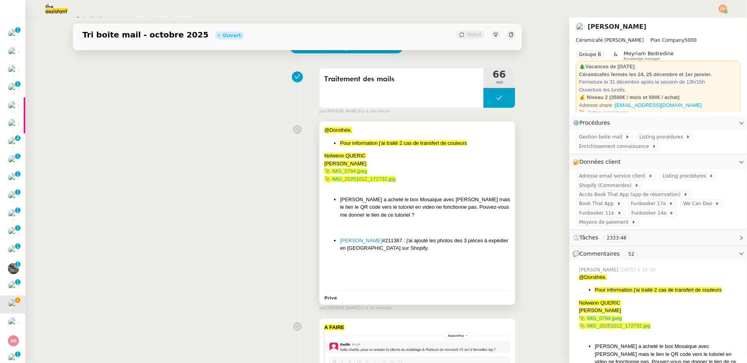
click at [404, 165] on div "Amandine Mittet" at bounding box center [417, 164] width 186 height 8
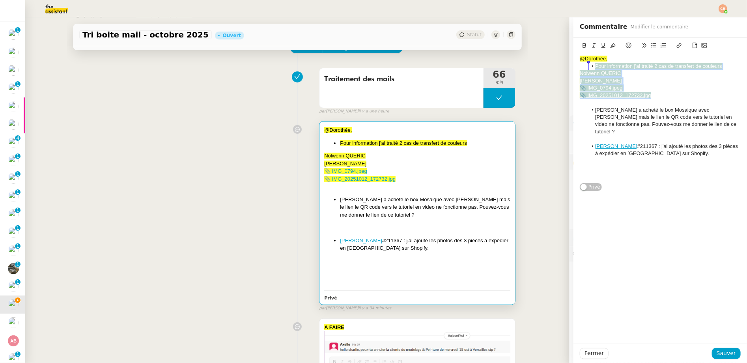
drag, startPoint x: 653, startPoint y: 94, endPoint x: 558, endPoint y: 69, distance: 98.4
click at [558, 69] on app-ticket "Tri boite mail - octobre 2025 Ouvert Statut Client Genevieve Landsmann Owner Co…" at bounding box center [386, 190] width 722 height 346
copy div "Pour information j'ai traité 2 cas de transfert de couleurs Nolwenn QUERIC Aman…"
click at [682, 145] on li "Paul Junkermann #211367 : j'ai ajouté les photos des 3 pièces à expédier en All…" at bounding box center [664, 150] width 153 height 15
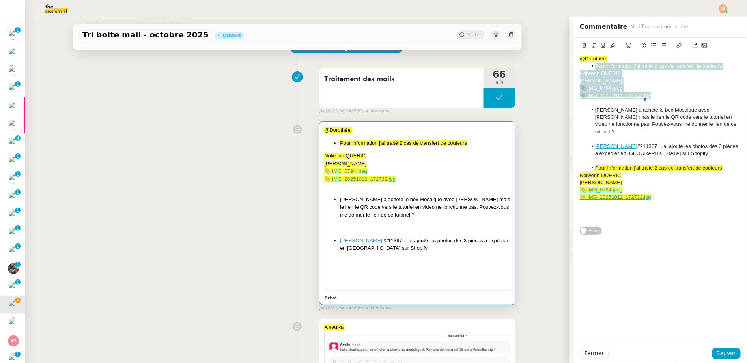
drag, startPoint x: 585, startPoint y: 66, endPoint x: 661, endPoint y: 92, distance: 80.5
click at [661, 92] on div "@Dorothée, Pour information j'ai traité 2 cas de transfert de couleurs Nolwenn …" at bounding box center [660, 139] width 161 height 174
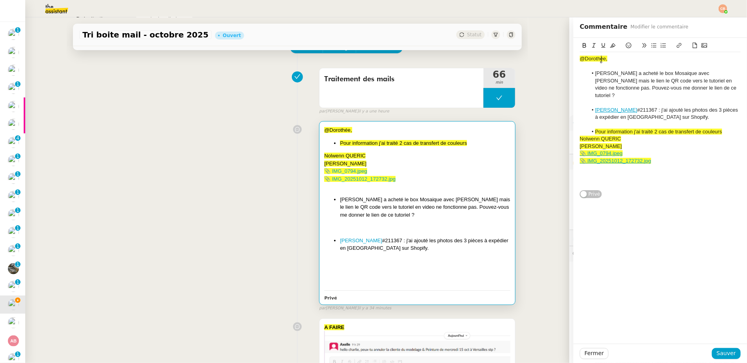
click at [580, 61] on span "@Dorothée," at bounding box center [594, 59] width 28 height 6
drag, startPoint x: 573, startPoint y: 58, endPoint x: 673, endPoint y: 163, distance: 145.4
click at [660, 146] on div "Bonjour @Dorothée, Tiphaine CHARTRAIN a acheté le box Mosaique avec Découpe mai…" at bounding box center [661, 118] width 174 height 161
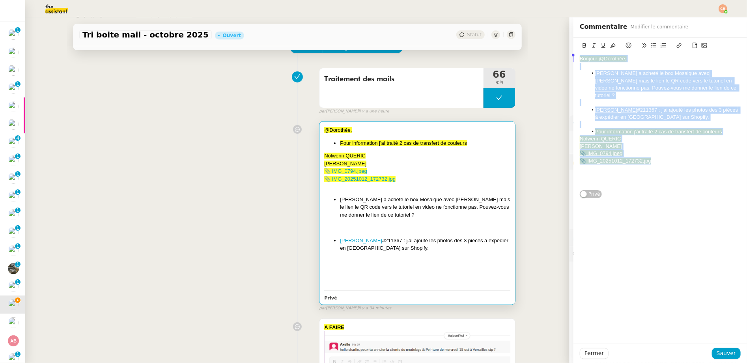
drag, startPoint x: 659, startPoint y: 155, endPoint x: 541, endPoint y: 48, distance: 159.2
click at [541, 48] on app-ticket "Tri boite mail - octobre 2025 Ouvert Statut Client Genevieve Landsmann Owner Co…" at bounding box center [386, 190] width 722 height 346
click at [610, 45] on icon at bounding box center [613, 46] width 6 height 6
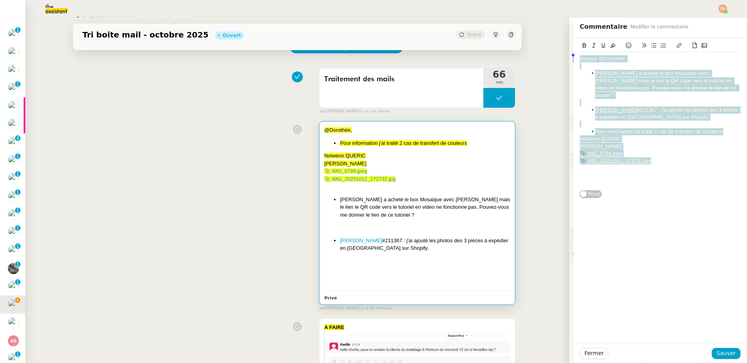
click at [654, 63] on div at bounding box center [660, 66] width 161 height 7
drag, startPoint x: 573, startPoint y: 60, endPoint x: 668, endPoint y: 163, distance: 139.6
click at [668, 163] on div "Bonjour @Dorothée, Tiphaine CHARTRAIN a acheté le box Mosaique avec Découpe mai…" at bounding box center [660, 120] width 161 height 137
click at [610, 47] on icon at bounding box center [613, 46] width 6 height 6
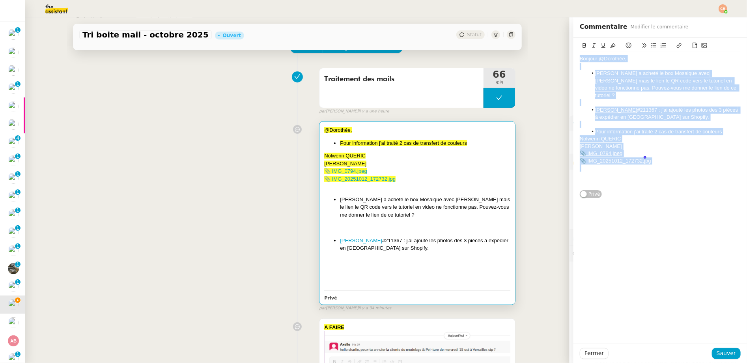
click at [629, 63] on div at bounding box center [660, 66] width 161 height 7
drag, startPoint x: 573, startPoint y: 59, endPoint x: 697, endPoint y: 172, distance: 167.5
click at [697, 172] on div "Bonjour @Dorothée, Tiphaine CHARTRAIN a acheté le box Mosaique avec Découpe mai…" at bounding box center [660, 120] width 161 height 137
copy div "Bonjour @Dorothée, Tiphaine CHARTRAIN a acheté le box Mosaique avec Découpe mai…"
drag, startPoint x: 670, startPoint y: 151, endPoint x: 680, endPoint y: 168, distance: 20.3
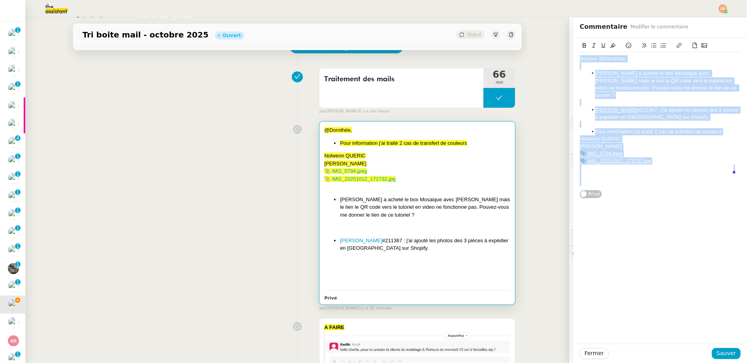
click at [670, 157] on div "📎 IMG_20251012_172732.jpg" at bounding box center [660, 160] width 161 height 7
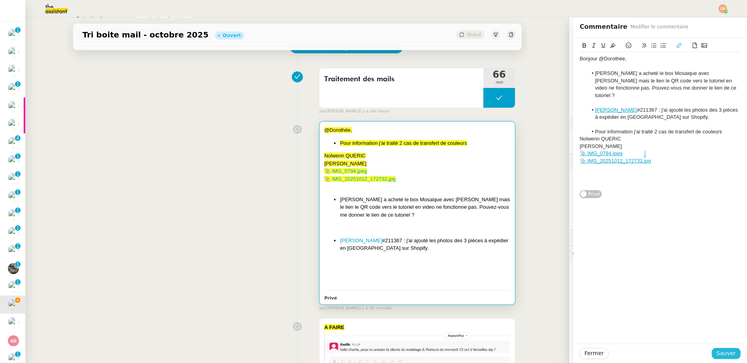
click at [718, 350] on span "Sauver" at bounding box center [726, 353] width 19 height 9
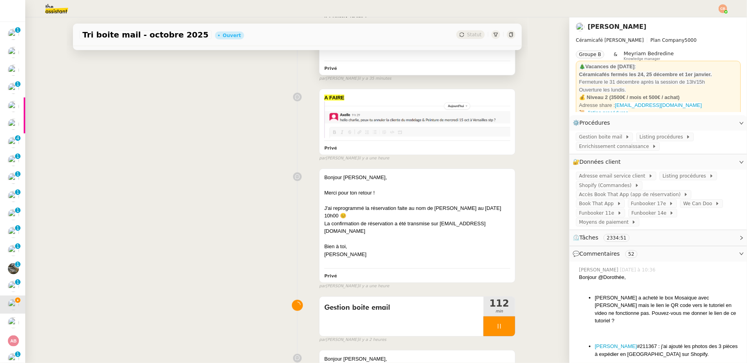
scroll to position [285, 0]
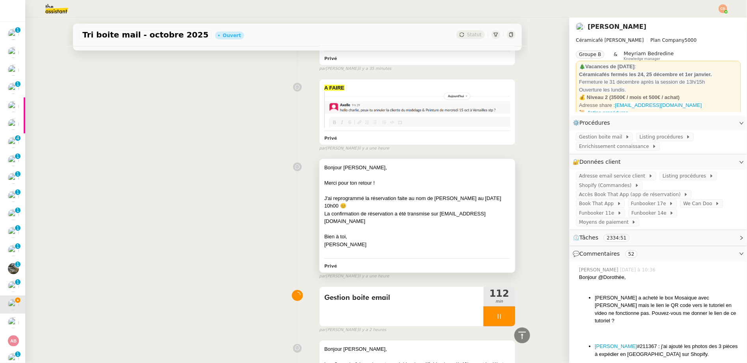
click at [421, 192] on div at bounding box center [417, 191] width 186 height 8
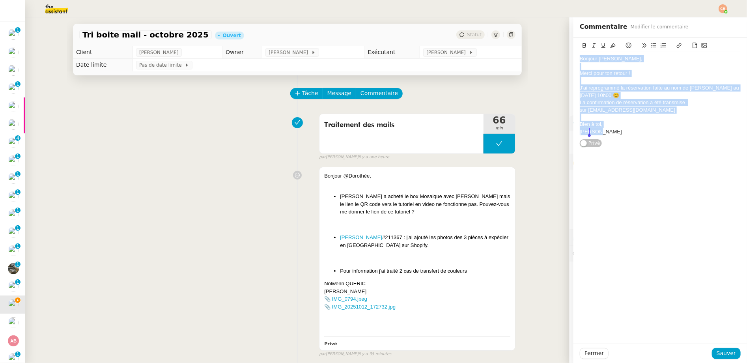
drag, startPoint x: 574, startPoint y: 58, endPoint x: 615, endPoint y: 176, distance: 125.4
click at [615, 176] on div "Bonjour Jean Paul, Merci pour ton retour ! J'ai reprogrammé la réservation fait…" at bounding box center [661, 191] width 174 height 306
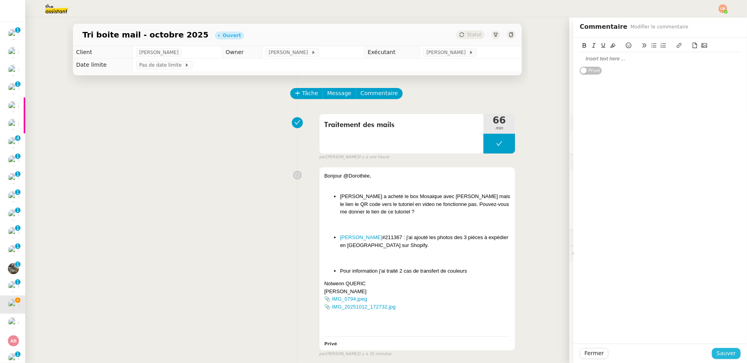
click at [717, 350] on span "Sauver" at bounding box center [726, 353] width 19 height 9
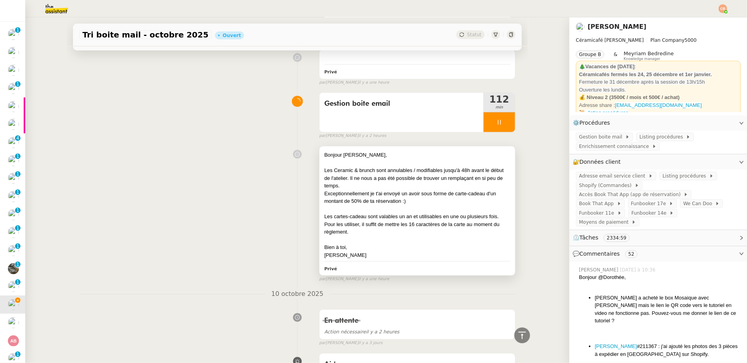
click at [366, 202] on div "Exceptionnellement je t'ai envoyé un avoir sous forme de carte-cadeau d'un mont…" at bounding box center [417, 197] width 186 height 15
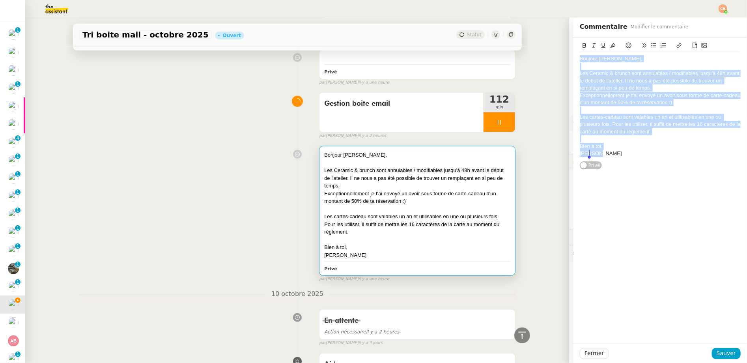
drag, startPoint x: 574, startPoint y: 60, endPoint x: 621, endPoint y: 165, distance: 115.5
click at [621, 165] on div "Bonjour Darya, Les Ceramic & brunch sont annulables / modifiables jusqu'à 48h a…" at bounding box center [660, 104] width 161 height 132
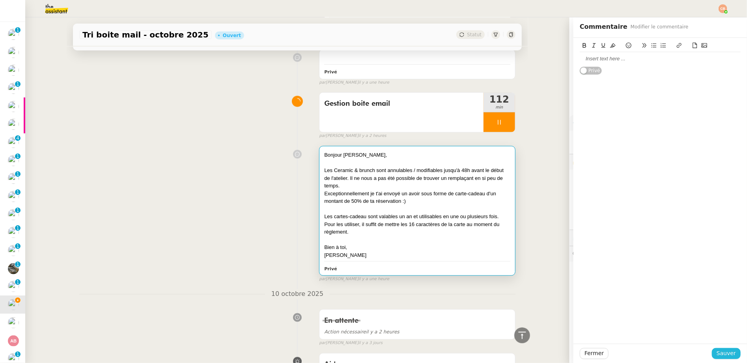
drag, startPoint x: 720, startPoint y: 352, endPoint x: 410, endPoint y: 248, distance: 327.5
click at [720, 352] on span "Sauver" at bounding box center [726, 353] width 19 height 9
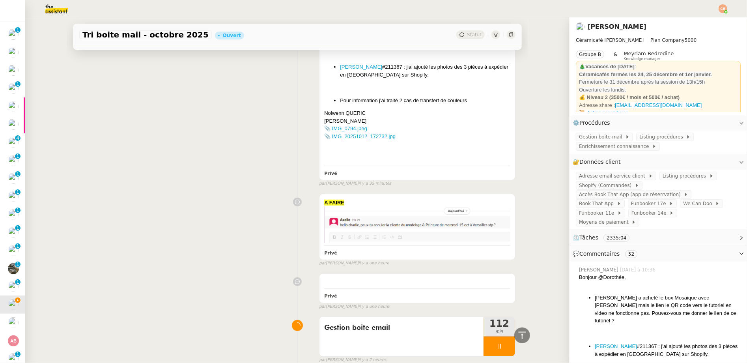
scroll to position [330, 0]
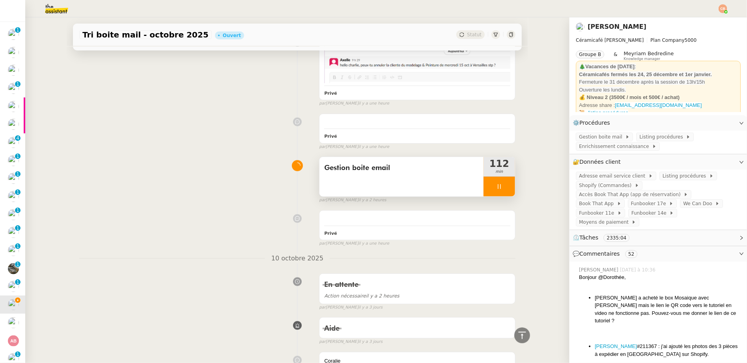
click at [489, 193] on div at bounding box center [500, 187] width 32 height 20
drag, startPoint x: 498, startPoint y: 187, endPoint x: 503, endPoint y: 170, distance: 17.5
click at [504, 187] on icon at bounding box center [507, 186] width 6 height 6
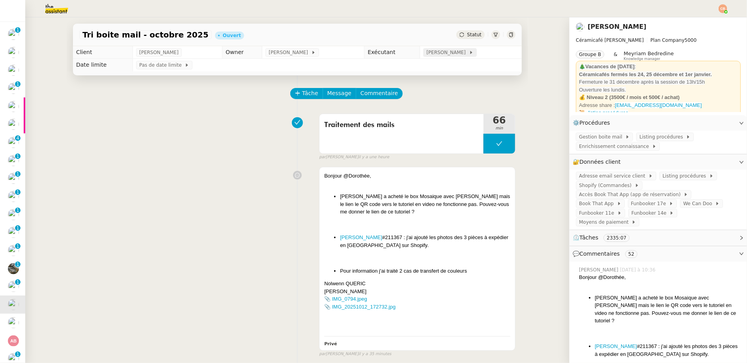
click at [455, 53] on span "[PERSON_NAME]" at bounding box center [447, 53] width 42 height 8
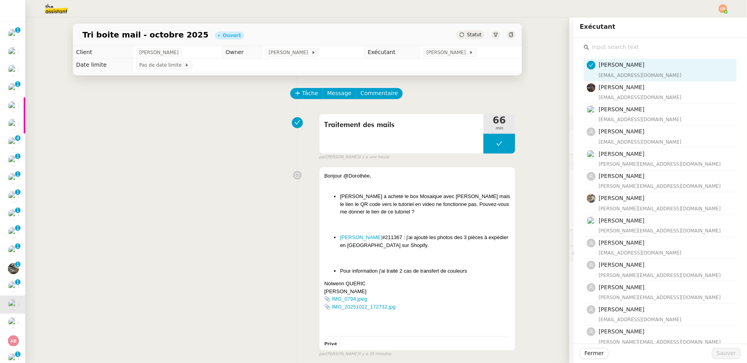
click at [621, 46] on input "text" at bounding box center [663, 47] width 148 height 11
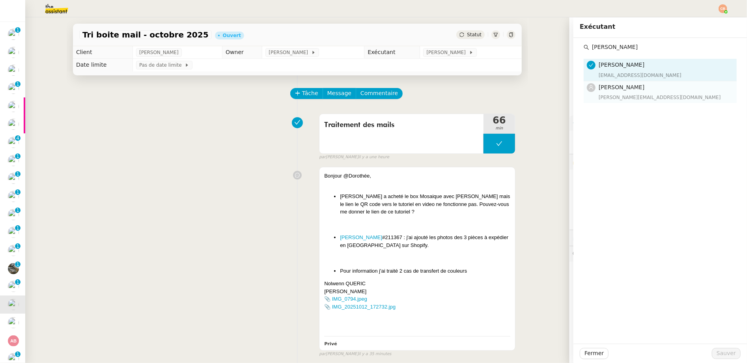
type input "Marylou"
click at [634, 87] on span "[PERSON_NAME]" at bounding box center [622, 87] width 46 height 6
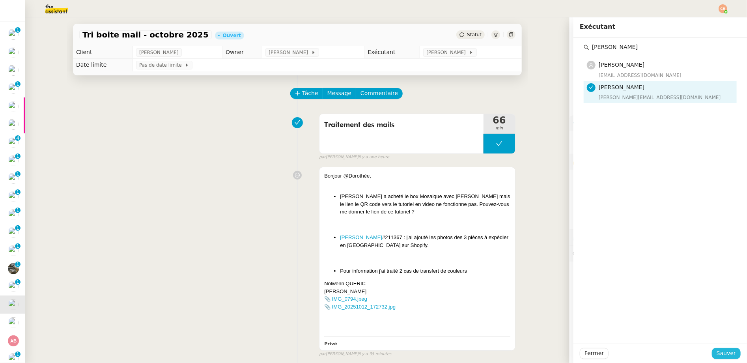
click at [720, 351] on span "Sauver" at bounding box center [726, 353] width 19 height 9
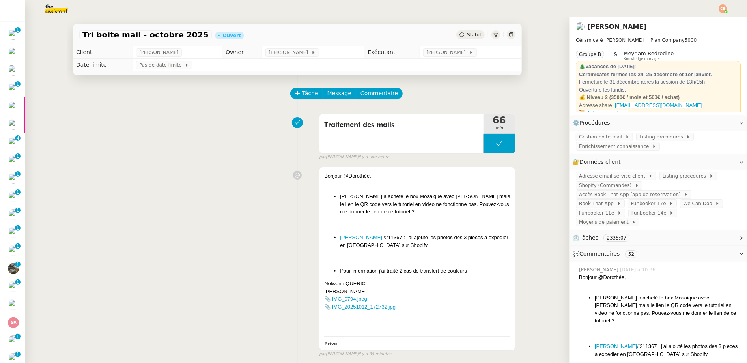
click at [262, 135] on div "Traitement des mails 66 min false par Tatyana O. il y a une heure" at bounding box center [297, 135] width 436 height 50
click at [604, 176] on span "Adresse email service client" at bounding box center [613, 176] width 69 height 8
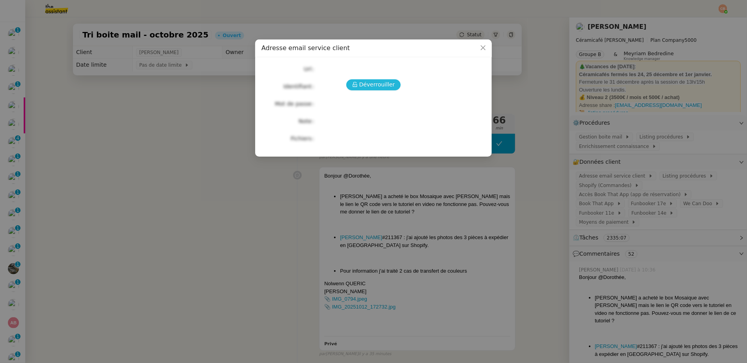
click at [383, 81] on span "Déverrouiller" at bounding box center [377, 84] width 36 height 9
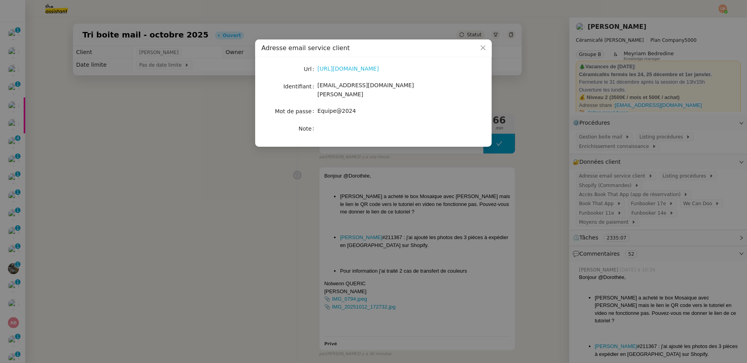
click at [341, 68] on link "https://ex4.mail.ovh.net/owa/#path=/mail" at bounding box center [349, 68] width 62 height 6
click at [154, 90] on nz-modal-container "Adresse email service client Url https://ex4.mail.ovh.net/owa/#path=/mail Ident…" at bounding box center [373, 181] width 747 height 363
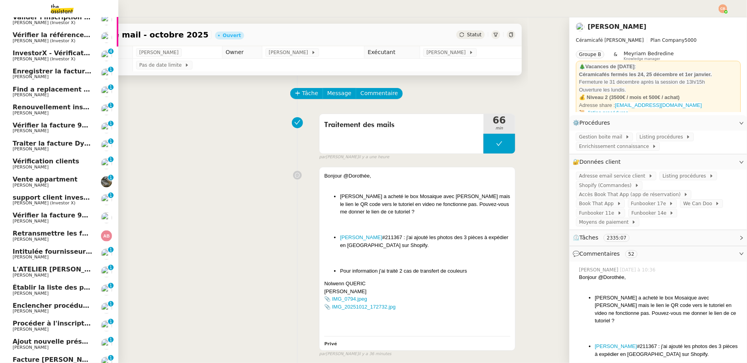
scroll to position [172, 0]
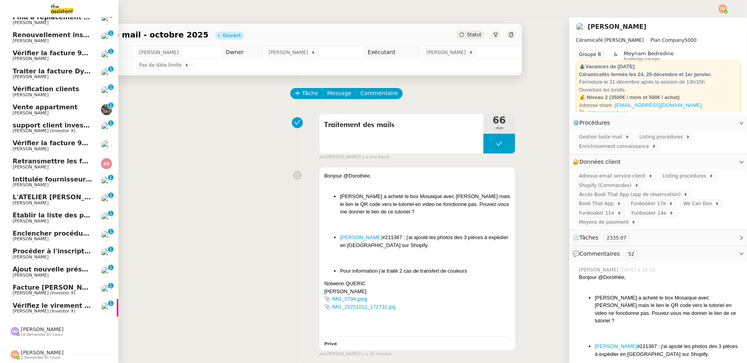
click at [36, 326] on span "[PERSON_NAME]" at bounding box center [42, 329] width 43 height 6
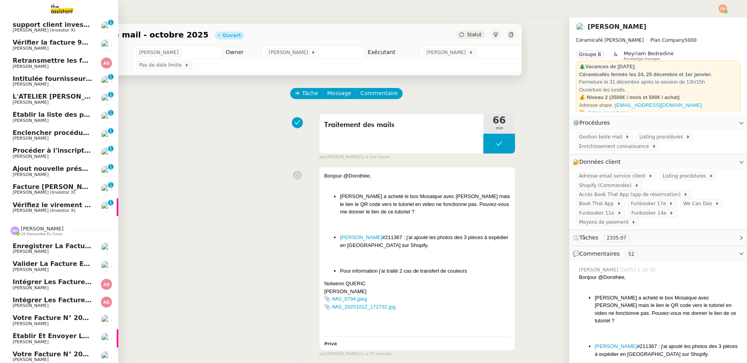
scroll to position [239, 0]
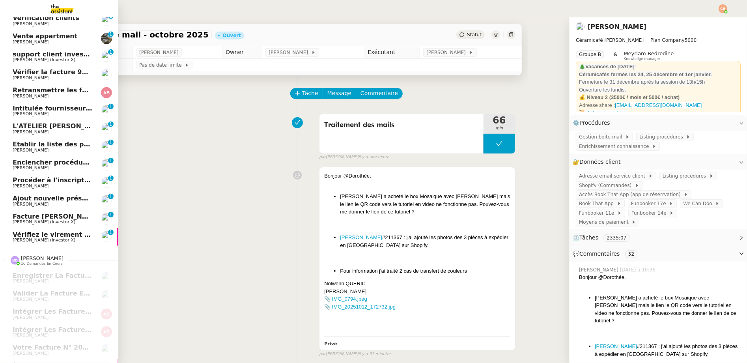
click at [43, 230] on link "Vérifiez le virement et validez l'inscription Cédric Tempestini (Investor X) 0 …" at bounding box center [59, 237] width 118 height 18
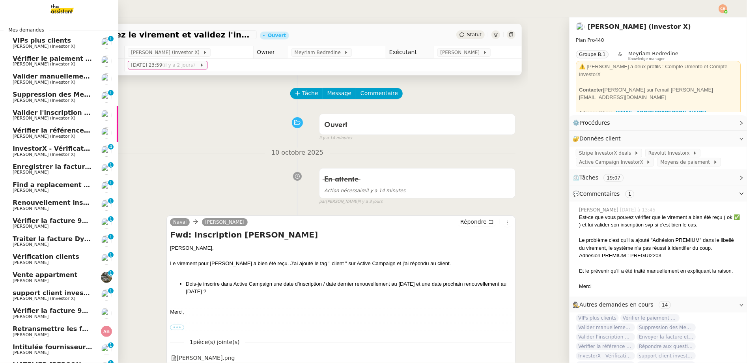
click at [25, 152] on span "[PERSON_NAME] (Investor X)" at bounding box center [44, 154] width 63 height 5
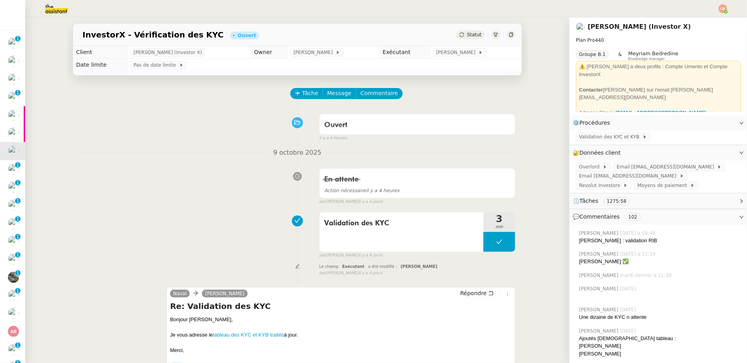
click at [79, 25] on div "InvestorX - Vérification des KYC Ouvert Statut" at bounding box center [298, 31] width 462 height 29
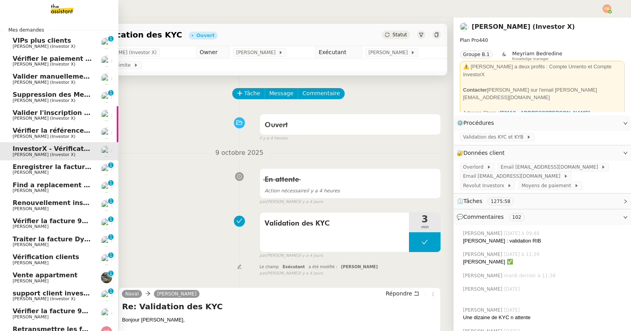
click at [32, 165] on span "Enregistrer la facture sur ENERGYTRACK" at bounding box center [85, 166] width 144 height 7
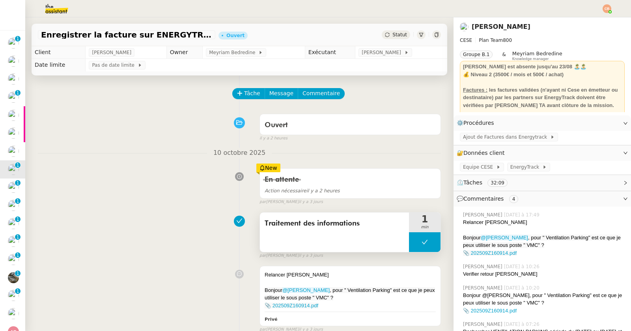
click at [422, 239] on icon at bounding box center [425, 242] width 6 height 6
drag, startPoint x: 409, startPoint y: 241, endPoint x: 155, endPoint y: 129, distance: 277.7
click at [414, 241] on icon at bounding box center [417, 242] width 6 height 6
click at [417, 237] on div at bounding box center [425, 242] width 32 height 20
click at [430, 239] on icon at bounding box center [433, 242] width 6 height 6
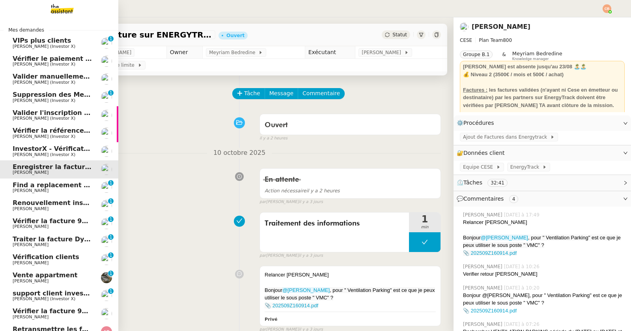
click at [27, 184] on span "Find a replacement screen for VW ID4 Pro" at bounding box center [88, 184] width 150 height 7
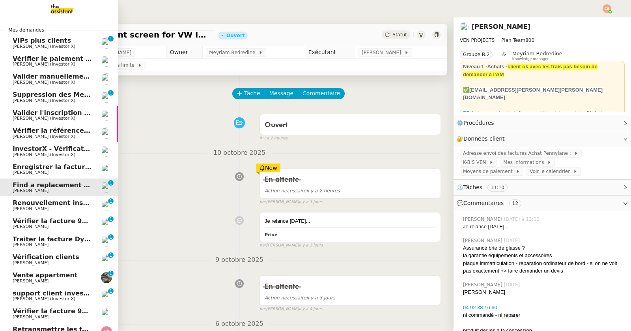
click at [28, 204] on span "Renouvellement inscriptions - octobre 2025" at bounding box center [91, 202] width 156 height 7
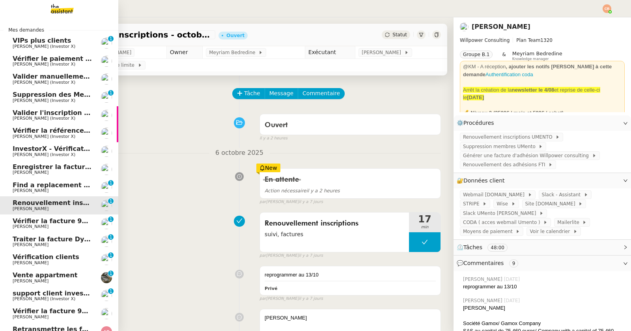
click at [29, 222] on span "Vérifier la facture 93157" at bounding box center [56, 220] width 87 height 7
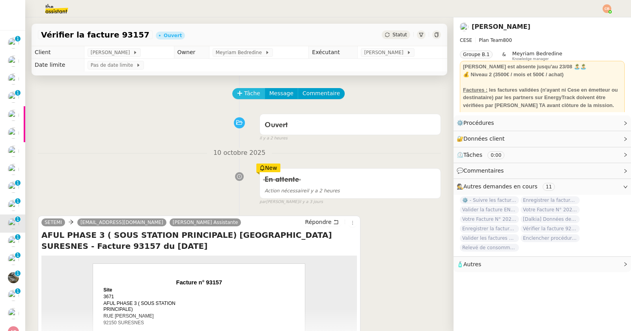
click at [244, 92] on span "Tâche" at bounding box center [252, 93] width 16 height 9
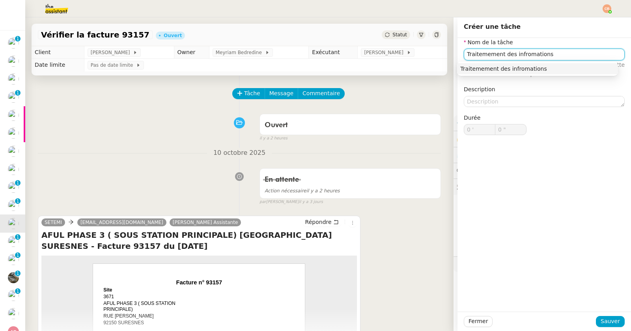
click at [527, 68] on div "Traitemement des infromations" at bounding box center [537, 68] width 155 height 7
click at [516, 58] on input "Traitemement des infromations" at bounding box center [544, 54] width 161 height 11
click at [519, 56] on input "Traitemement des infomations" at bounding box center [544, 54] width 161 height 11
click at [518, 65] on div "Traitemement des informations" at bounding box center [537, 68] width 155 height 7
type input "Traitemement des informations"
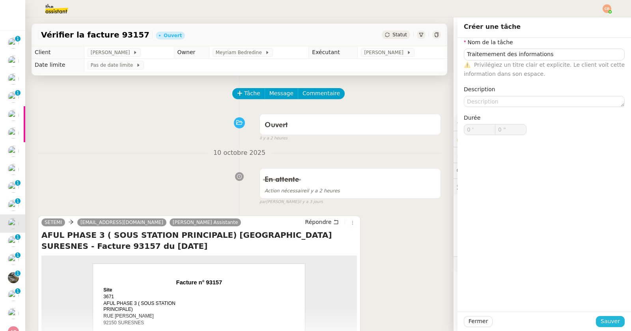
click at [605, 319] on span "Sauver" at bounding box center [610, 320] width 19 height 9
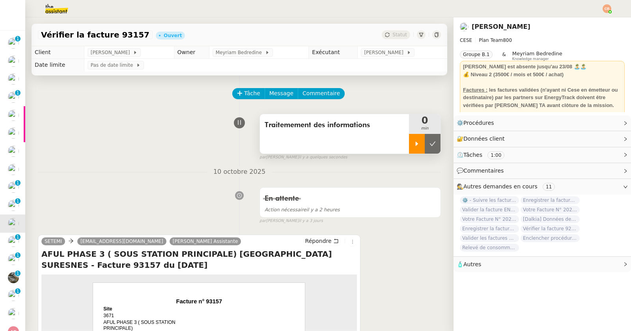
click at [409, 146] on div at bounding box center [417, 144] width 16 height 20
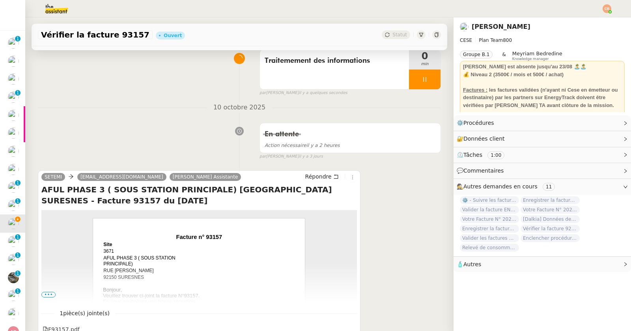
scroll to position [118, 0]
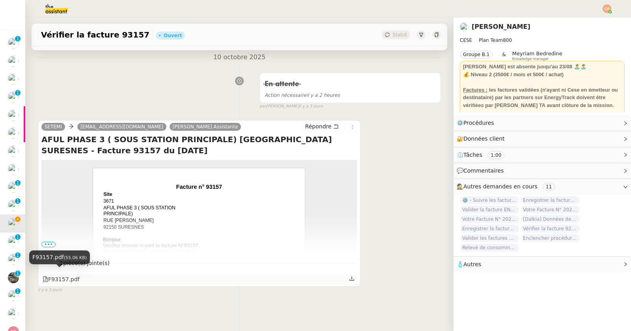
click at [75, 275] on div "F93157.pdf" at bounding box center [61, 279] width 37 height 9
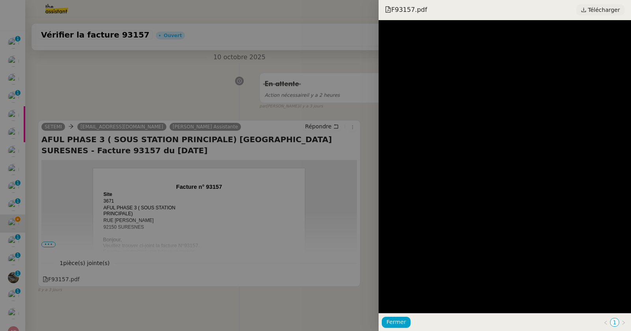
click at [599, 15] on link "Télécharger" at bounding box center [600, 9] width 49 height 11
click at [198, 77] on div at bounding box center [315, 165] width 631 height 331
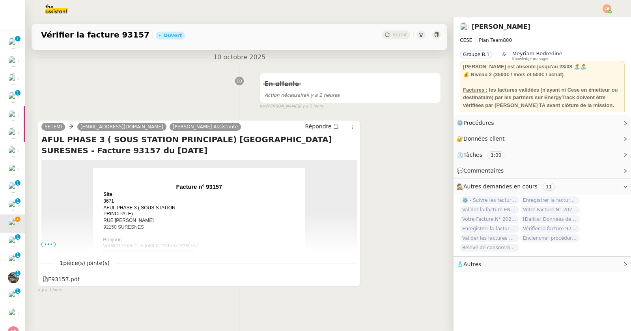
click at [52, 241] on span "•••" at bounding box center [48, 244] width 14 height 6
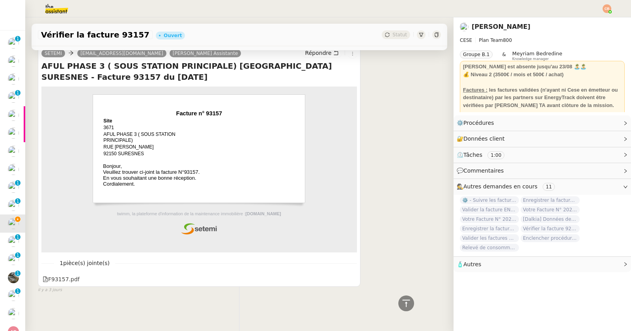
scroll to position [0, 0]
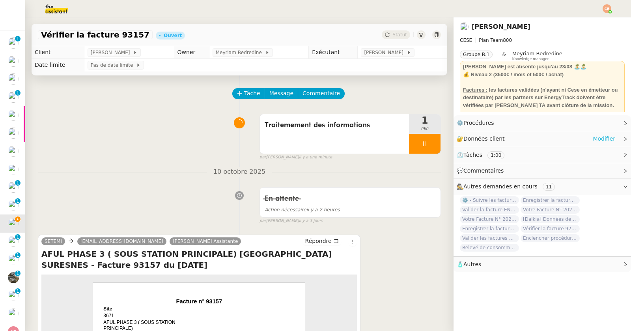
click at [598, 137] on link "Modifier" at bounding box center [604, 138] width 22 height 9
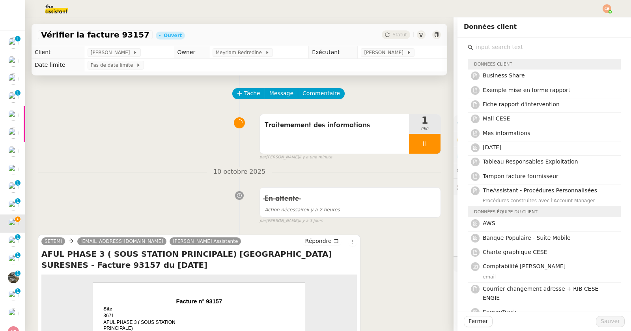
click at [481, 48] on input "text" at bounding box center [547, 47] width 148 height 11
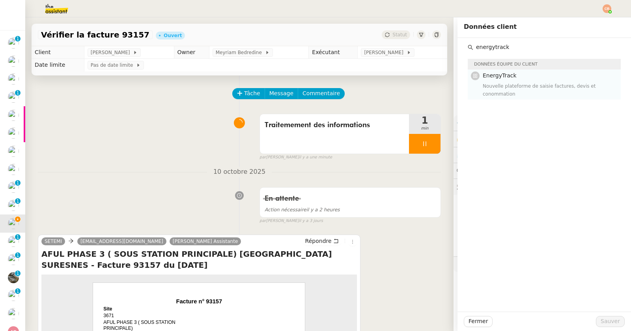
type input "energytrack"
click at [506, 88] on div "Nouvelle plateforme de saisie factures, devis et conommation" at bounding box center [549, 90] width 133 height 16
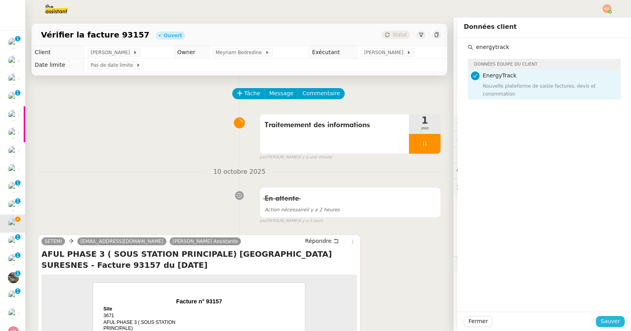
click at [603, 318] on span "Sauver" at bounding box center [610, 320] width 19 height 9
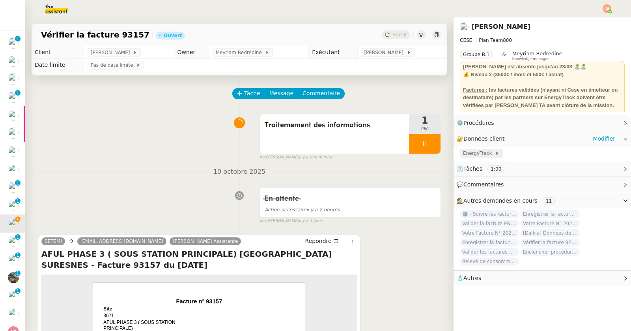
click at [476, 155] on span "EnergyTrack" at bounding box center [479, 153] width 32 height 8
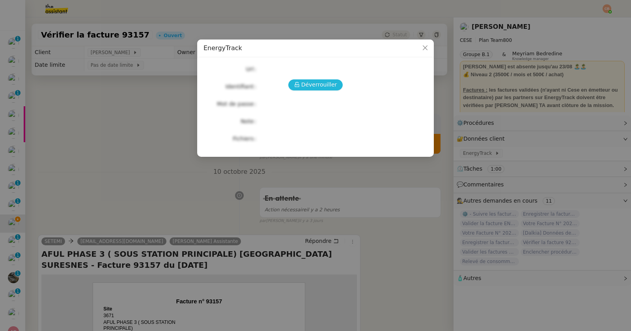
click at [327, 84] on span "Déverrouiller" at bounding box center [319, 84] width 36 height 9
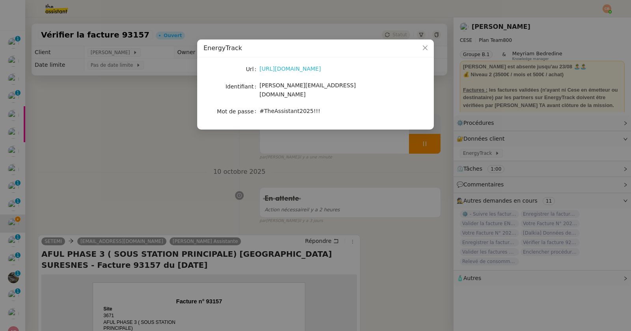
click at [304, 70] on link "https://energytrack.fr/" at bounding box center [291, 68] width 62 height 6
drag, startPoint x: 260, startPoint y: 86, endPoint x: 344, endPoint y: 89, distance: 84.5
click at [344, 89] on div "camille.assistante@cese.fr" at bounding box center [325, 90] width 131 height 19
copy span "camille.assistante@cese.fr"
drag, startPoint x: 260, startPoint y: 104, endPoint x: 320, endPoint y: 107, distance: 59.7
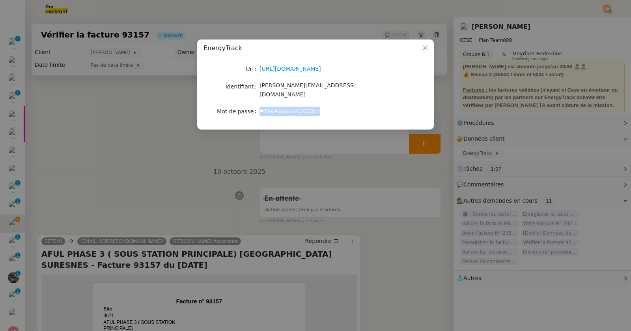
click at [320, 107] on div "#TheAssistant2025!!!" at bounding box center [325, 111] width 131 height 9
copy span "#TheAssistant2025!!!"
click at [135, 176] on nz-modal-container "EnergyTrack Url https://energytrack.fr/ Identifiant camille.assistante@cese.fr …" at bounding box center [315, 165] width 631 height 331
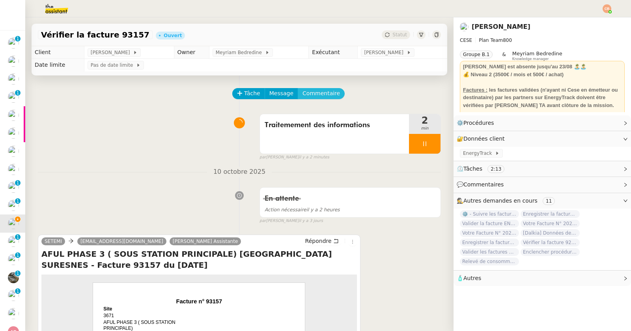
click at [323, 95] on span "Commentaire" at bounding box center [321, 93] width 37 height 9
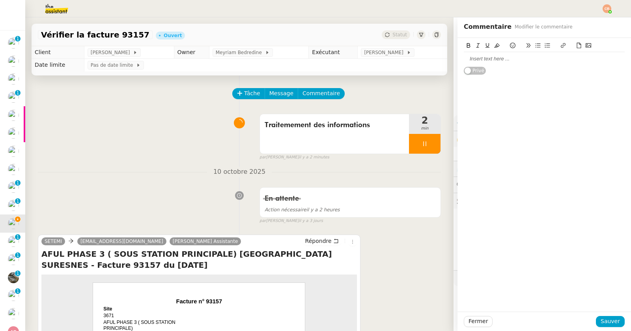
click at [482, 58] on div at bounding box center [544, 58] width 161 height 7
click at [601, 318] on span "Sauver" at bounding box center [610, 320] width 19 height 9
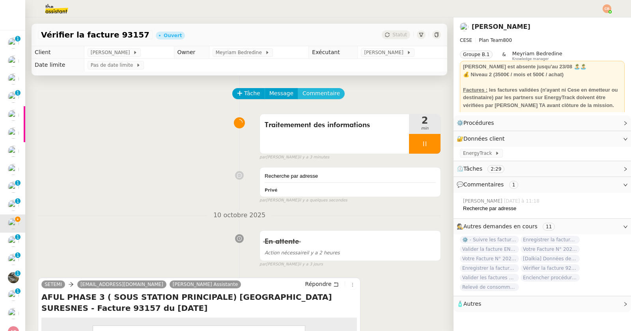
click at [321, 96] on span "Commentaire" at bounding box center [321, 93] width 37 height 9
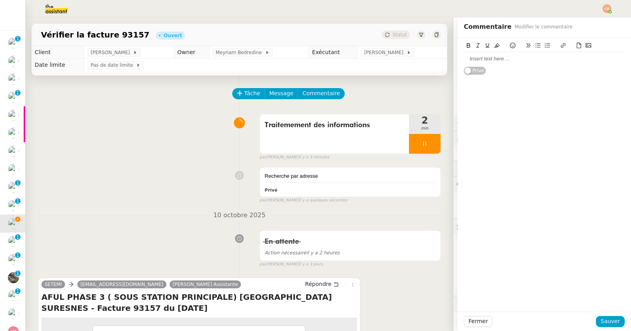
click at [512, 60] on div at bounding box center [544, 58] width 161 height 7
click at [596, 318] on button "Sauver" at bounding box center [610, 321] width 29 height 11
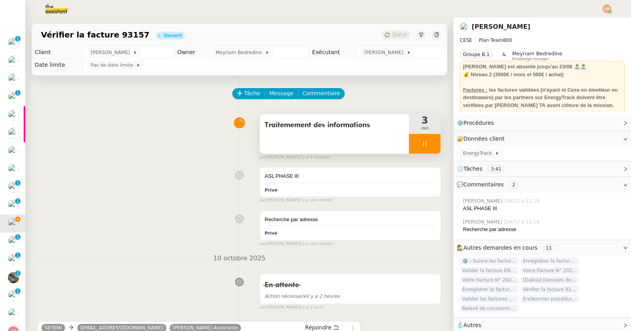
click at [422, 145] on icon at bounding box center [425, 143] width 6 height 6
click at [430, 144] on icon at bounding box center [433, 143] width 6 height 6
click at [422, 144] on icon at bounding box center [425, 143] width 6 height 6
click at [409, 146] on div at bounding box center [417, 144] width 16 height 20
click at [419, 148] on div at bounding box center [425, 144] width 32 height 20
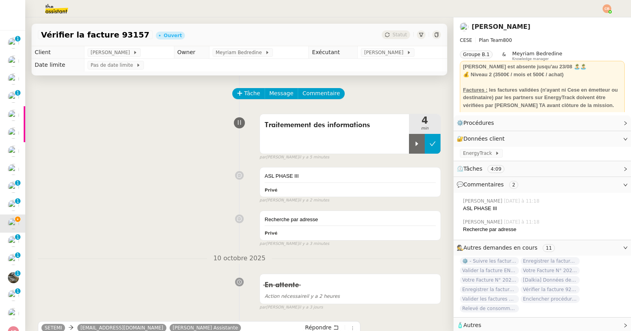
click at [430, 144] on icon at bounding box center [433, 143] width 6 height 6
click at [303, 92] on span "Commentaire" at bounding box center [321, 93] width 37 height 9
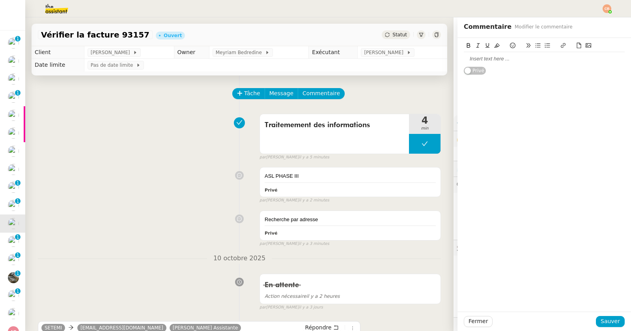
click at [467, 56] on div at bounding box center [544, 58] width 161 height 7
click at [605, 321] on span "Sauver" at bounding box center [610, 320] width 19 height 9
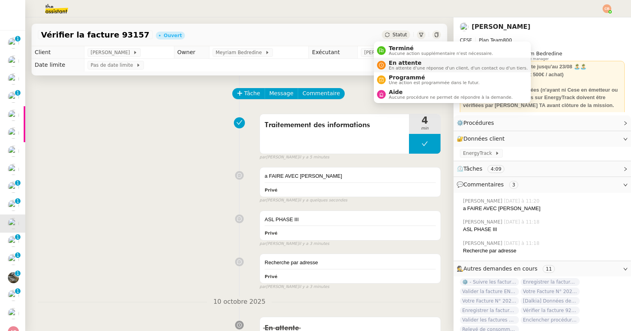
click at [396, 61] on span "En attente" at bounding box center [458, 63] width 139 height 6
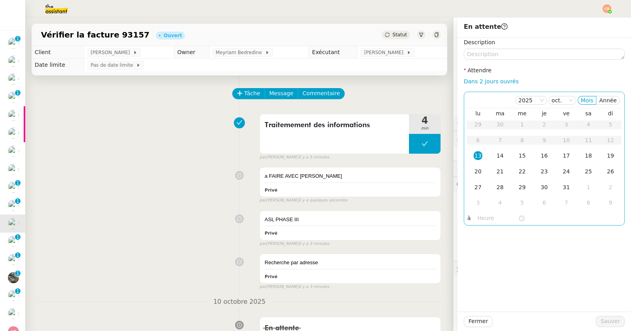
click at [474, 153] on div "13" at bounding box center [478, 155] width 9 height 9
click at [479, 221] on input "text" at bounding box center [498, 217] width 41 height 9
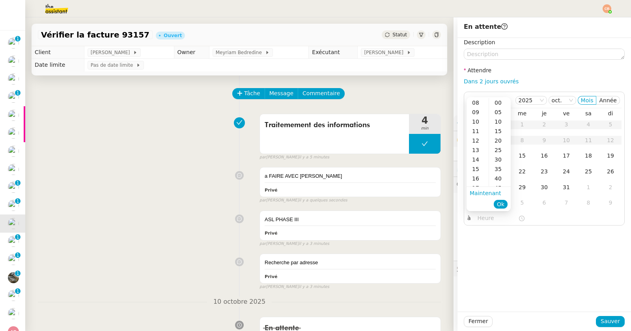
scroll to position [109, 0]
click at [478, 108] on div "12" at bounding box center [478, 106] width 22 height 9
click at [499, 123] on div "30" at bounding box center [500, 121] width 22 height 9
type input "12:30"
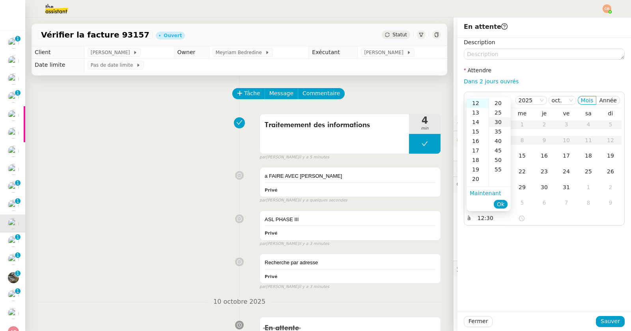
scroll to position [56, 0]
click at [501, 253] on div "Description Attendre Dans 2 jours ouvrés 2025 oct. Mois Année lu ma me je ve sa…" at bounding box center [545, 174] width 174 height 273
click at [601, 321] on span "Sauver" at bounding box center [610, 320] width 19 height 9
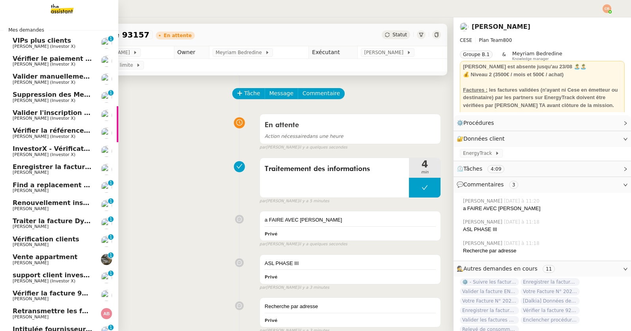
click at [35, 170] on span "[PERSON_NAME]" at bounding box center [31, 172] width 36 height 5
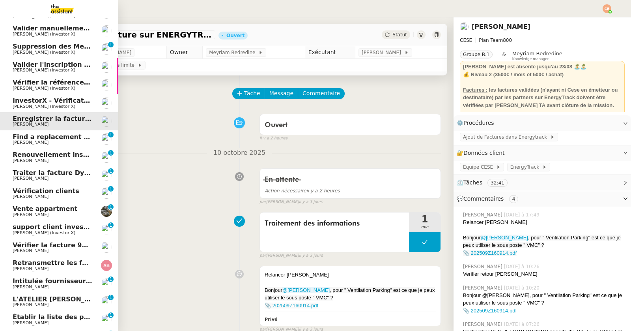
scroll to position [51, 0]
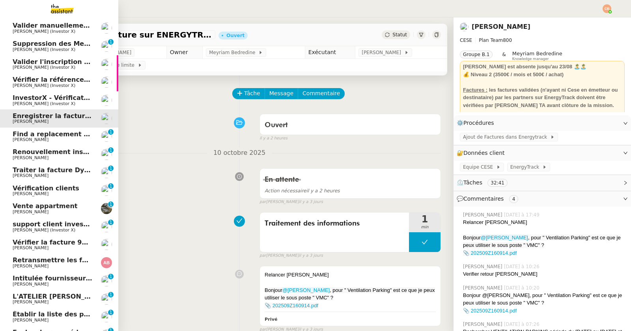
click at [33, 251] on link "Vérifier la facture 92672 Charles Da Conceicao" at bounding box center [59, 245] width 118 height 18
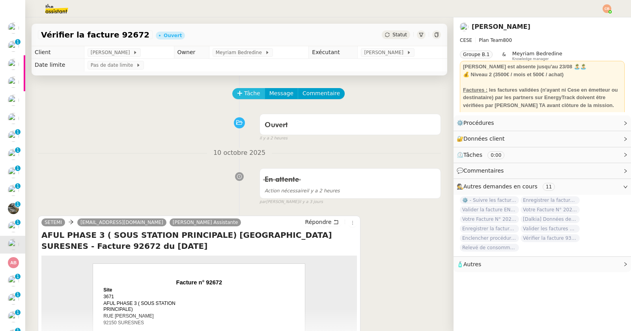
click at [244, 92] on span "Tâche" at bounding box center [252, 93] width 16 height 9
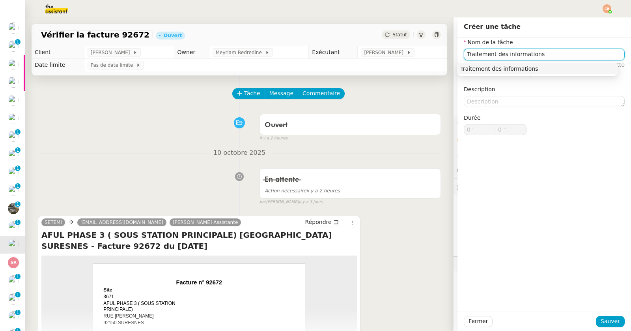
click at [546, 65] on div "Traitement des informations" at bounding box center [537, 68] width 155 height 7
type input "Traitement des informations"
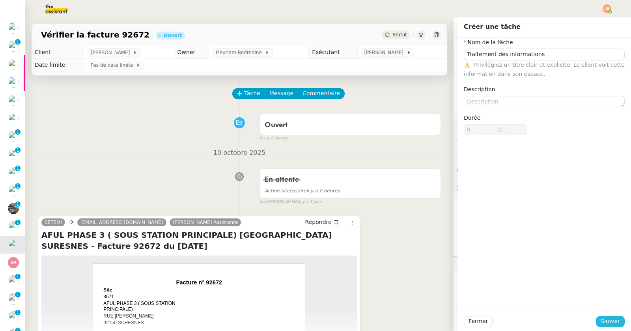
click at [601, 322] on span "Sauver" at bounding box center [610, 320] width 19 height 9
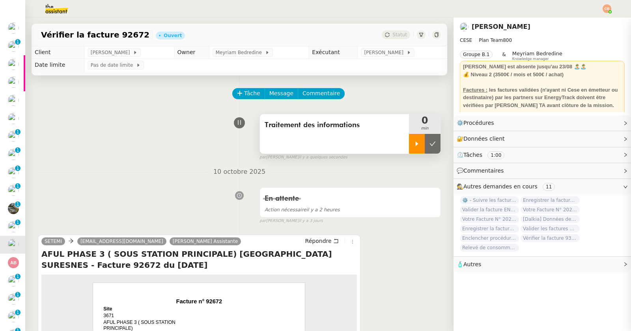
click at [414, 145] on icon at bounding box center [417, 143] width 6 height 6
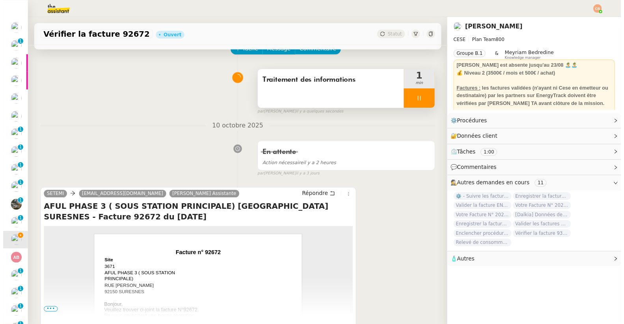
scroll to position [118, 0]
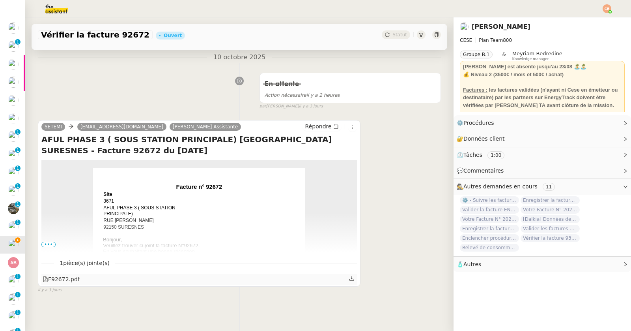
click at [60, 275] on div "F92672.pdf" at bounding box center [61, 279] width 37 height 9
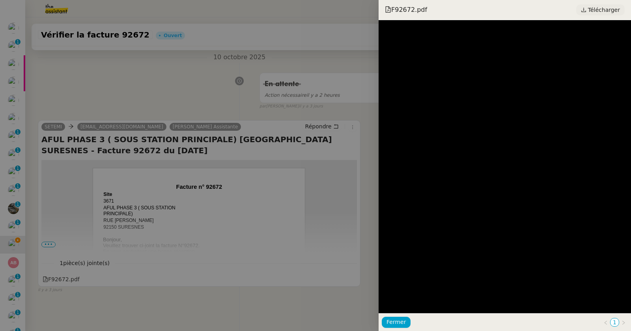
click at [604, 11] on span "Télécharger" at bounding box center [604, 10] width 32 height 10
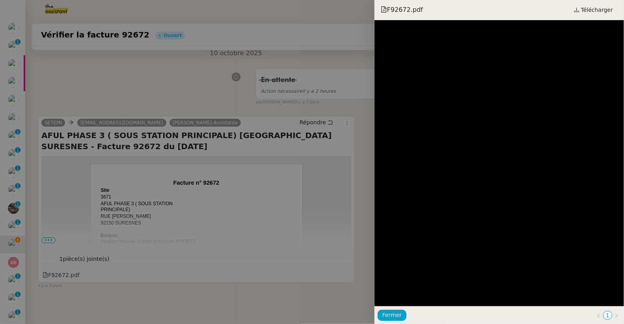
click at [202, 95] on div at bounding box center [312, 162] width 624 height 324
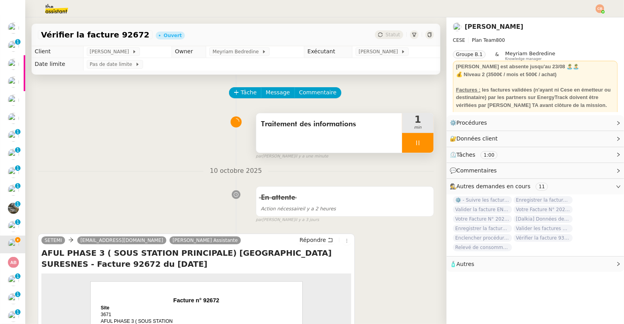
scroll to position [0, 0]
click at [320, 93] on span "Commentaire" at bounding box center [317, 93] width 37 height 9
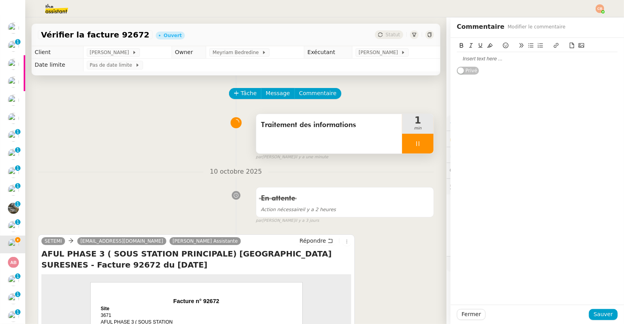
click at [473, 59] on div at bounding box center [537, 58] width 161 height 7
click at [598, 312] on span "Sauver" at bounding box center [603, 314] width 19 height 9
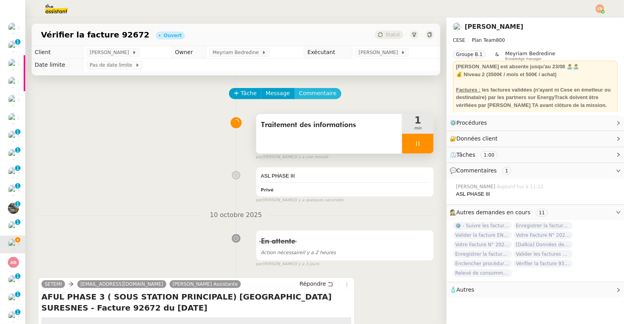
click at [305, 96] on span "Commentaire" at bounding box center [317, 93] width 37 height 9
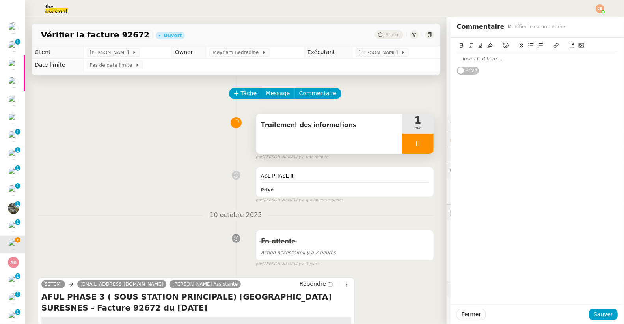
click at [477, 61] on div at bounding box center [537, 58] width 161 height 7
click at [594, 311] on span "Sauver" at bounding box center [603, 314] width 19 height 9
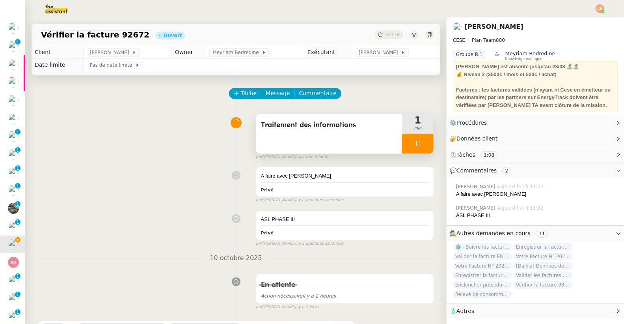
click at [402, 143] on div at bounding box center [418, 144] width 32 height 20
drag, startPoint x: 413, startPoint y: 142, endPoint x: 399, endPoint y: 86, distance: 57.7
click at [423, 141] on icon at bounding box center [426, 143] width 6 height 6
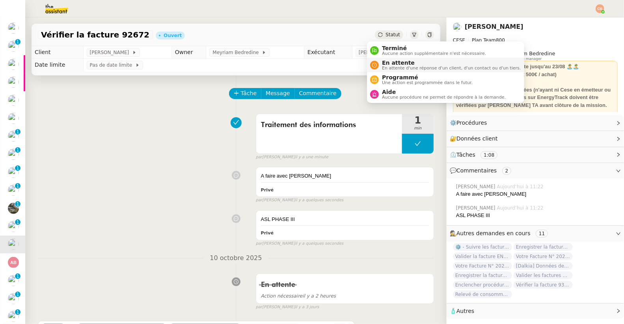
click at [387, 64] on span "En attente" at bounding box center [451, 63] width 139 height 6
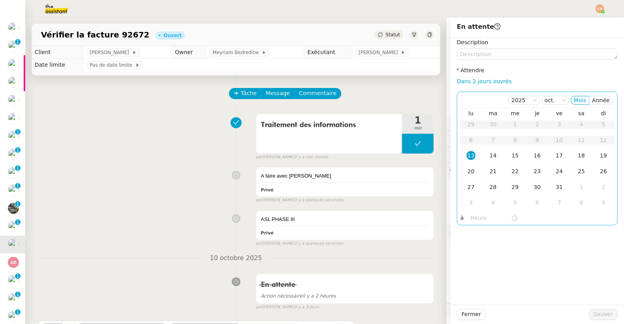
click at [467, 156] on div "13" at bounding box center [471, 155] width 9 height 9
click at [469, 213] on nz-time-picker at bounding box center [494, 218] width 53 height 11
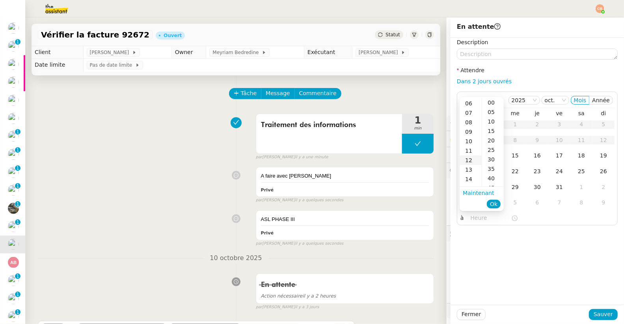
click at [471, 159] on div "12" at bounding box center [471, 159] width 22 height 9
click at [494, 158] on div "30" at bounding box center [493, 159] width 22 height 9
type input "12:30"
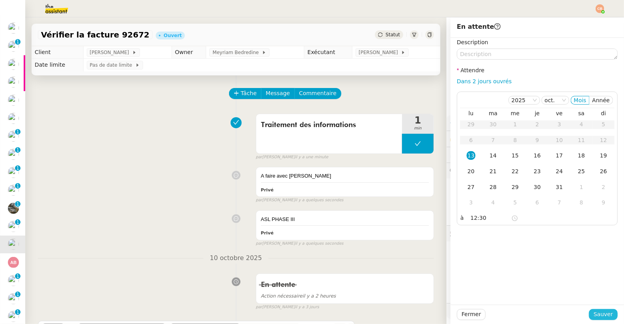
click at [596, 312] on span "Sauver" at bounding box center [603, 314] width 19 height 9
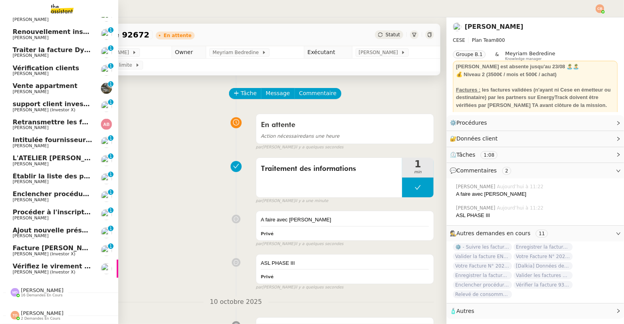
scroll to position [176, 0]
click at [42, 192] on span "Enclencher procédure devis Cese" at bounding box center [72, 193] width 118 height 7
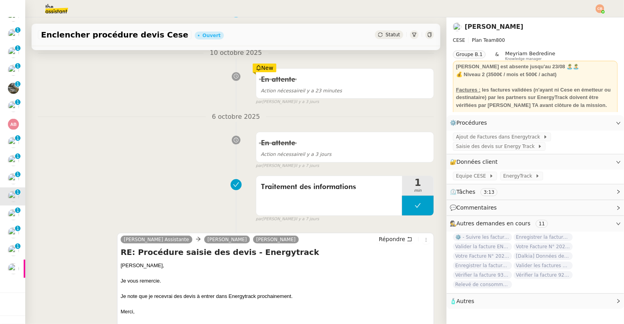
scroll to position [143, 0]
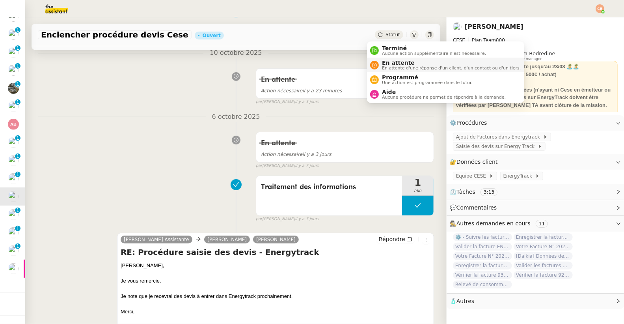
click at [387, 70] on span "En attente d'une réponse d'un client, d'un contact ou d'un tiers." at bounding box center [451, 68] width 139 height 4
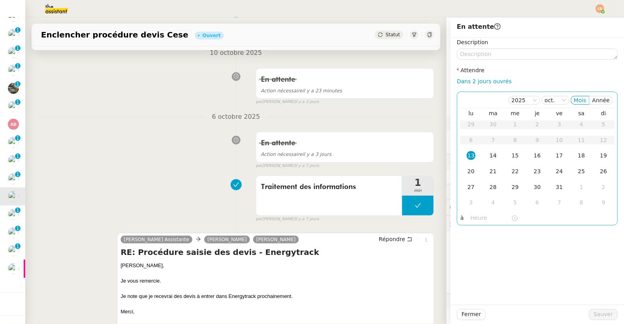
click at [489, 155] on div "14" at bounding box center [493, 155] width 9 height 9
click at [471, 215] on input "text" at bounding box center [491, 217] width 41 height 9
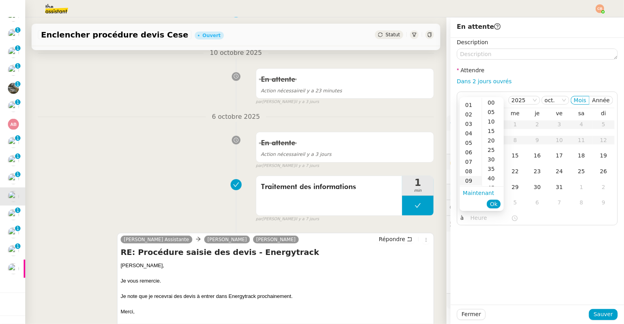
click at [471, 183] on div "09" at bounding box center [471, 180] width 22 height 9
click at [489, 104] on div "00" at bounding box center [493, 102] width 22 height 9
type input "09:00"
drag, startPoint x: 527, startPoint y: 224, endPoint x: 531, endPoint y: 232, distance: 8.7
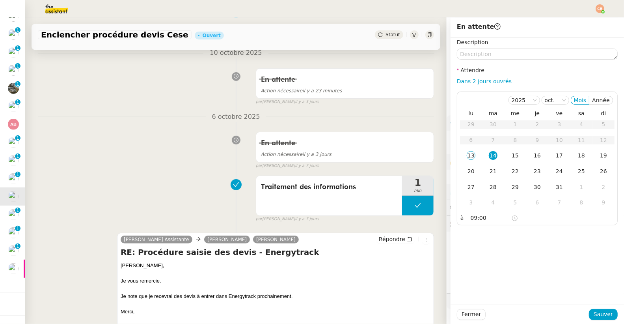
click at [527, 225] on div "Description Attendre Dans 2 jours ouvrés 2025 oct. Mois Année lu ma me je ve sa…" at bounding box center [538, 171] width 174 height 267
click at [594, 314] on span "Sauver" at bounding box center [603, 314] width 19 height 9
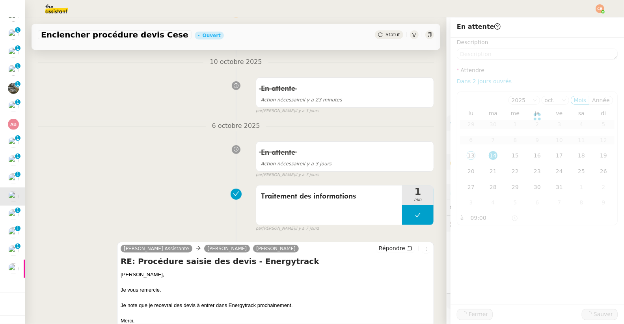
scroll to position [152, 0]
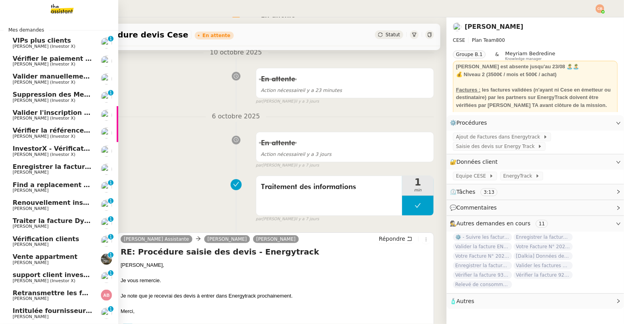
click at [39, 179] on link "Find a replacement screen for VW ID4 Pro Charles Medlicott 0 1 2 3 4 5 6 7 8 9" at bounding box center [59, 187] width 118 height 18
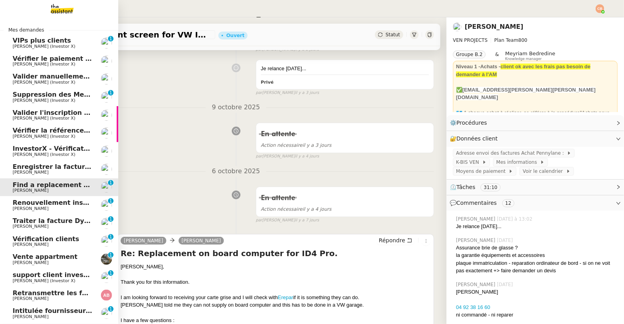
scroll to position [110, 0]
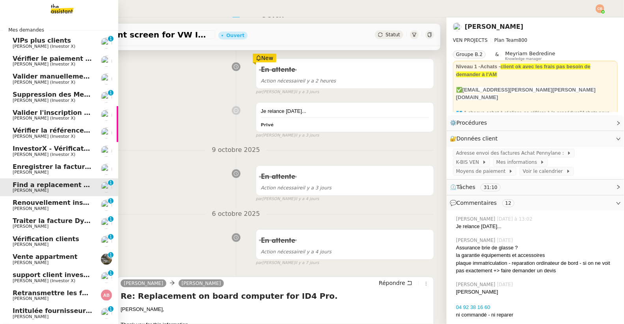
click at [42, 168] on span "Enregistrer la facture sur ENERGYTRACK" at bounding box center [85, 166] width 144 height 7
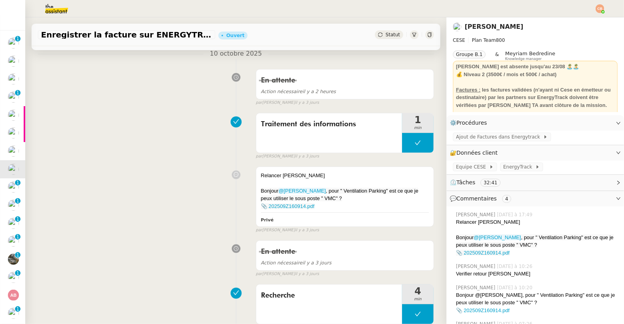
scroll to position [93, 0]
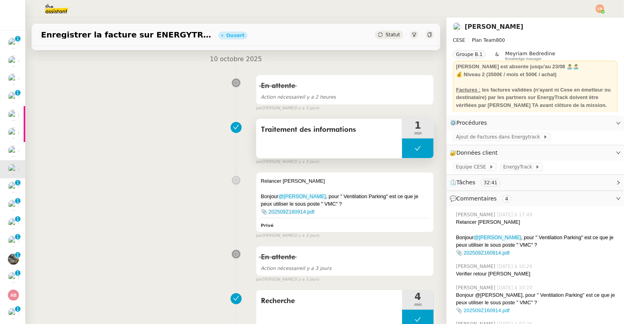
click at [402, 145] on button at bounding box center [418, 148] width 32 height 20
click at [402, 145] on div at bounding box center [410, 148] width 16 height 20
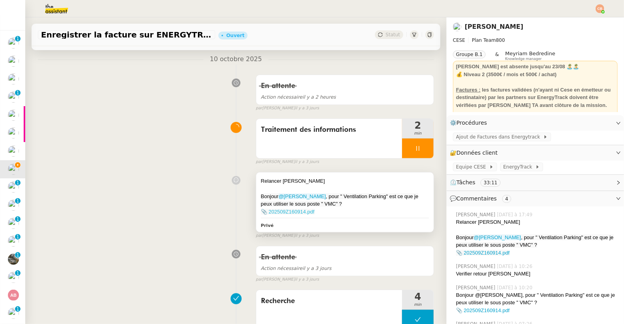
click at [283, 209] on link "📎 202509Z160914.pdf" at bounding box center [288, 212] width 54 height 6
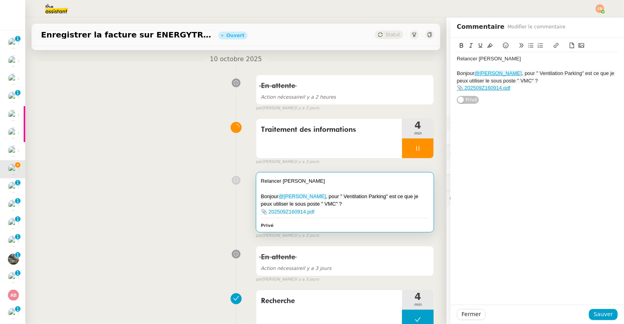
click at [181, 151] on div "Traitement des informations 4 min false par Coralie B. il y a 3 jours" at bounding box center [236, 140] width 396 height 50
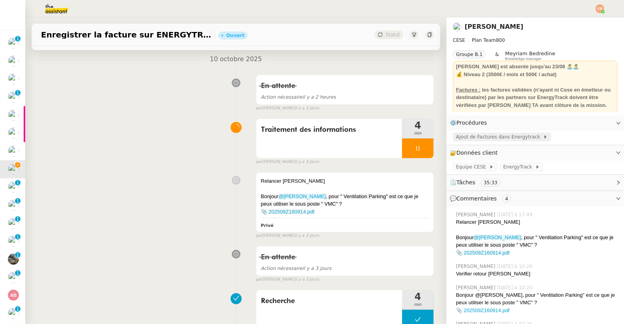
click at [479, 138] on span "Ajout de Factures dans Energytrack" at bounding box center [499, 137] width 87 height 8
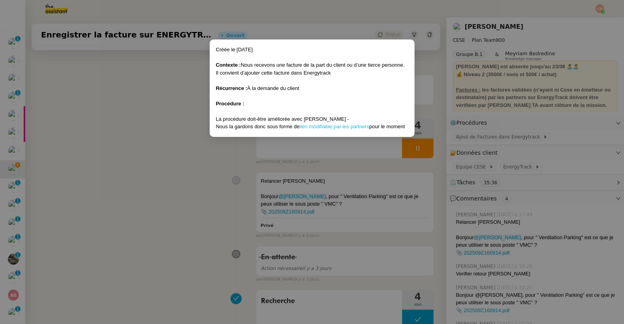
click at [312, 127] on link "lien modifiable par les partners" at bounding box center [335, 126] width 70 height 6
click at [137, 120] on nz-modal-container "Créée le 19/09/2025 Contexte : Nous recevons une facture de la part du client o…" at bounding box center [312, 162] width 624 height 324
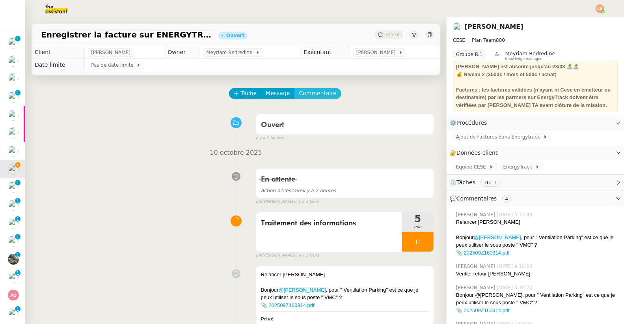
click at [308, 95] on span "Commentaire" at bounding box center [317, 93] width 37 height 9
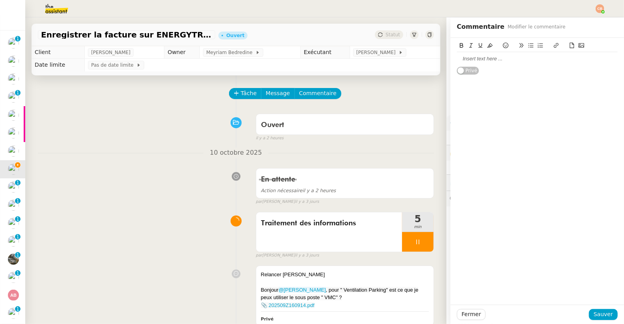
click at [477, 56] on div at bounding box center [537, 58] width 161 height 7
click at [495, 62] on div "Revoir avec Meyrioam puis transmettre à Charles pour verification" at bounding box center [537, 62] width 161 height 15
click at [602, 312] on span "Sauver" at bounding box center [603, 314] width 19 height 9
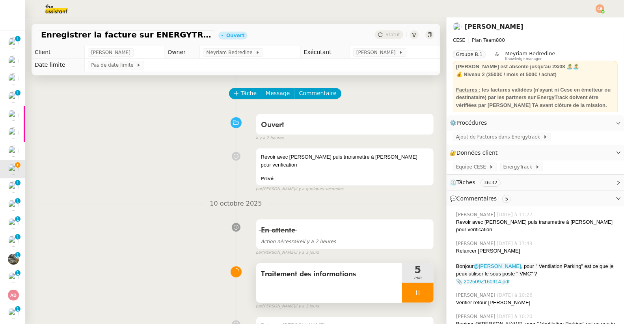
click at [410, 283] on div at bounding box center [418, 293] width 32 height 20
click at [423, 290] on icon at bounding box center [426, 293] width 6 height 6
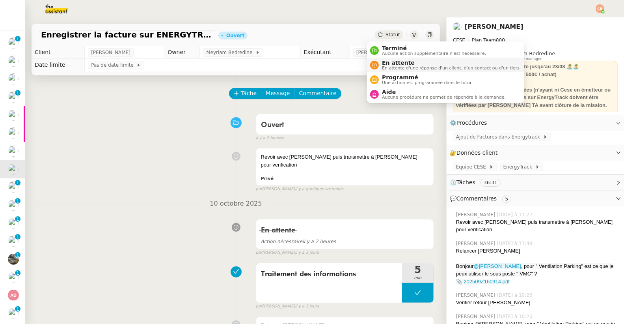
click at [387, 66] on span "En attente d'une réponse d'un client, d'un contact ou d'un tiers." at bounding box center [451, 68] width 139 height 4
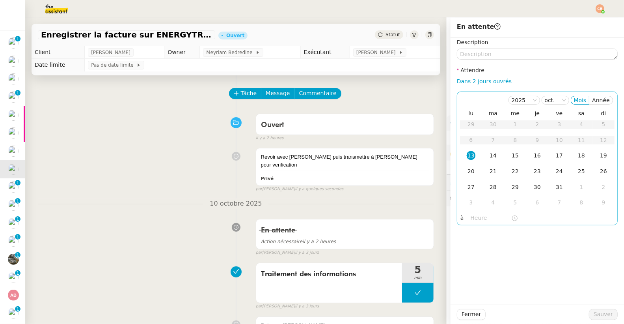
click at [467, 157] on div "13" at bounding box center [471, 155] width 9 height 9
drag, startPoint x: 469, startPoint y: 217, endPoint x: 469, endPoint y: 221, distance: 4.4
click at [471, 217] on input "text" at bounding box center [491, 217] width 41 height 9
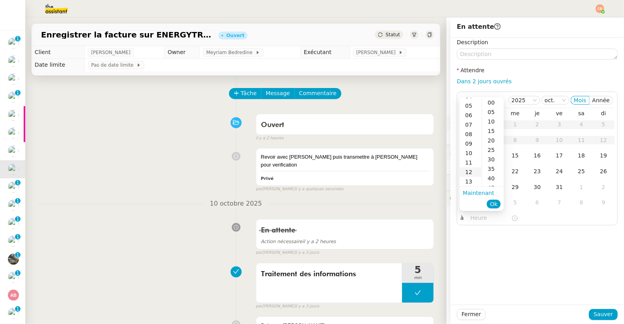
click at [469, 174] on div "12" at bounding box center [471, 171] width 22 height 9
click at [491, 140] on div "20" at bounding box center [493, 140] width 22 height 9
type input "12:20"
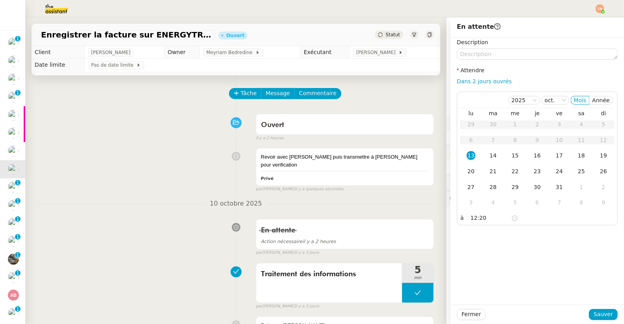
drag, startPoint x: 549, startPoint y: 259, endPoint x: 551, endPoint y: 264, distance: 5.9
click at [549, 260] on div "Description Attendre Dans 2 jours ouvrés [DATE] Mois Année lu ma me je ve sa di…" at bounding box center [538, 171] width 174 height 267
click at [596, 313] on span "Sauver" at bounding box center [603, 314] width 19 height 9
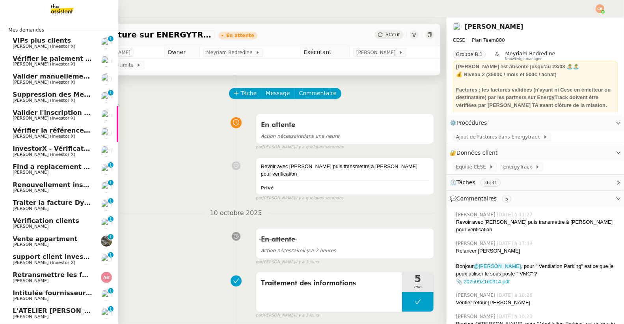
click at [47, 49] on link "VIPs plus clients [PERSON_NAME] (Investor X) 0 1 2 3 4 5 6 7 8 9" at bounding box center [59, 43] width 118 height 18
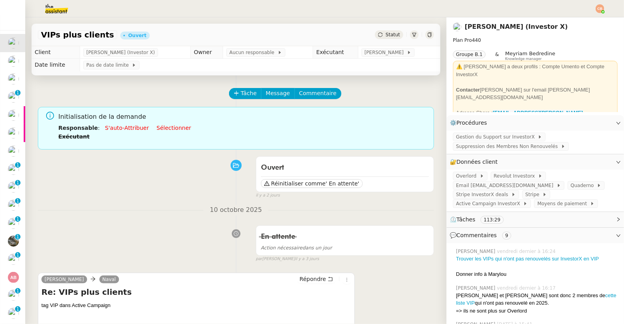
scroll to position [16, 0]
